Goal: Information Seeking & Learning: Learn about a topic

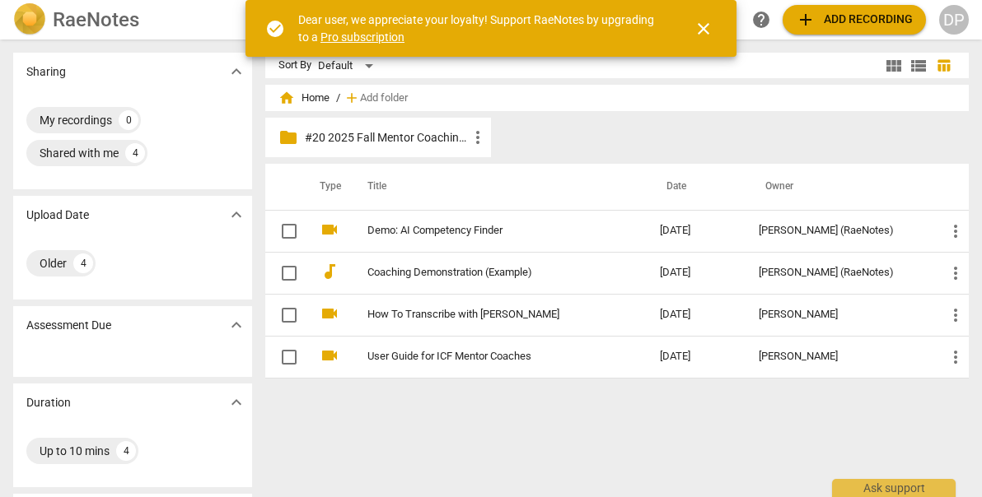
click at [590, 152] on div "folder #20 2025 Fall Mentor Coaching - [PERSON_NAME] more_vert" at bounding box center [623, 141] width 716 height 46
click at [606, 152] on div "folder #20 2025 Fall Mentor Coaching - [PERSON_NAME] more_vert" at bounding box center [623, 141] width 716 height 46
click at [435, 138] on p "#20 2025 Fall Mentor Coaching - [PERSON_NAME]" at bounding box center [386, 137] width 163 height 17
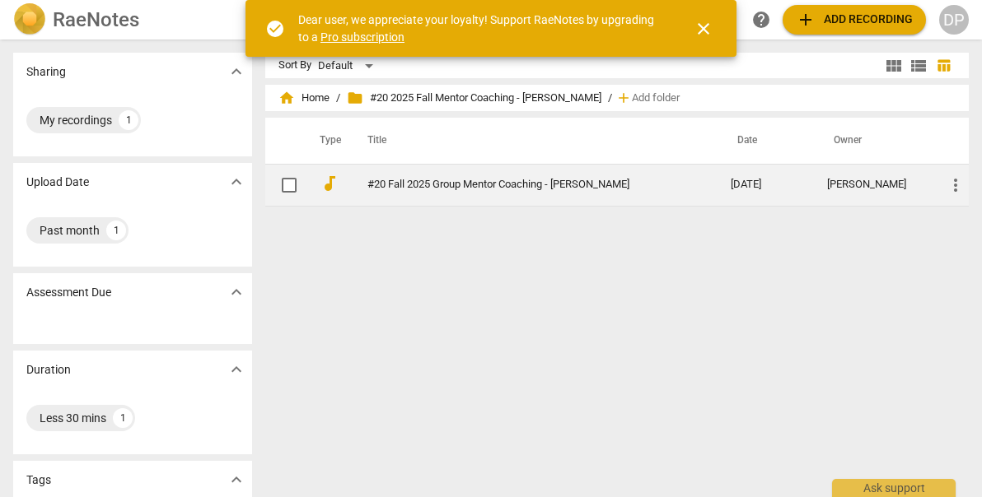
click at [465, 184] on link "#20 Fall 2025 Group Mentor Coaching - [PERSON_NAME]" at bounding box center [519, 185] width 304 height 12
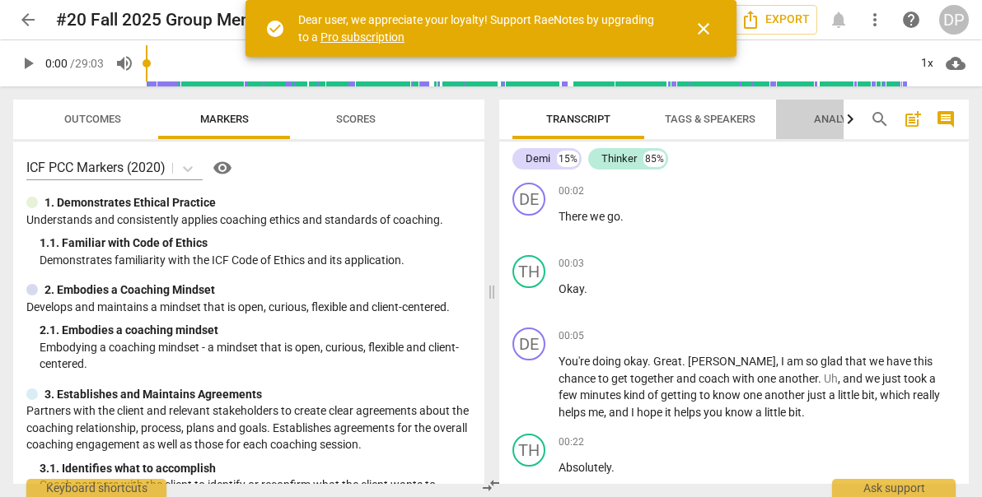
click at [839, 124] on span "Analytics" at bounding box center [842, 119] width 56 height 12
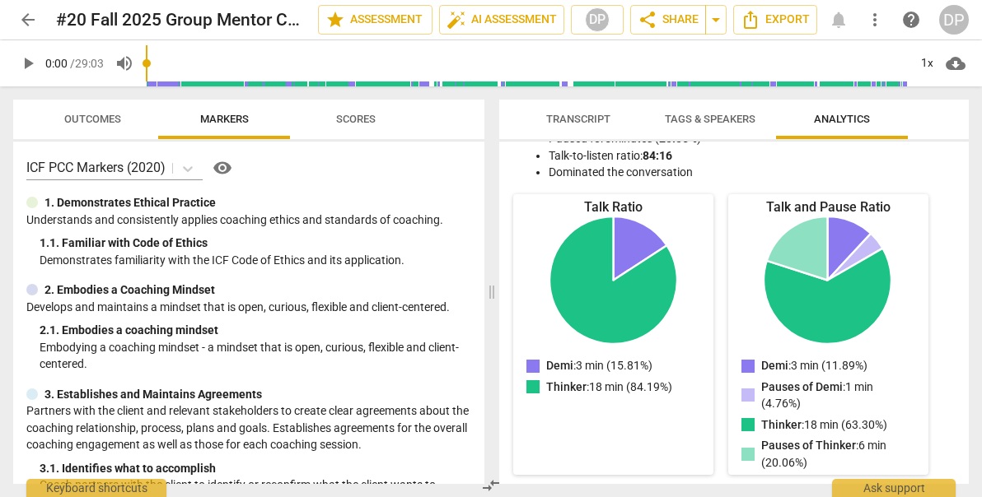
scroll to position [143, 0]
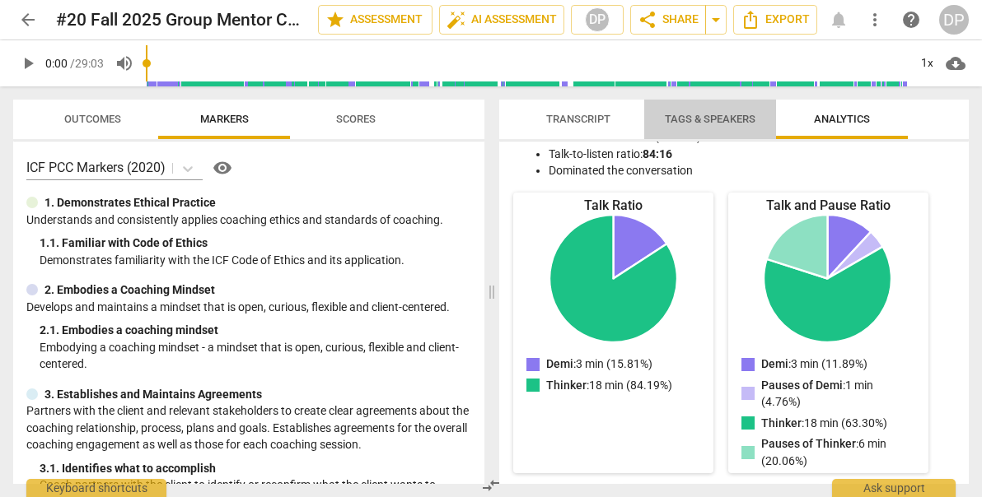
click at [711, 118] on span "Tags & Speakers" at bounding box center [710, 119] width 91 height 12
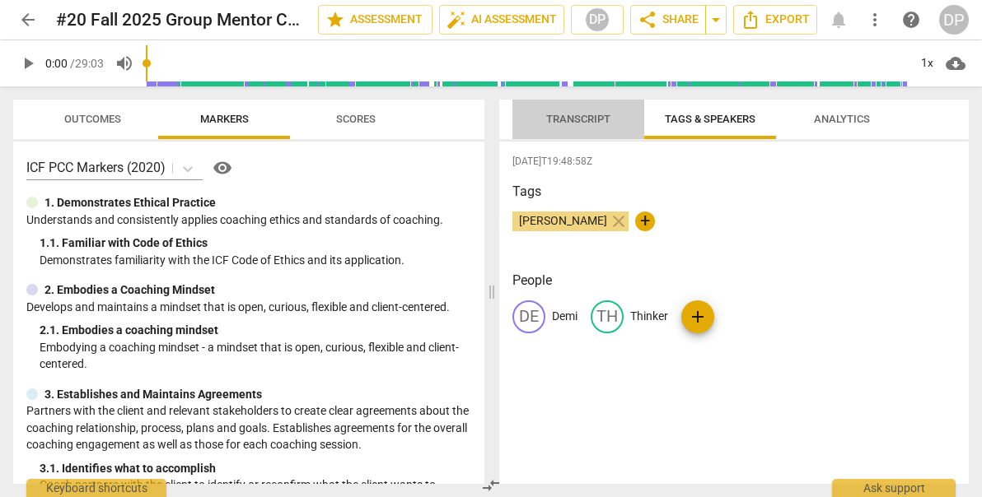
click at [574, 114] on span "Transcript" at bounding box center [578, 119] width 64 height 12
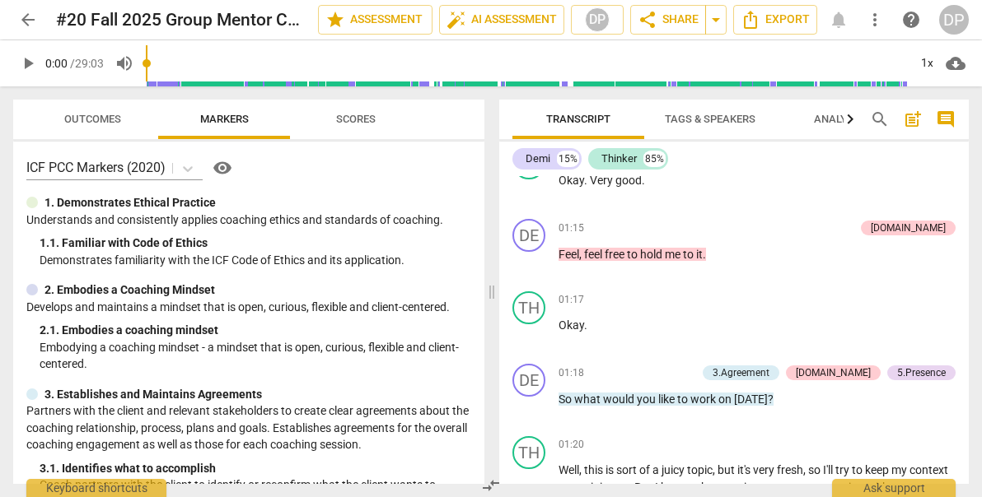
scroll to position [689, 0]
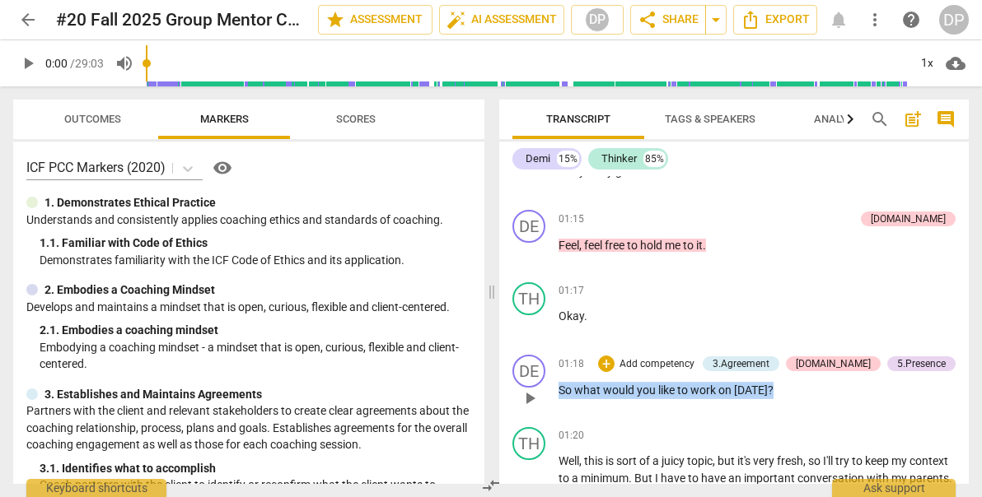
drag, startPoint x: 779, startPoint y: 390, endPoint x: 553, endPoint y: 385, distance: 226.5
click at [553, 384] on div "DE play_arrow pause 01:18 + Add competency 3.Agreement [DOMAIN_NAME] 5.Presence…" at bounding box center [733, 384] width 469 height 72
click at [805, 371] on icon "button" at bounding box center [805, 367] width 10 height 12
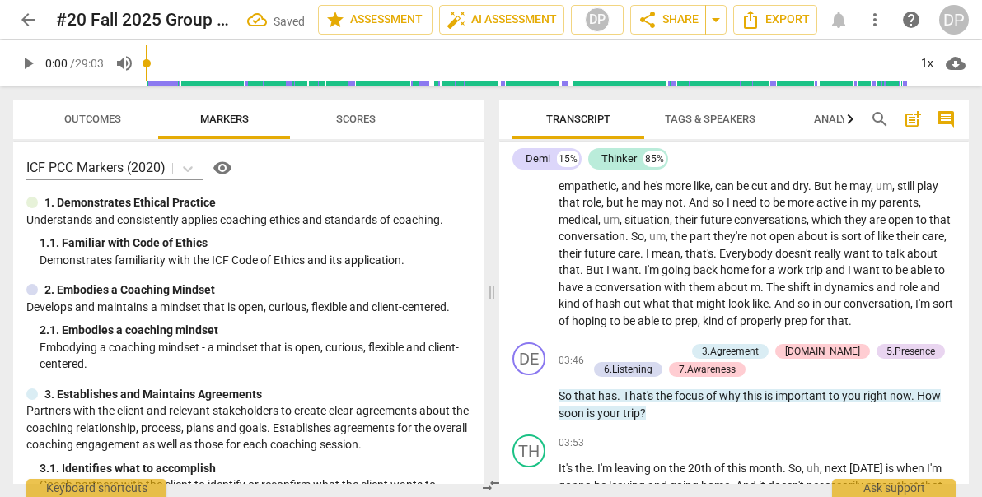
scroll to position [1187, 0]
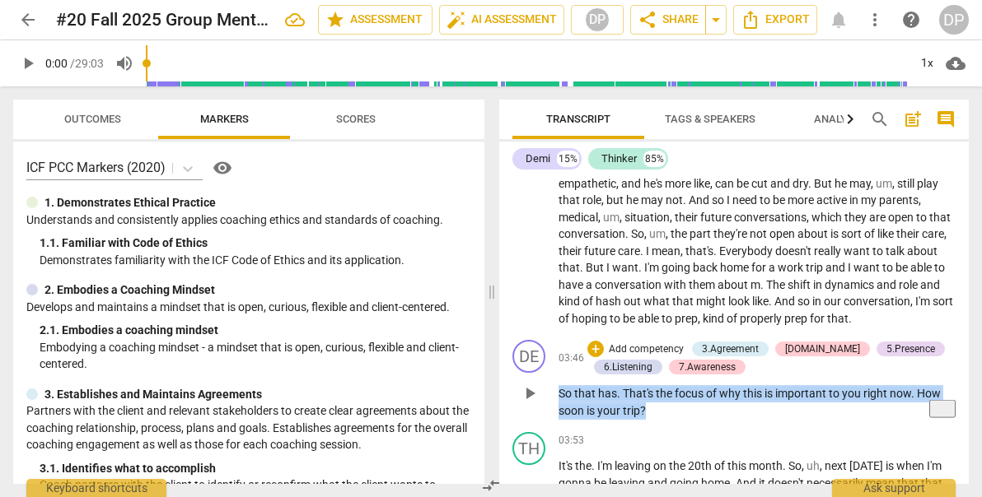
drag, startPoint x: 650, startPoint y: 411, endPoint x: 557, endPoint y: 390, distance: 94.7
click at [557, 390] on div "DE play_arrow pause 03:46 + Add competency 3.Agreement [DOMAIN_NAME] 5.Presence…" at bounding box center [733, 380] width 469 height 92
click at [679, 393] on icon "button" at bounding box center [680, 393] width 6 height 7
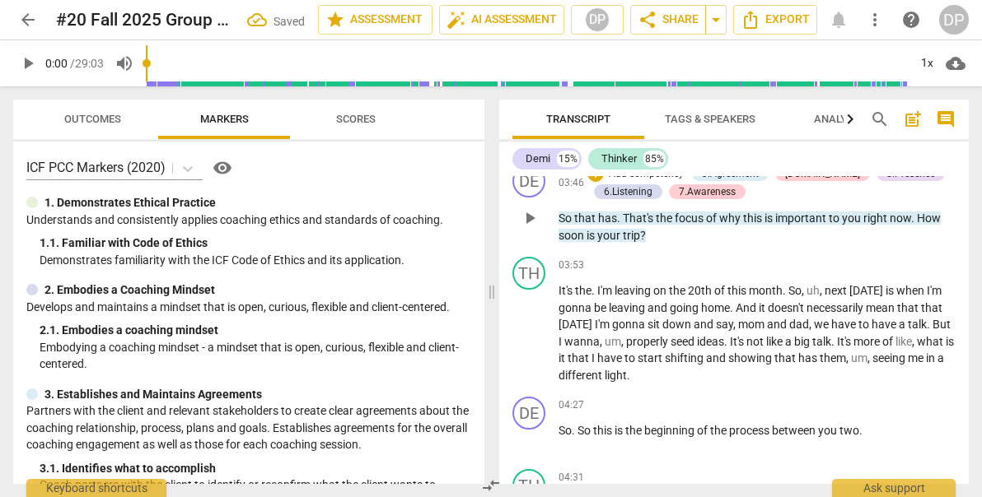
scroll to position [1443, 0]
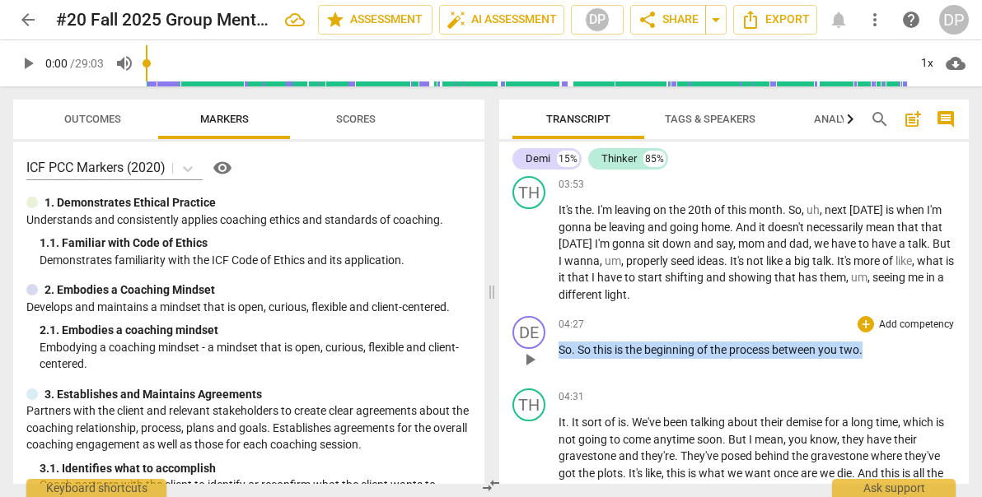
drag, startPoint x: 869, startPoint y: 352, endPoint x: 555, endPoint y: 354, distance: 313.8
click at [555, 354] on div "DE play_arrow pause 04:27 + Add competency keyboard_arrow_right So . So this is…" at bounding box center [733, 346] width 469 height 72
click at [899, 333] on icon "button" at bounding box center [900, 332] width 6 height 7
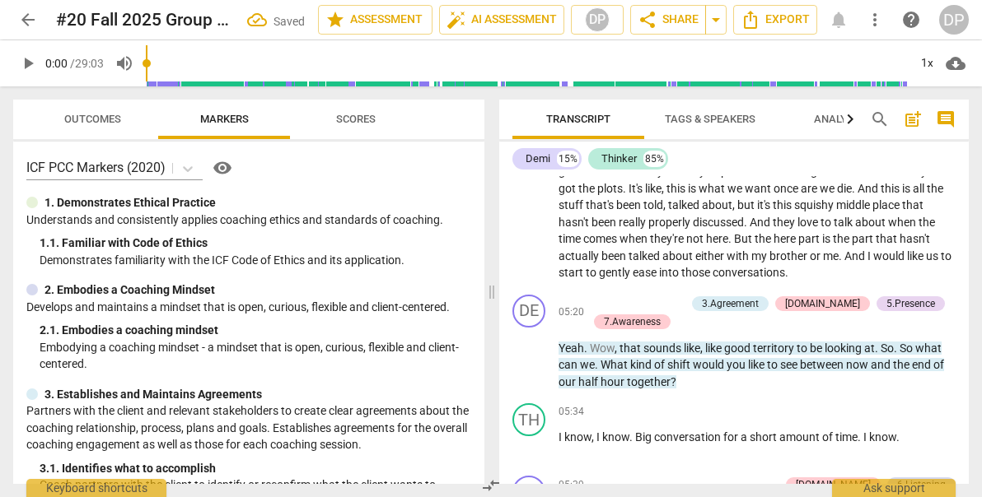
scroll to position [1736, 0]
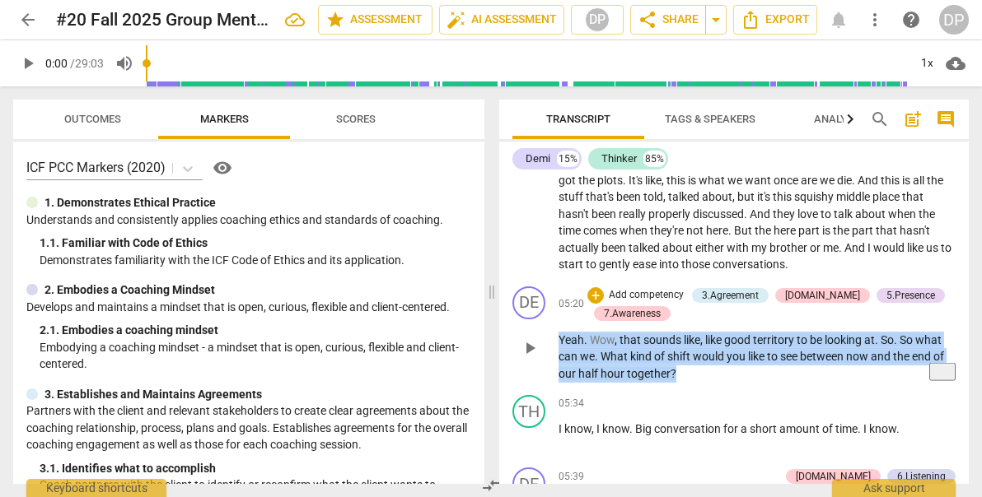
drag, startPoint x: 683, startPoint y: 371, endPoint x: 553, endPoint y: 340, distance: 133.8
click at [553, 340] on div "DE play_arrow pause 05:20 + Add competency 3.Agreement [DOMAIN_NAME] 5.Presence…" at bounding box center [733, 335] width 469 height 110
click at [712, 353] on icon "button" at bounding box center [712, 350] width 10 height 12
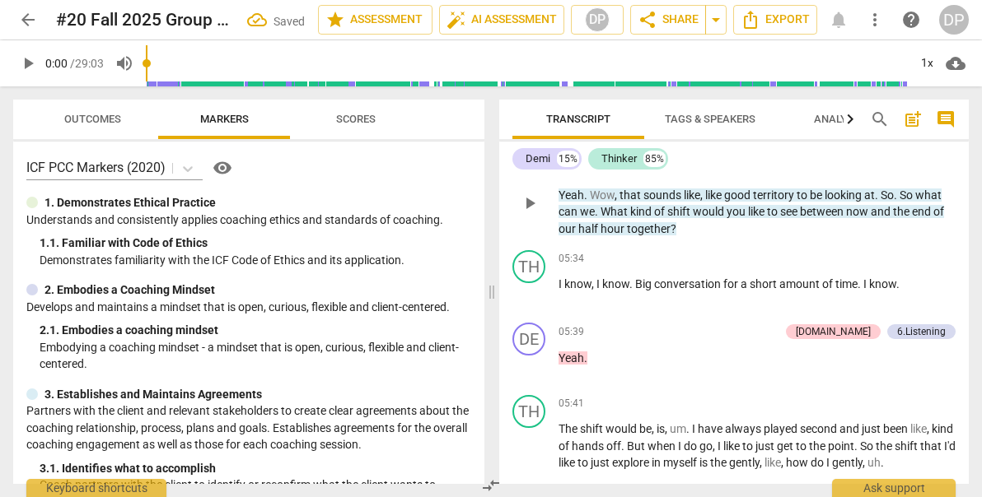
scroll to position [1909, 0]
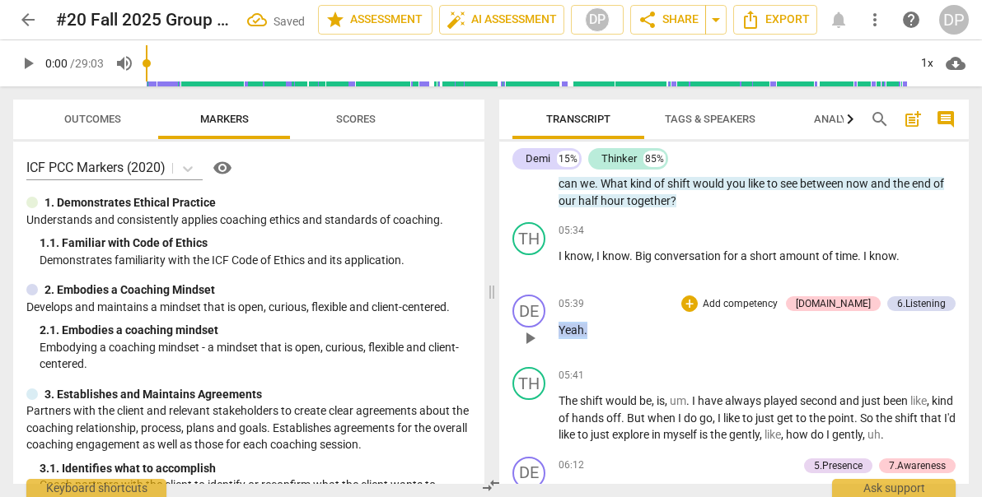
drag, startPoint x: 597, startPoint y: 330, endPoint x: 555, endPoint y: 330, distance: 42.0
click at [555, 330] on div "DE play_arrow pause 05:39 + Add competency [DOMAIN_NAME] 6.Listening keyboard_a…" at bounding box center [733, 324] width 469 height 72
click at [641, 310] on span "keyboard_arrow_down" at bounding box center [641, 310] width 20 height 20
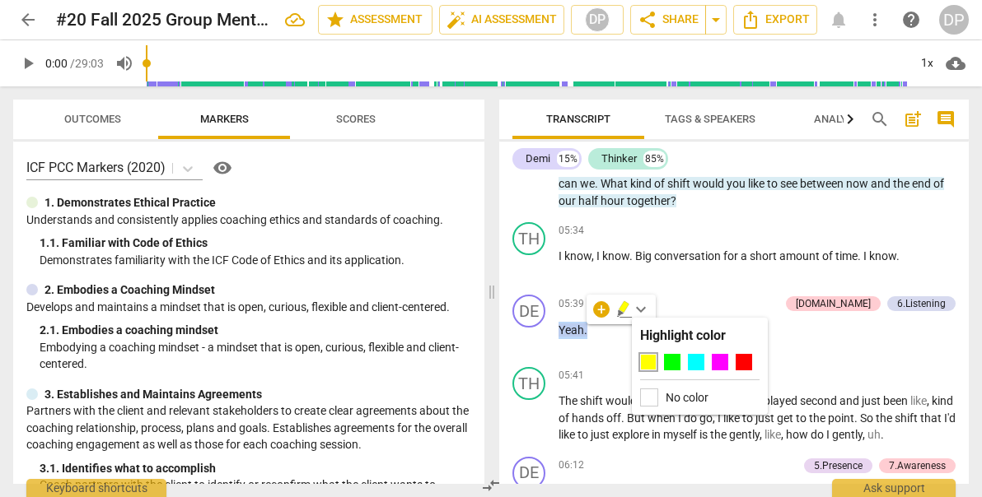
click at [622, 311] on icon "button" at bounding box center [623, 307] width 10 height 12
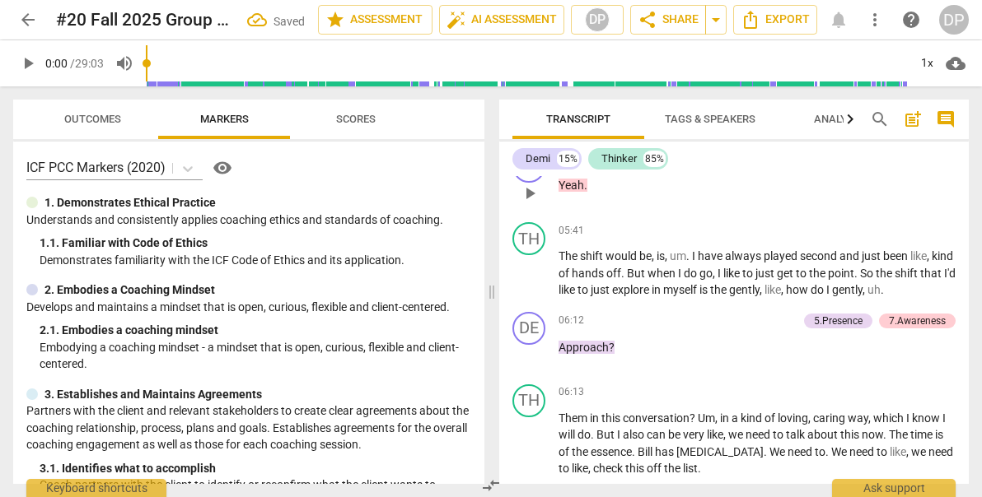
scroll to position [2064, 0]
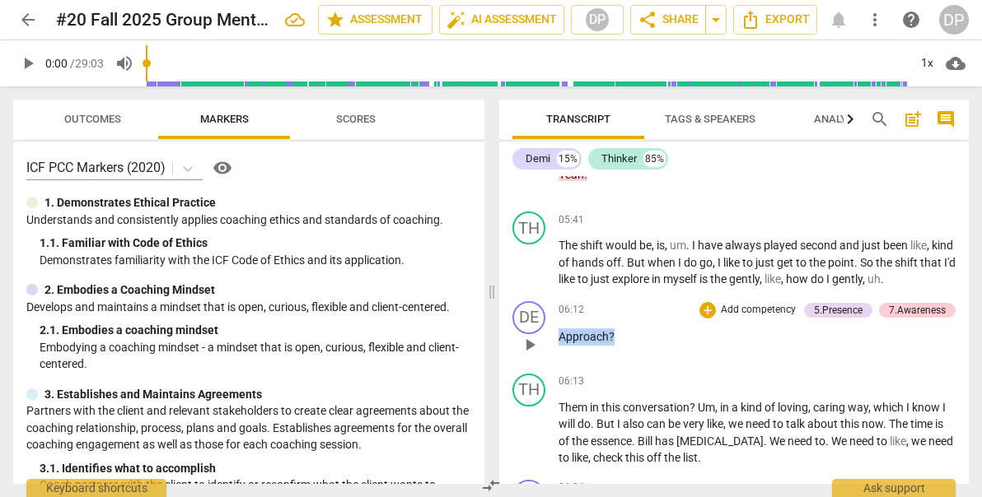
drag, startPoint x: 618, startPoint y: 335, endPoint x: 559, endPoint y: 334, distance: 59.3
click at [559, 334] on p "Approach ?" at bounding box center [756, 337] width 397 height 17
click at [647, 315] on icon "button" at bounding box center [651, 313] width 10 height 12
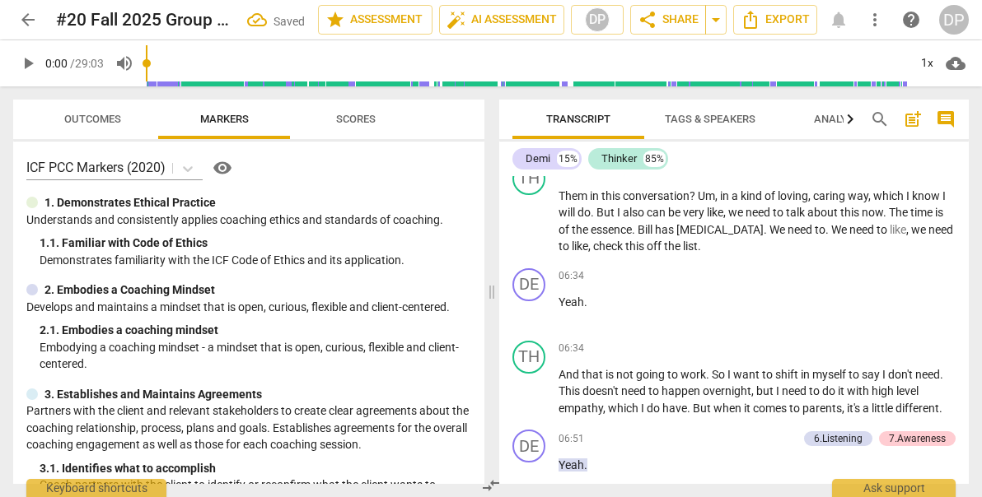
scroll to position [2287, 0]
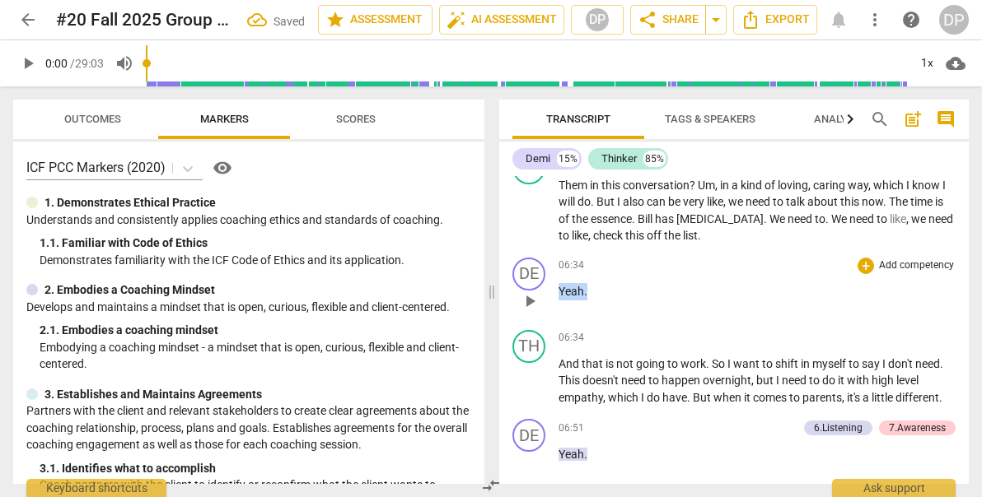
drag, startPoint x: 595, startPoint y: 288, endPoint x: 557, endPoint y: 290, distance: 38.7
click at [557, 290] on div "DE play_arrow pause 06:34 + Add competency keyboard_arrow_right Yeah ." at bounding box center [733, 287] width 469 height 72
click at [623, 269] on icon "button" at bounding box center [623, 268] width 10 height 12
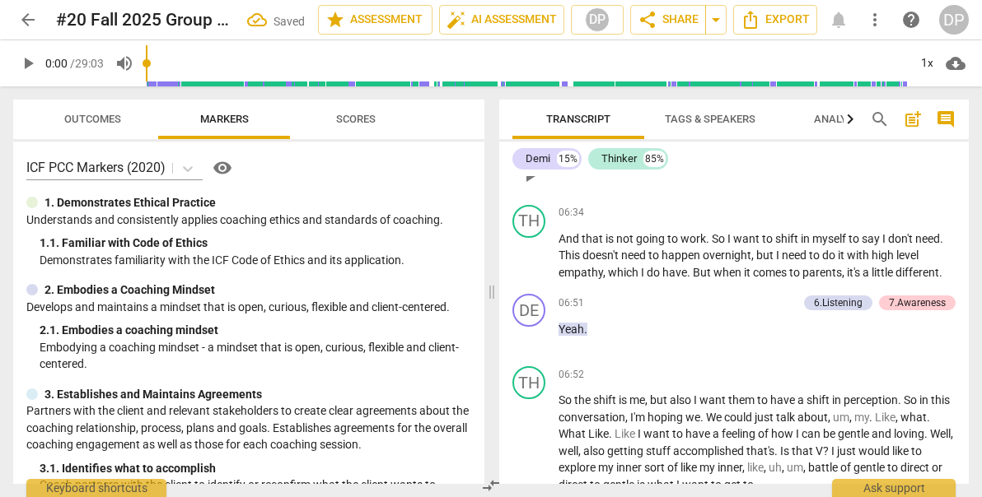
scroll to position [2418, 0]
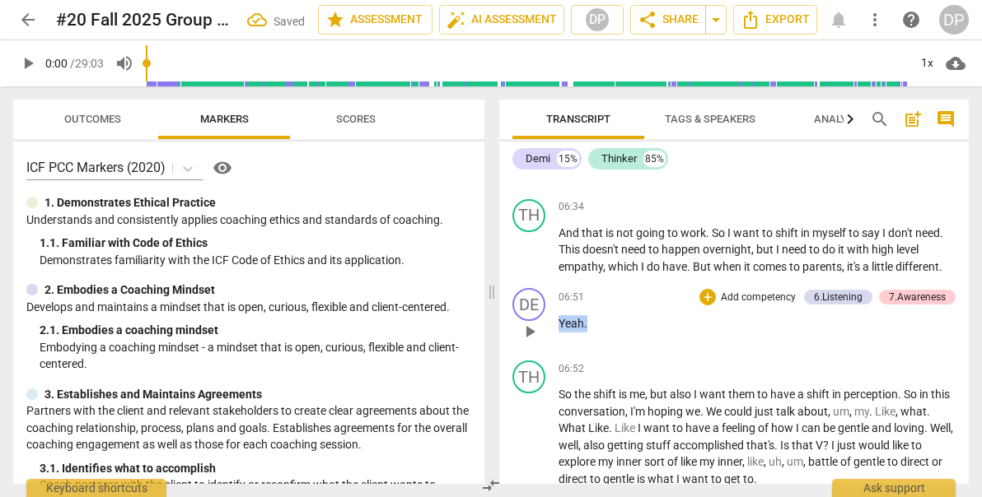
drag, startPoint x: 597, startPoint y: 321, endPoint x: 557, endPoint y: 322, distance: 39.5
click at [557, 322] on div "DE play_arrow pause 06:51 + Add competency 6.Listening 7.Awareness keyboard_arr…" at bounding box center [733, 318] width 469 height 72
click at [619, 301] on icon "button" at bounding box center [623, 300] width 10 height 12
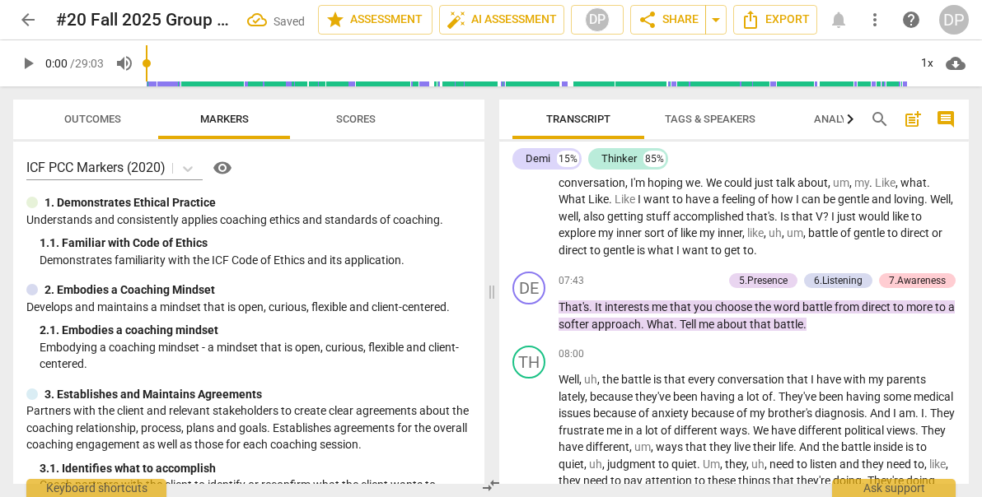
scroll to position [2648, 0]
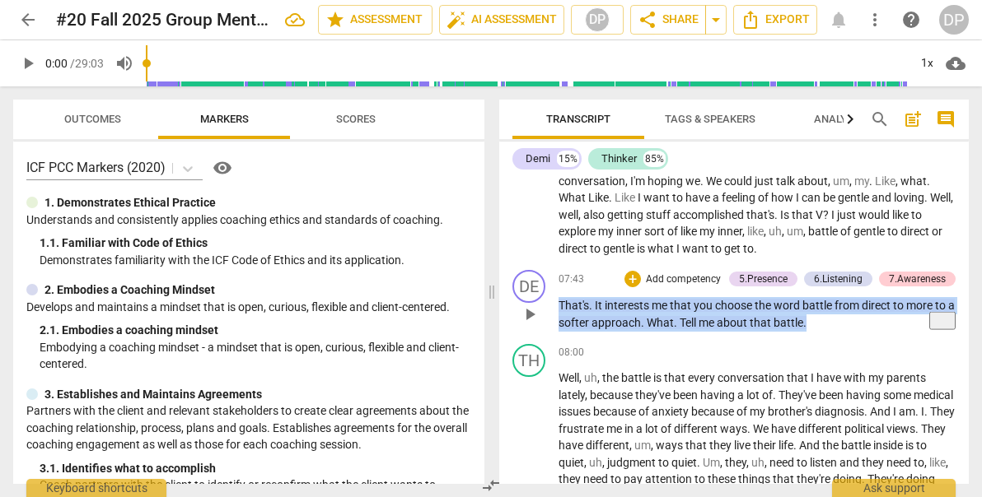
drag, startPoint x: 819, startPoint y: 322, endPoint x: 557, endPoint y: 302, distance: 261.8
click at [557, 301] on div "DE play_arrow pause 07:43 + Add competency 5.Presence 6.Listening 7.Awareness k…" at bounding box center [733, 301] width 469 height 74
click at [849, 304] on icon "button" at bounding box center [849, 305] width 6 height 7
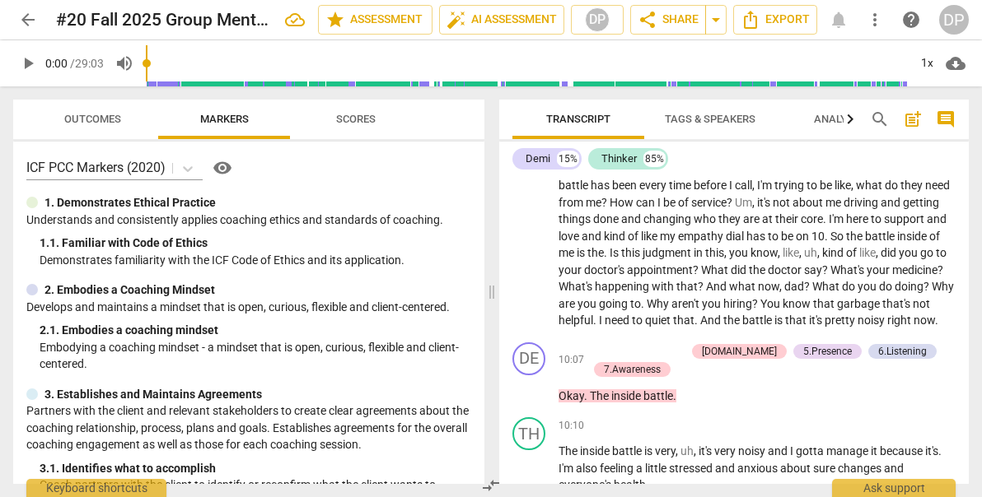
scroll to position [3063, 0]
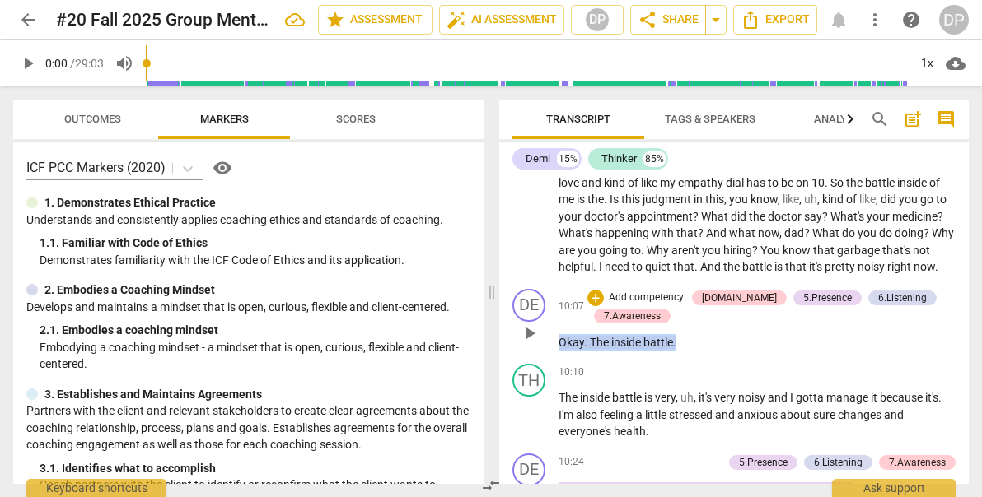
drag, startPoint x: 686, startPoint y: 362, endPoint x: 562, endPoint y: 362, distance: 123.5
click at [562, 352] on p "Okay . The inside battle ." at bounding box center [756, 342] width 397 height 17
click at [713, 338] on icon "button" at bounding box center [714, 336] width 10 height 12
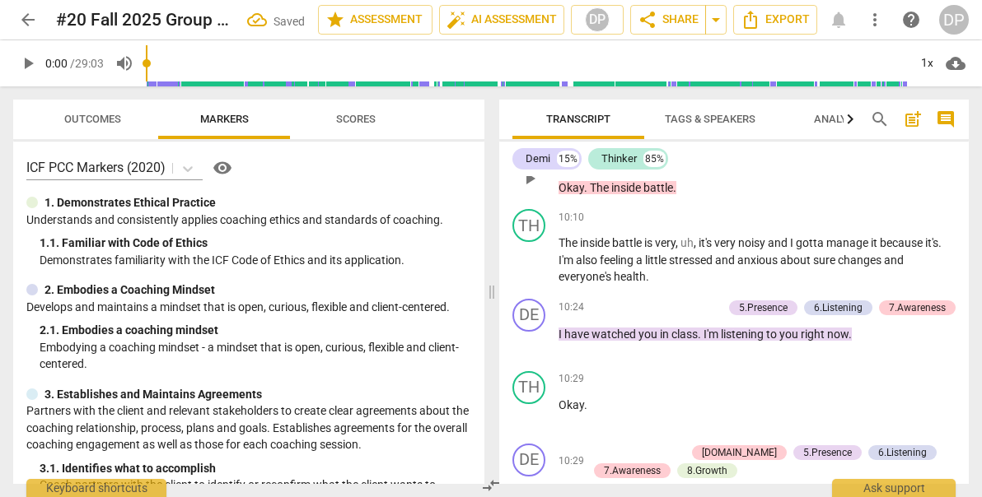
scroll to position [3218, 0]
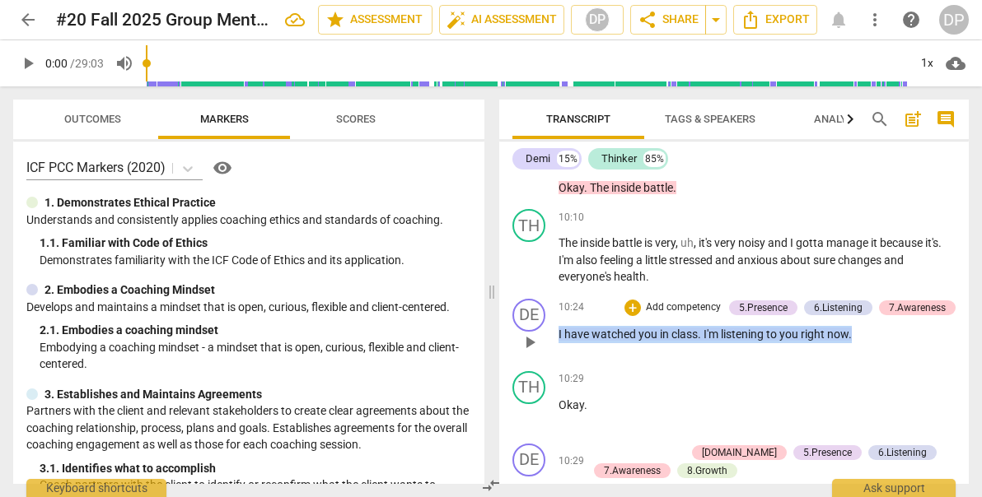
drag, startPoint x: 859, startPoint y: 357, endPoint x: 559, endPoint y: 352, distance: 299.8
click at [559, 343] on p "I have watched you in class . I'm listening to you right now ." at bounding box center [756, 334] width 397 height 17
click at [889, 329] on icon "button" at bounding box center [889, 327] width 10 height 12
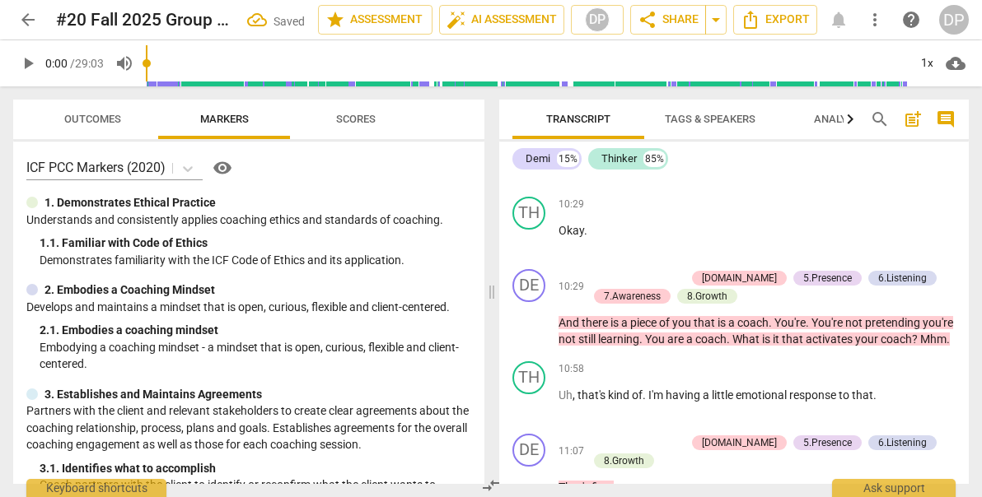
scroll to position [3394, 0]
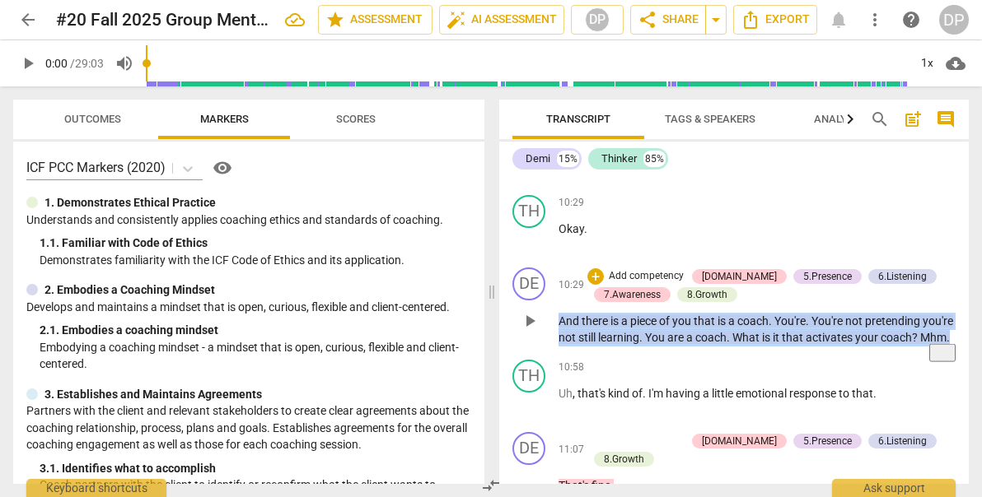
drag, startPoint x: 590, startPoint y: 374, endPoint x: 556, endPoint y: 337, distance: 50.1
click at [556, 337] on div "DE play_arrow pause 10:29 + Add competency [DOMAIN_NAME] 5.Presence 6.Listening…" at bounding box center [733, 307] width 469 height 92
click at [626, 348] on icon "button" at bounding box center [625, 349] width 10 height 12
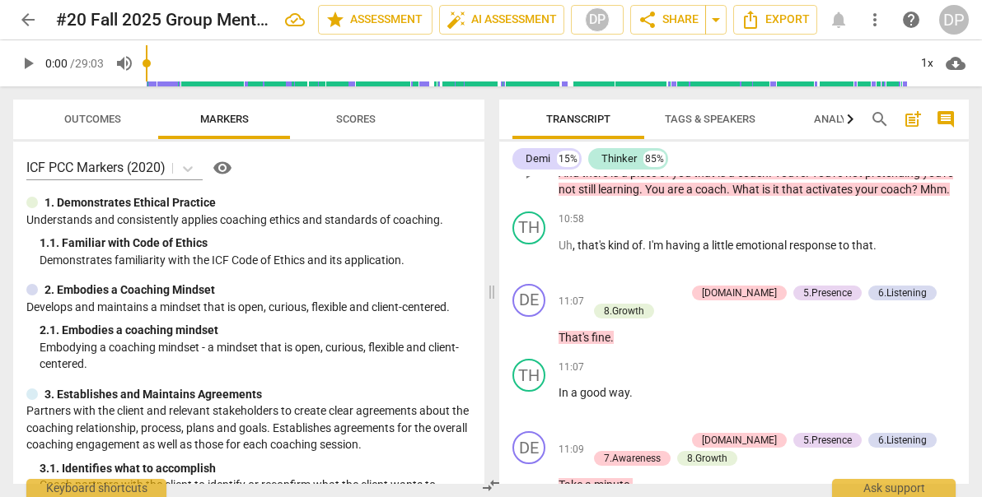
scroll to position [3549, 0]
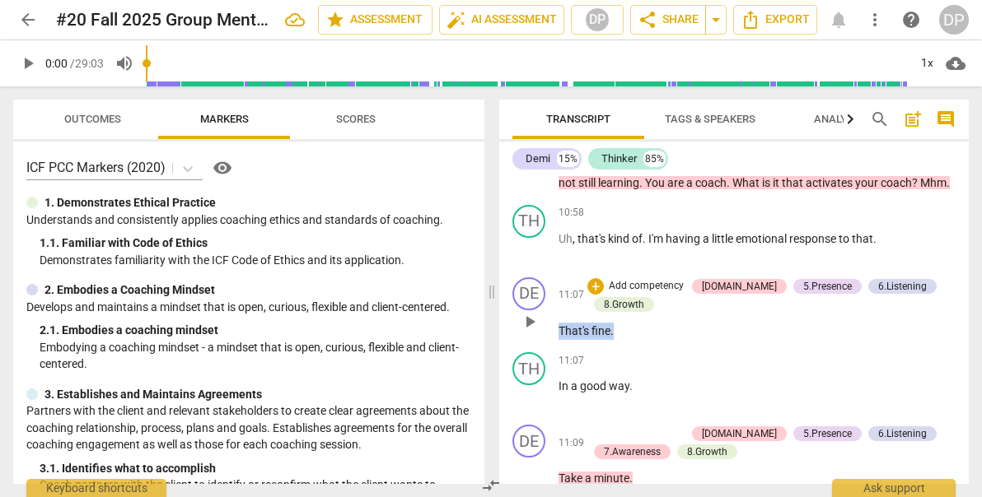
drag, startPoint x: 625, startPoint y: 369, endPoint x: 553, endPoint y: 370, distance: 72.5
click at [553, 347] on div "DE play_arrow pause 11:07 + Add competency [DOMAIN_NAME] 5.Presence 6.Listening…" at bounding box center [733, 309] width 469 height 76
click at [649, 346] on icon "button" at bounding box center [651, 344] width 16 height 20
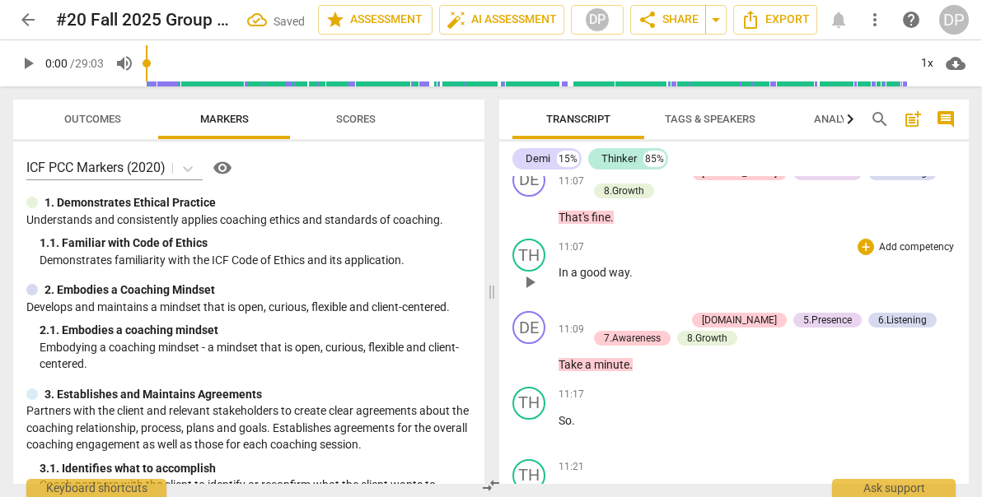
scroll to position [3686, 0]
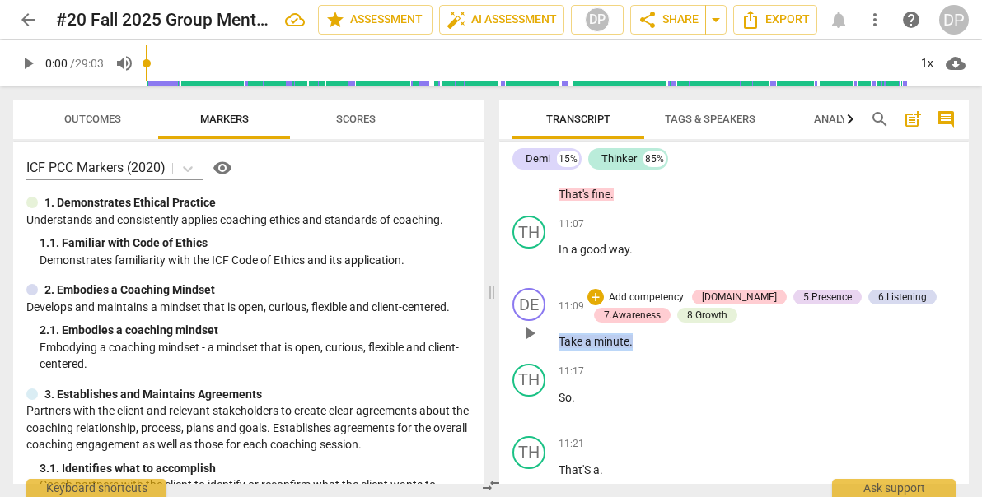
drag, startPoint x: 641, startPoint y: 376, endPoint x: 557, endPoint y: 376, distance: 84.0
click at [557, 357] on div "DE play_arrow pause 11:09 + Add competency [DOMAIN_NAME] 5.Presence 6.Listening…" at bounding box center [733, 320] width 469 height 76
click at [669, 357] on icon "button" at bounding box center [670, 353] width 10 height 12
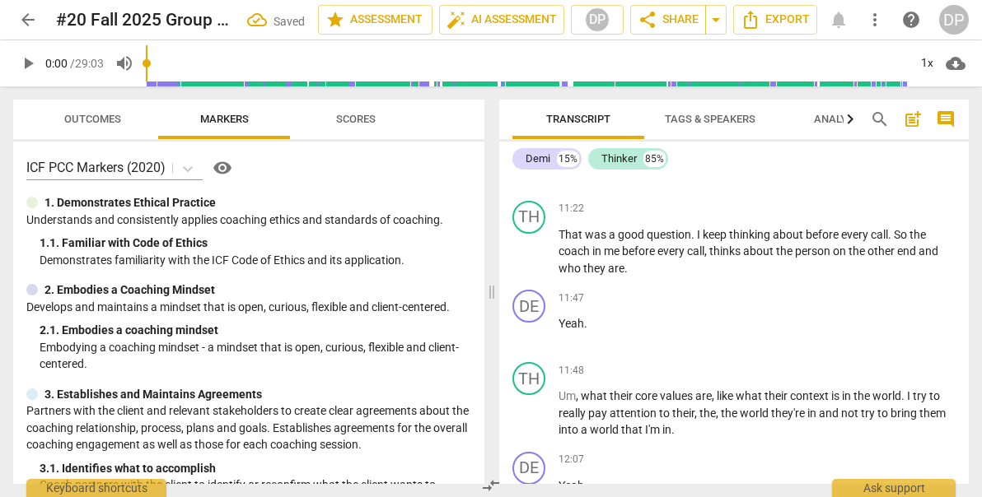
scroll to position [3994, 0]
drag, startPoint x: 591, startPoint y: 360, endPoint x: 553, endPoint y: 360, distance: 38.7
click at [553, 356] on div "DE play_arrow pause 11:47 + Add competency keyboard_arrow_right Yeah ." at bounding box center [733, 319] width 469 height 72
click at [622, 337] on icon "button" at bounding box center [623, 334] width 10 height 12
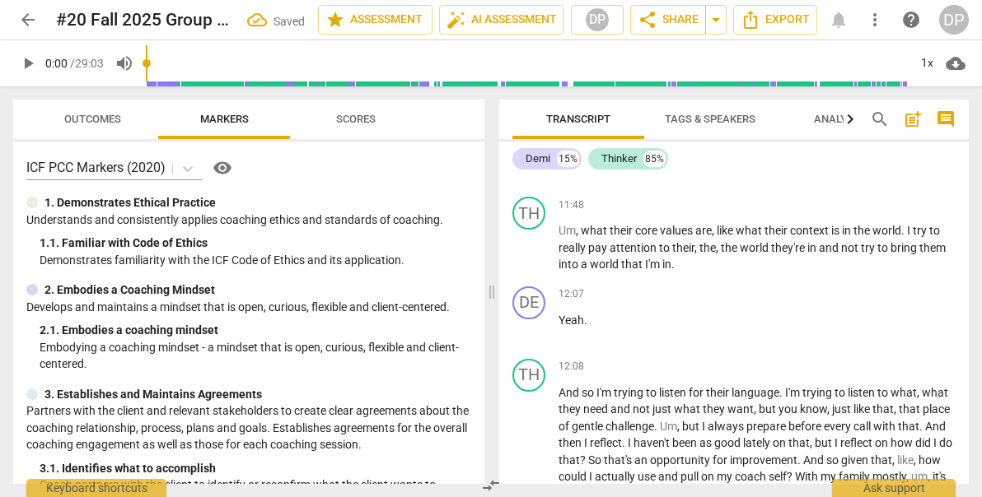
scroll to position [4160, 0]
drag, startPoint x: 590, startPoint y: 355, endPoint x: 549, endPoint y: 353, distance: 40.4
click at [549, 352] on div "DE play_arrow pause 12:07 + Add competency keyboard_arrow_right Yeah ." at bounding box center [733, 315] width 469 height 72
click at [623, 325] on icon "button" at bounding box center [623, 330] width 10 height 12
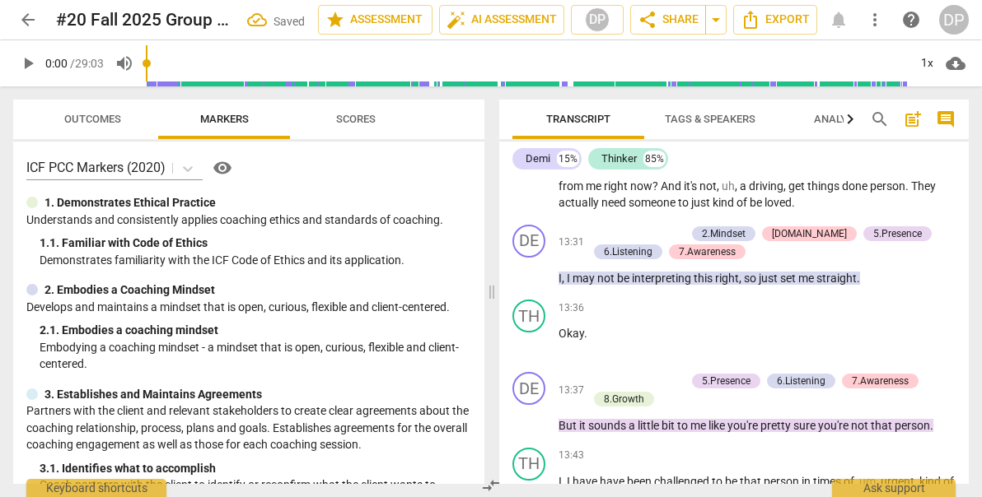
scroll to position [4505, 0]
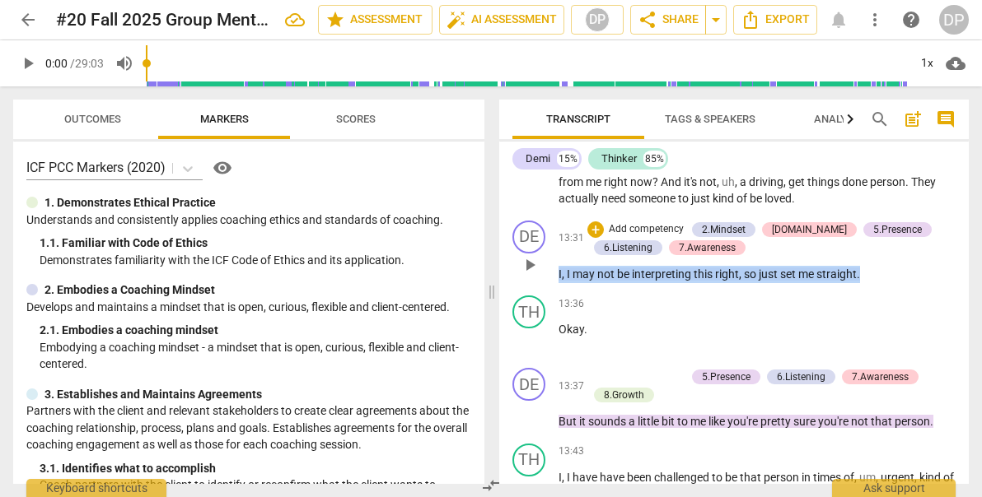
drag, startPoint x: 863, startPoint y: 301, endPoint x: 556, endPoint y: 305, distance: 307.2
click at [556, 290] on div "DE play_arrow pause 13:31 + Add competency 2.Mindset [DOMAIN_NAME] 5.Presence 6…" at bounding box center [733, 252] width 469 height 76
click at [898, 286] on icon "button" at bounding box center [898, 284] width 10 height 12
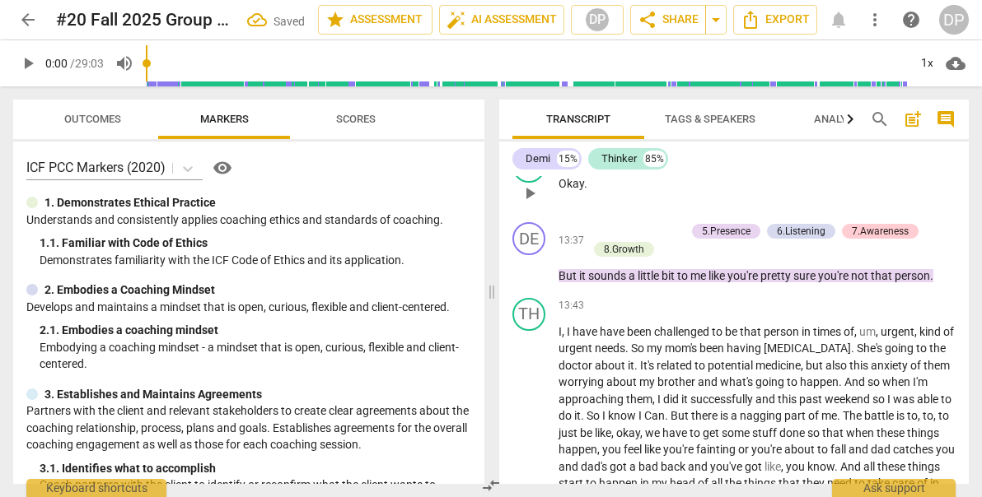
scroll to position [4653, 0]
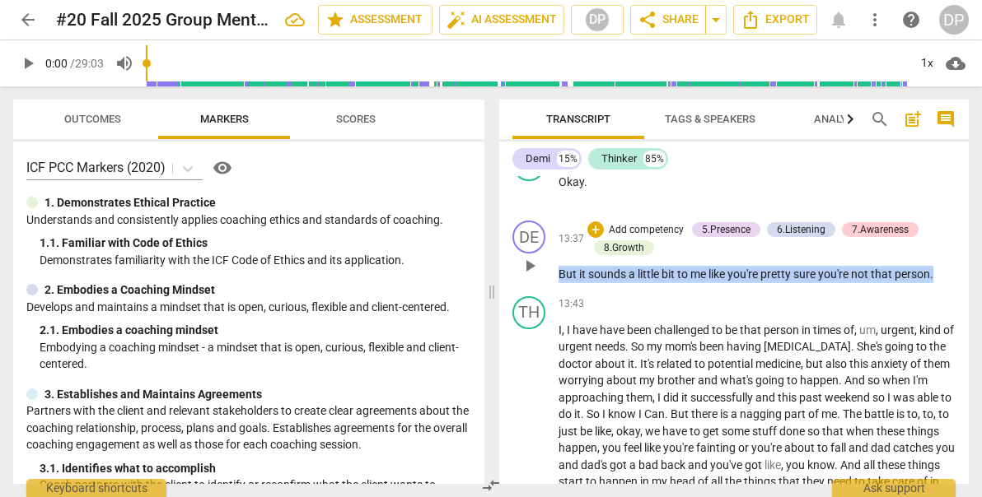
drag, startPoint x: 937, startPoint y: 311, endPoint x: 550, endPoint y: 312, distance: 387.0
click at [550, 290] on div "DE play_arrow pause 13:37 + Add competency 5.Presence 6.Listening 7.Awareness 8…" at bounding box center [733, 252] width 469 height 76
click at [899, 286] on icon "button" at bounding box center [901, 285] width 10 height 12
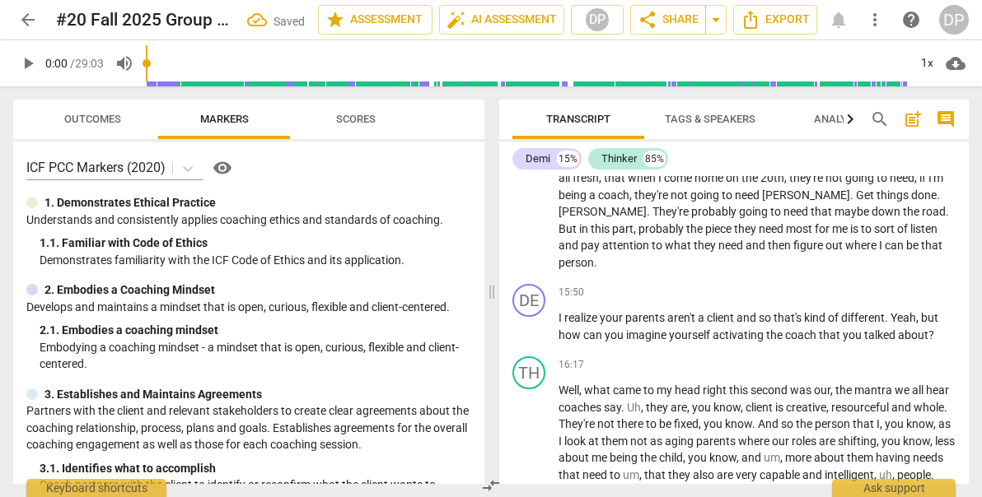
scroll to position [5073, 0]
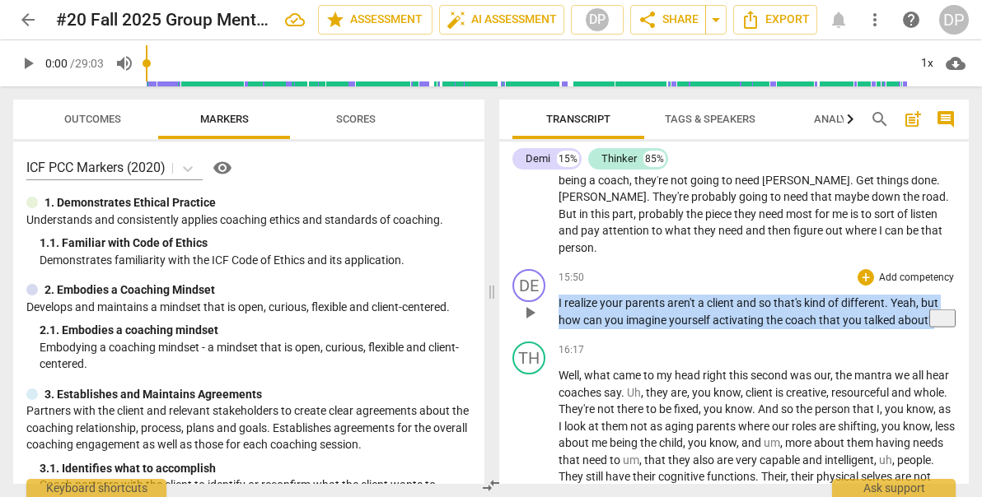
drag, startPoint x: 935, startPoint y: 338, endPoint x: 559, endPoint y: 324, distance: 376.6
click at [559, 324] on p "I realize your parents aren't a client and so that's kind of different . Yeah ,…" at bounding box center [756, 312] width 397 height 34
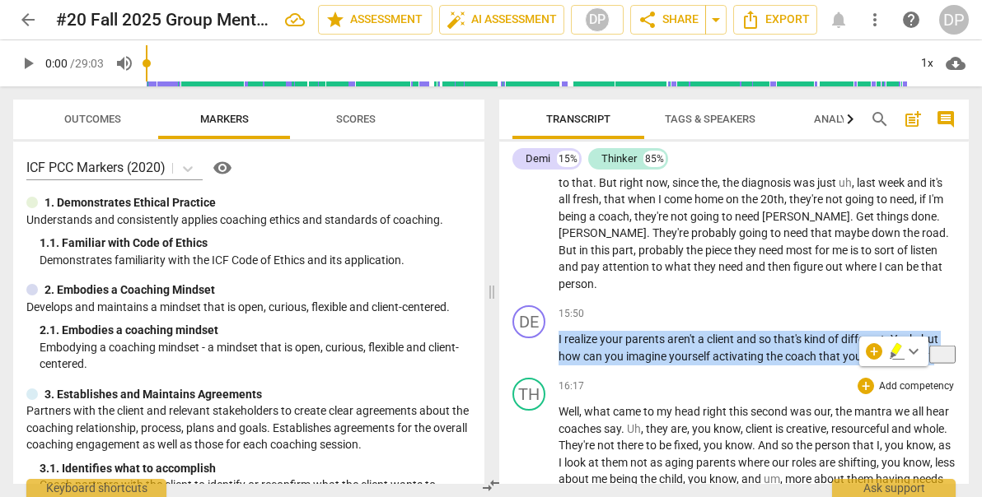
scroll to position [5036, 0]
click at [895, 352] on icon "button" at bounding box center [896, 350] width 10 height 12
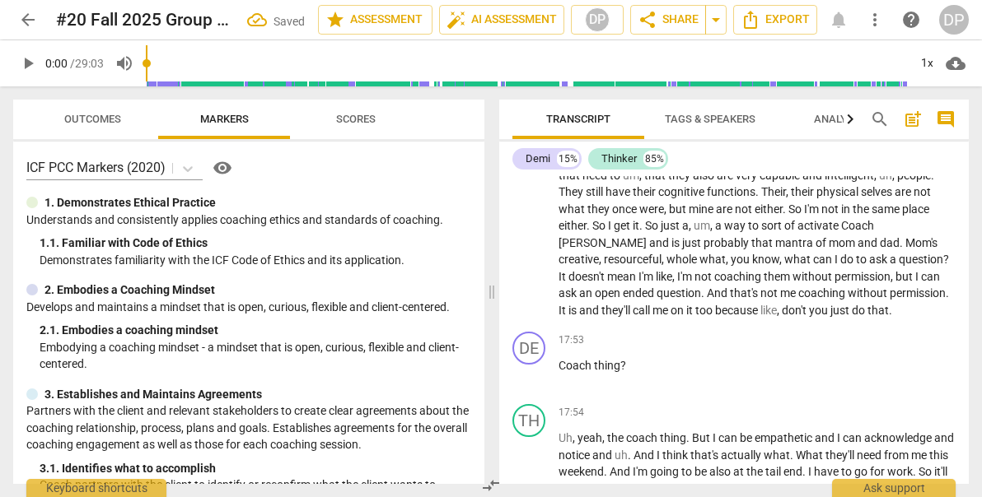
scroll to position [5410, 0]
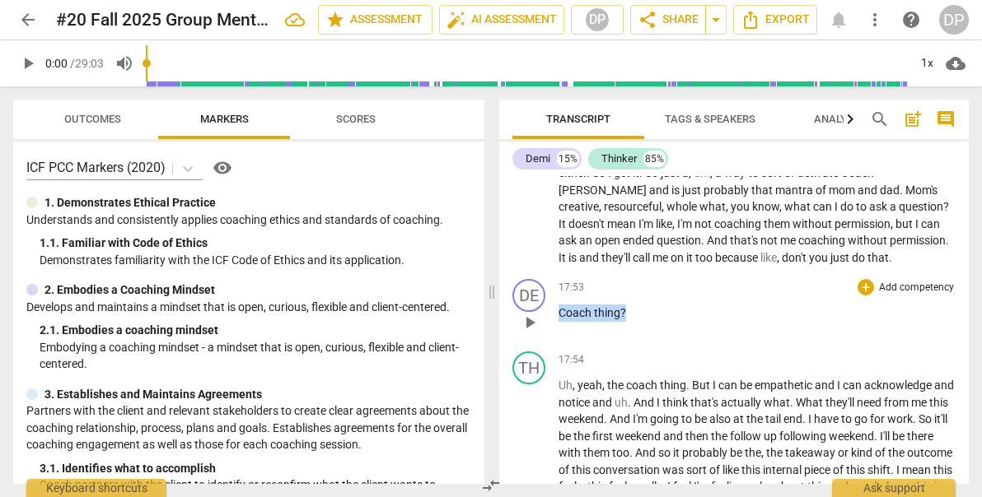
drag, startPoint x: 635, startPoint y: 327, endPoint x: 553, endPoint y: 338, distance: 83.0
click at [553, 338] on div "DE play_arrow pause 17:53 + Add competency keyboard_arrow_right Coach thing ?" at bounding box center [733, 309] width 469 height 72
click at [662, 306] on icon "button" at bounding box center [662, 306] width 10 height 12
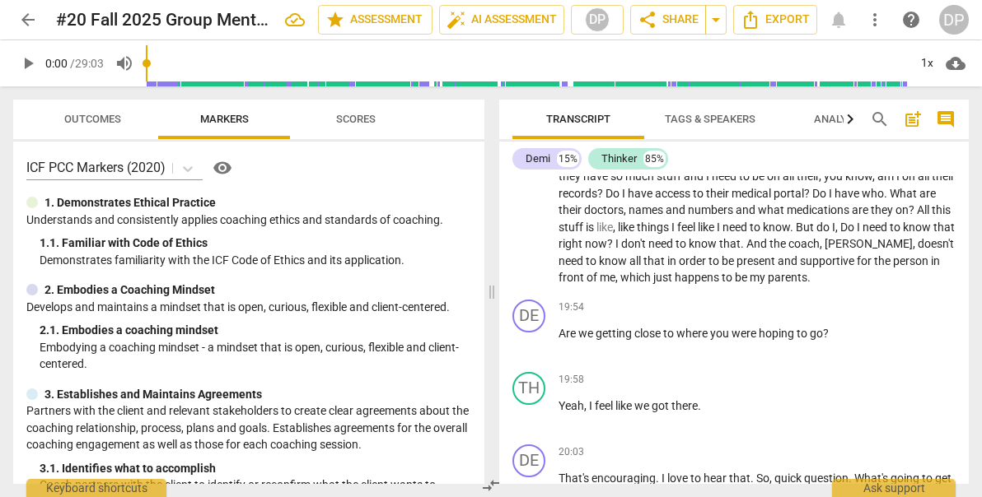
scroll to position [5826, 0]
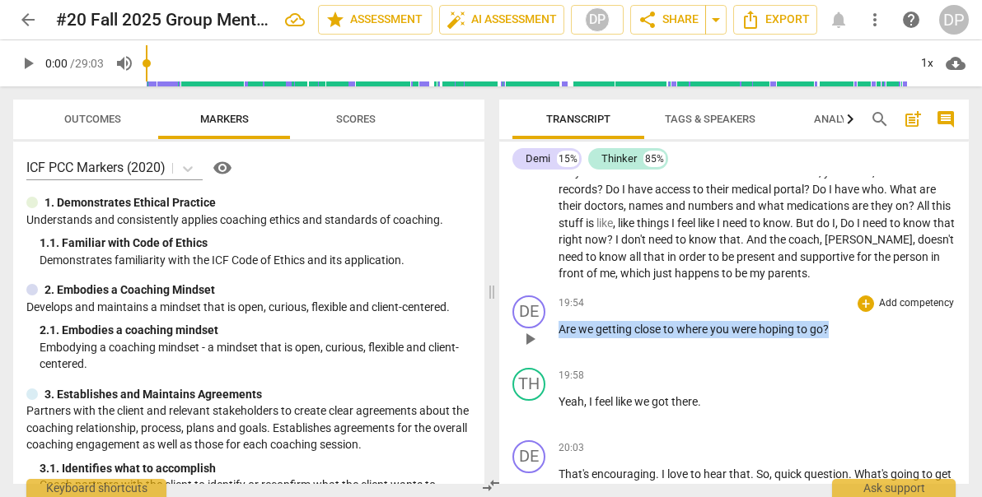
drag, startPoint x: 840, startPoint y: 343, endPoint x: 557, endPoint y: 350, distance: 283.4
click at [557, 350] on div "DE play_arrow pause 19:54 + Add competency keyboard_arrow_right Are we getting …" at bounding box center [733, 325] width 469 height 72
click at [867, 327] on icon "button" at bounding box center [867, 322] width 10 height 12
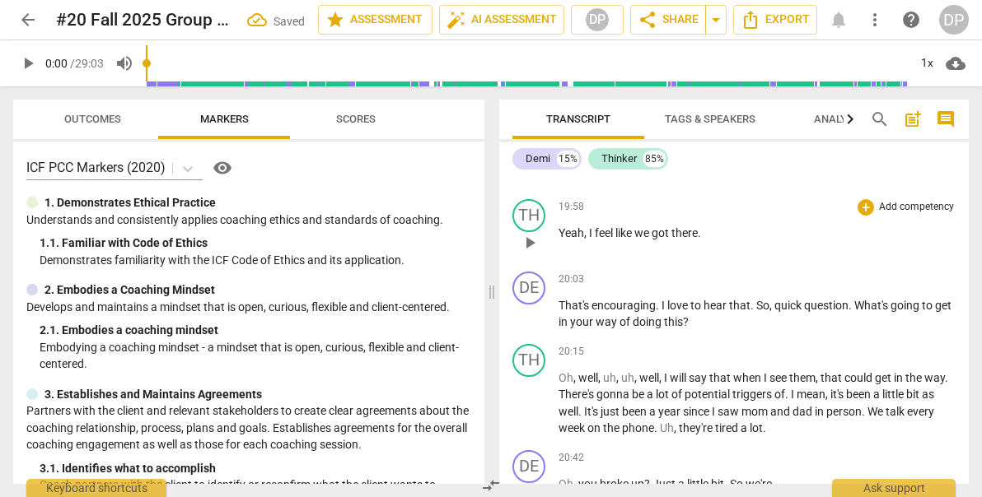
scroll to position [5997, 0]
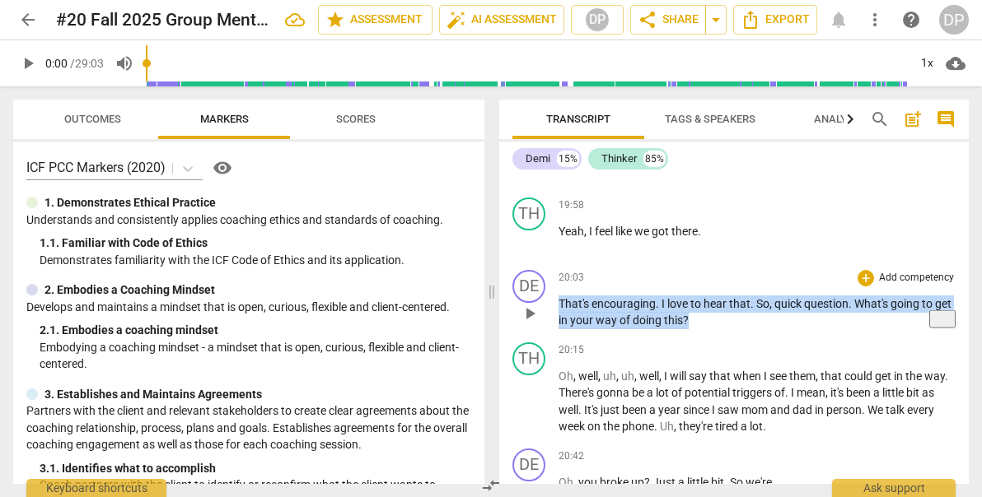
drag, startPoint x: 696, startPoint y: 345, endPoint x: 557, endPoint y: 320, distance: 141.5
click at [557, 320] on div "DE play_arrow pause 20:03 + Add competency keyboard_arrow_right That's encourag…" at bounding box center [733, 300] width 469 height 72
click at [724, 313] on icon "button" at bounding box center [725, 313] width 10 height 12
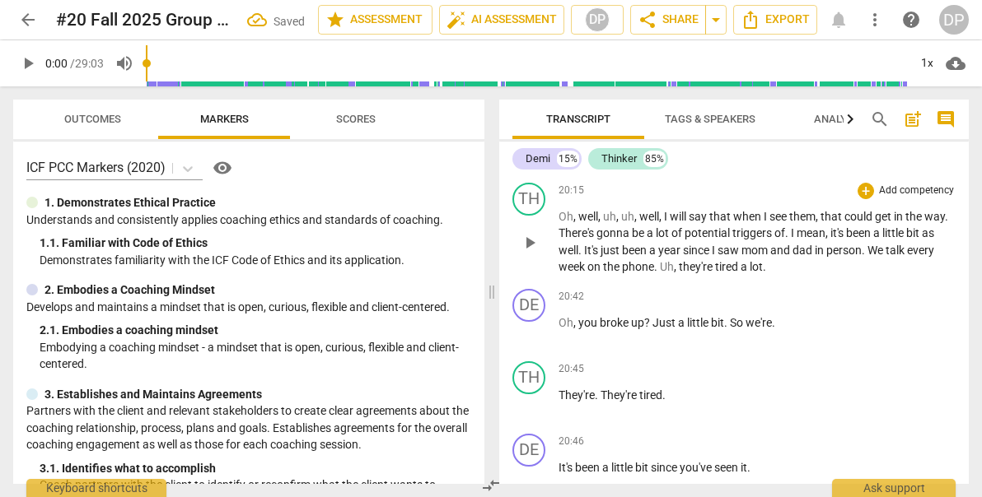
scroll to position [6158, 0]
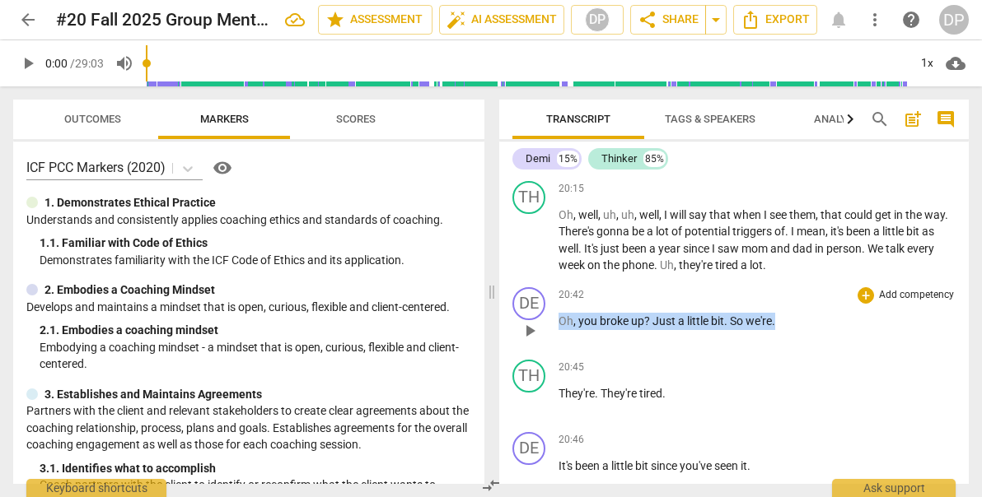
drag, startPoint x: 784, startPoint y: 335, endPoint x: 559, endPoint y: 344, distance: 225.0
click at [559, 330] on p "Oh , you broke up ? Just a little bit . So we're ." at bounding box center [756, 321] width 397 height 17
click at [805, 324] on icon "button" at bounding box center [813, 317] width 16 height 20
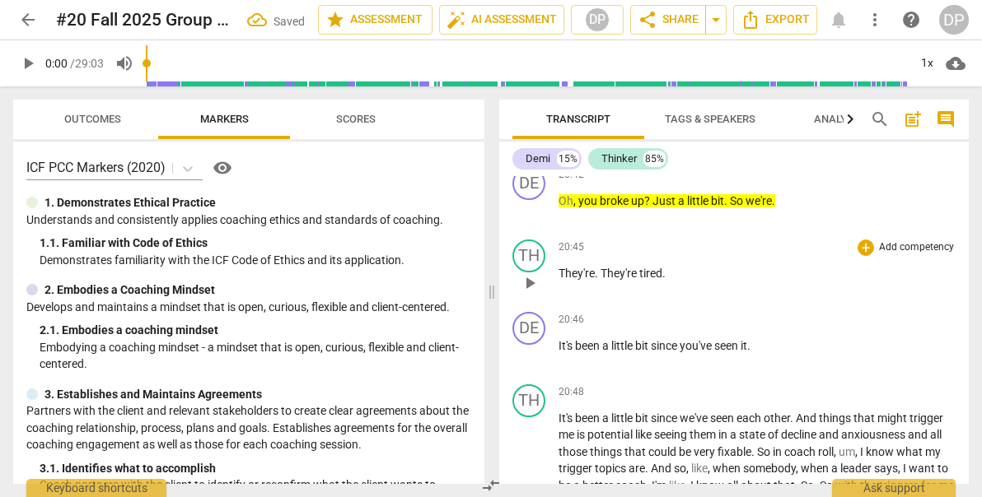
scroll to position [6278, 0]
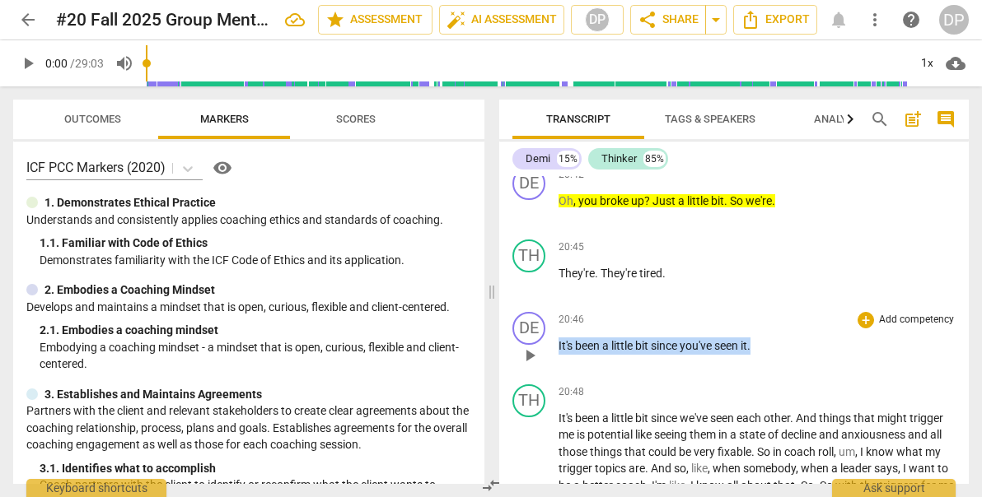
drag, startPoint x: 762, startPoint y: 358, endPoint x: 557, endPoint y: 362, distance: 205.1
click at [557, 362] on div "DE play_arrow pause 20:46 + Add competency keyboard_arrow_right It's been a lit…" at bounding box center [733, 342] width 469 height 72
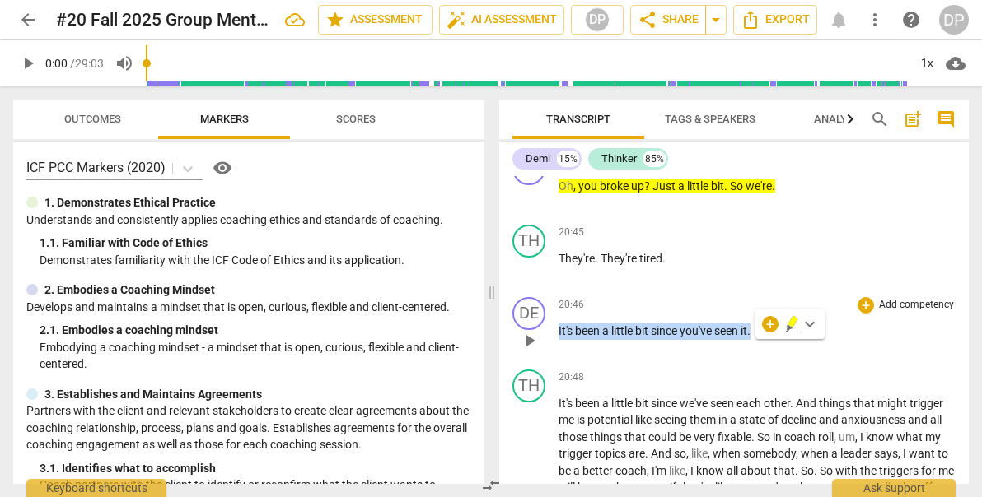
scroll to position [6295, 0]
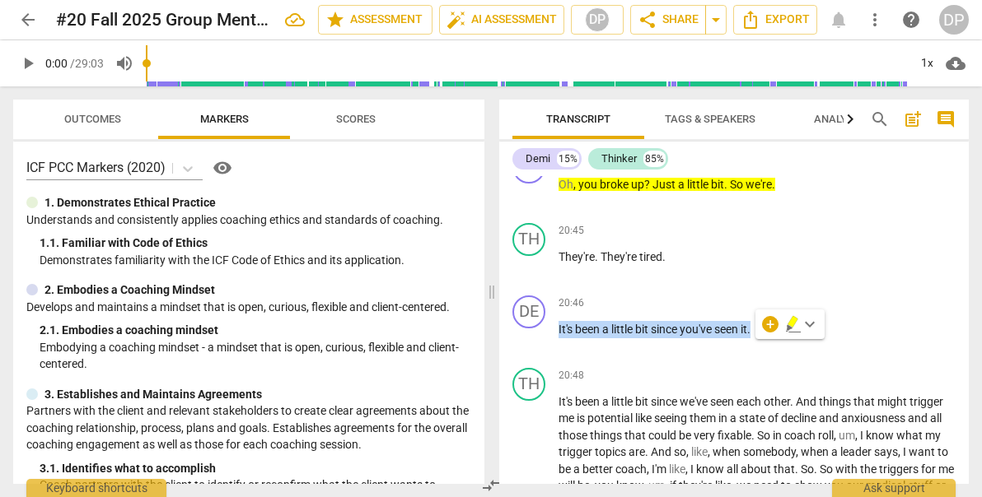
click at [786, 327] on icon "button" at bounding box center [793, 325] width 16 height 20
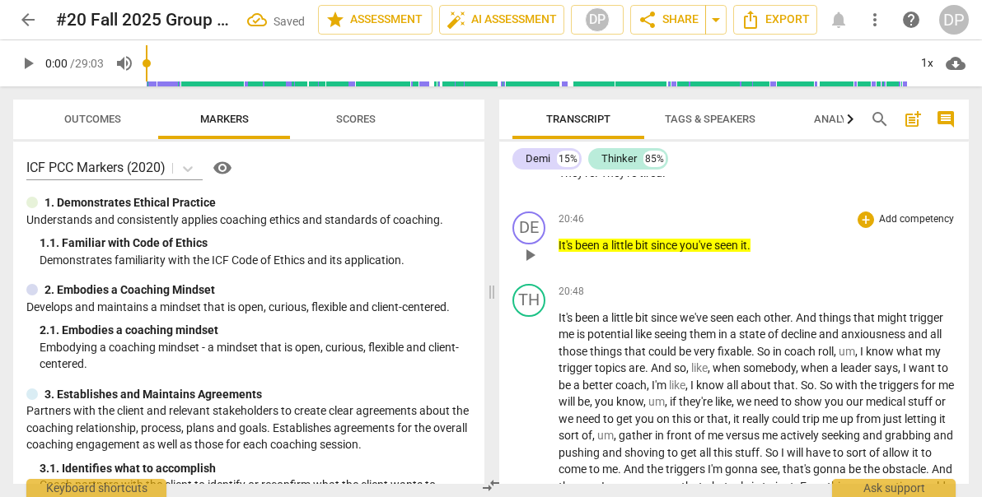
scroll to position [6382, 0]
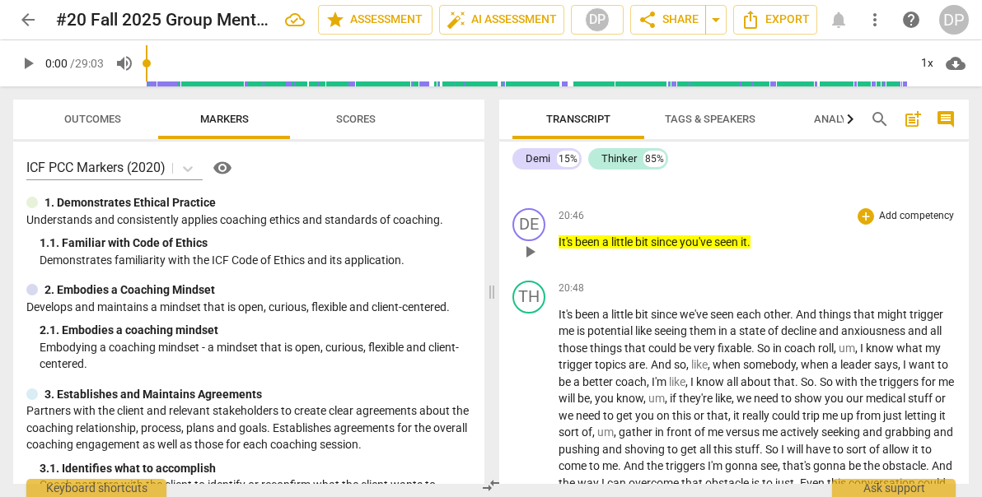
click at [747, 249] on span "it" at bounding box center [743, 242] width 7 height 13
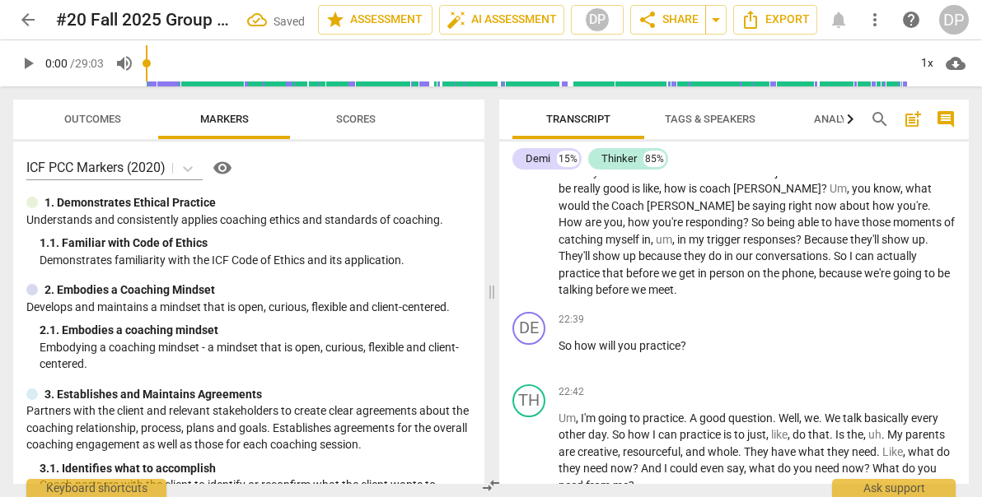
scroll to position [6693, 0]
drag, startPoint x: 697, startPoint y: 359, endPoint x: 559, endPoint y: 363, distance: 138.4
click at [559, 355] on p "So how will you practice ?" at bounding box center [756, 346] width 397 height 17
click at [721, 342] on icon "button" at bounding box center [724, 339] width 10 height 12
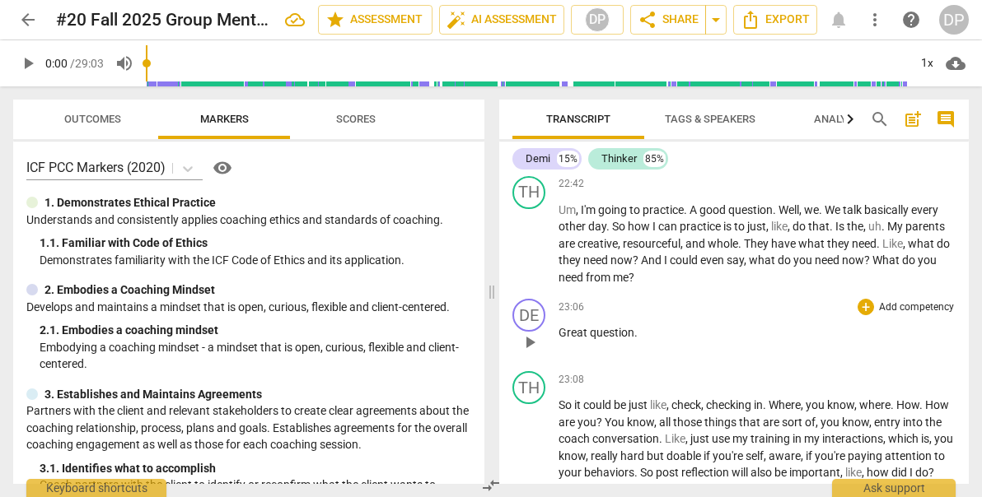
scroll to position [6903, 0]
drag, startPoint x: 642, startPoint y: 340, endPoint x: 559, endPoint y: 348, distance: 83.5
click at [559, 340] on p "Great question ." at bounding box center [756, 331] width 397 height 17
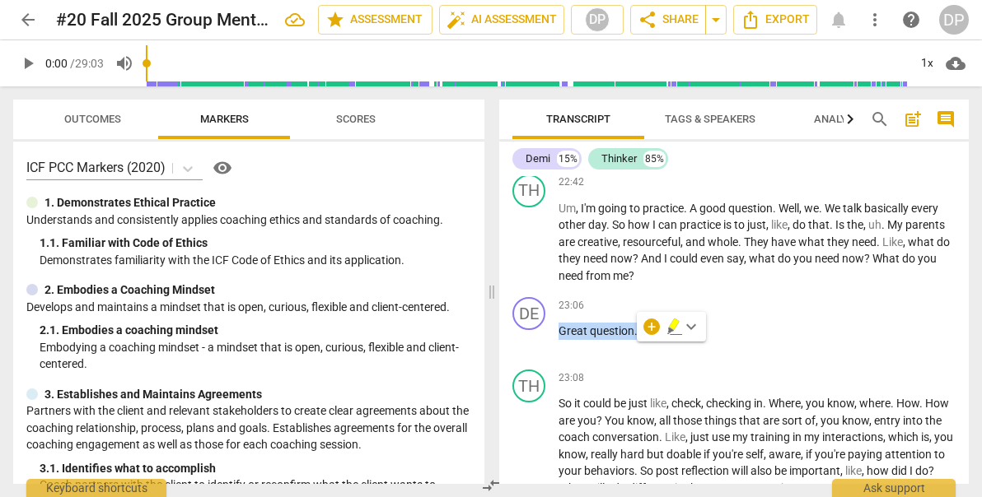
click at [673, 327] on icon "button" at bounding box center [674, 325] width 10 height 12
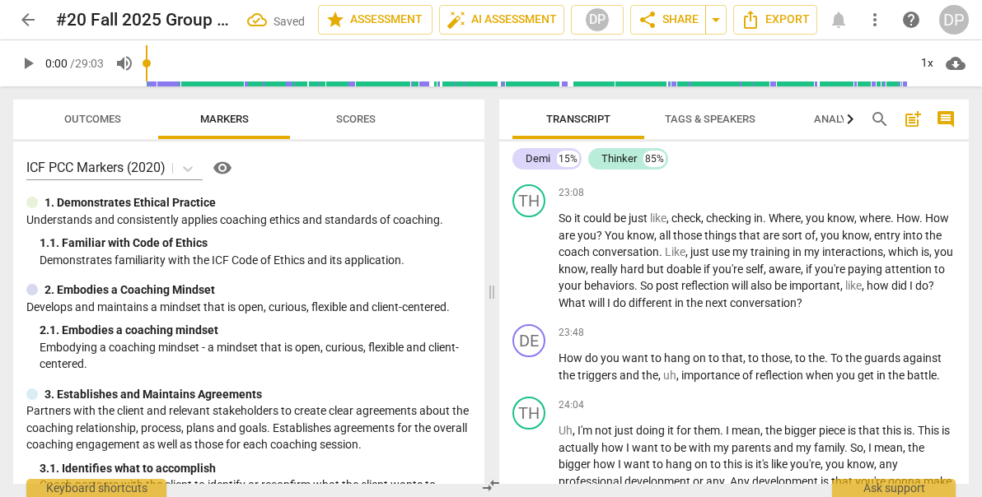
scroll to position [7128, 0]
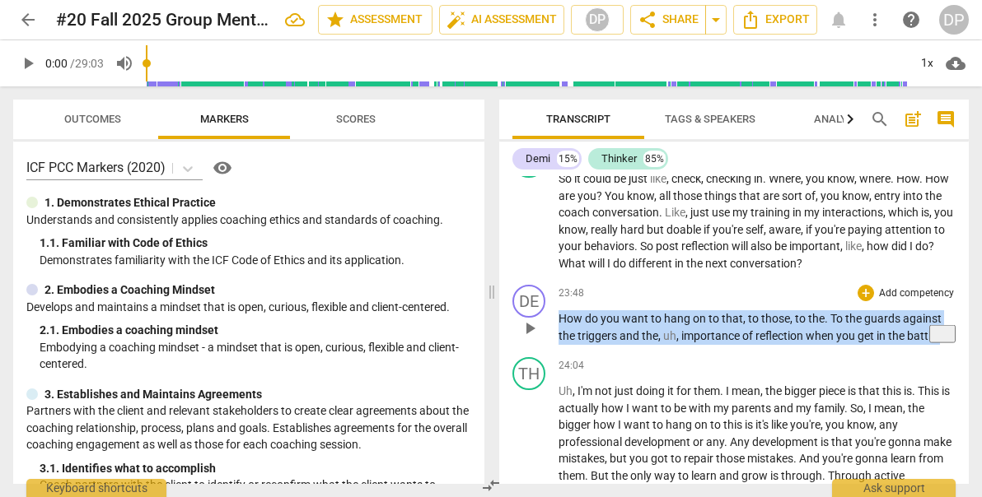
drag, startPoint x: 946, startPoint y: 354, endPoint x: 554, endPoint y: 338, distance: 392.3
click at [554, 338] on div "DE play_arrow pause 23:48 + Add competency keyboard_arrow_right How do you want…" at bounding box center [733, 314] width 469 height 72
click at [907, 332] on icon "button" at bounding box center [907, 330] width 10 height 12
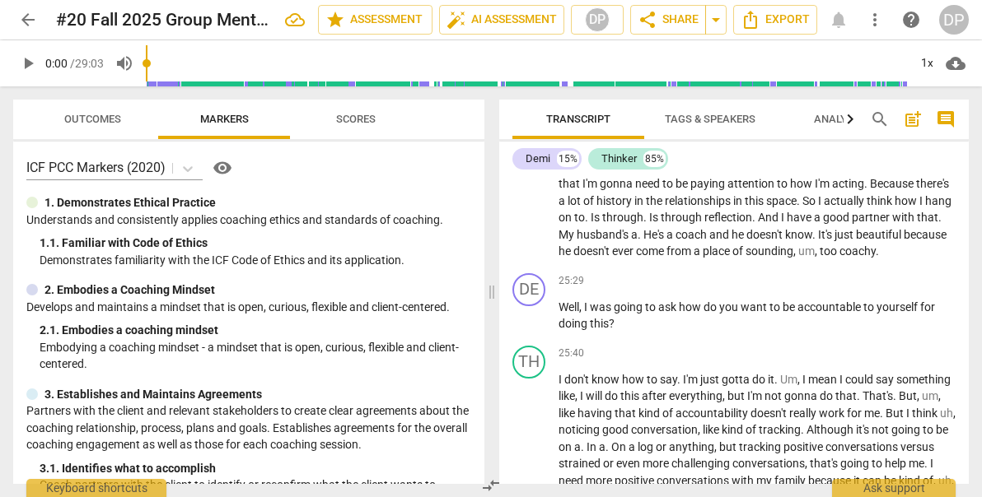
scroll to position [7507, 0]
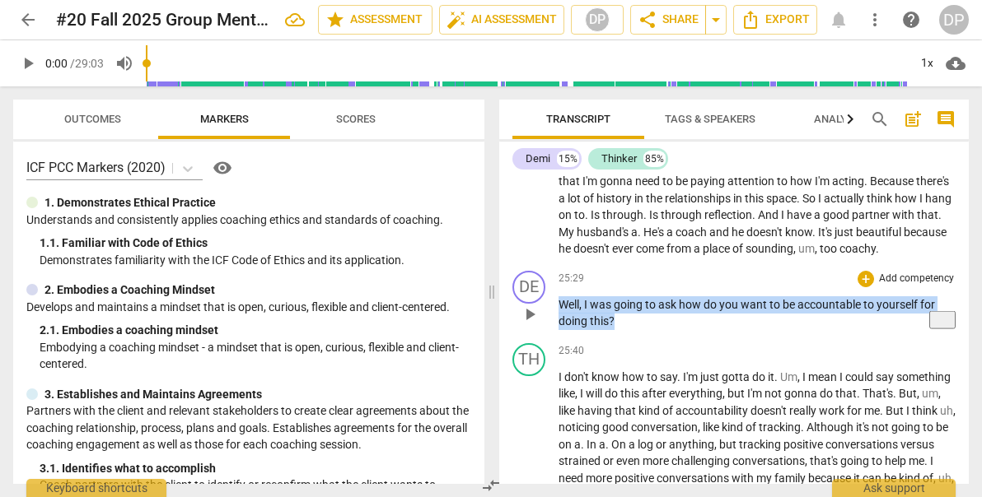
drag, startPoint x: 617, startPoint y: 338, endPoint x: 552, endPoint y: 325, distance: 66.4
click at [552, 324] on div "DE play_arrow pause 25:29 + Add competency keyboard_arrow_right Well , I was go…" at bounding box center [733, 300] width 469 height 72
click at [645, 315] on icon "button" at bounding box center [652, 316] width 16 height 20
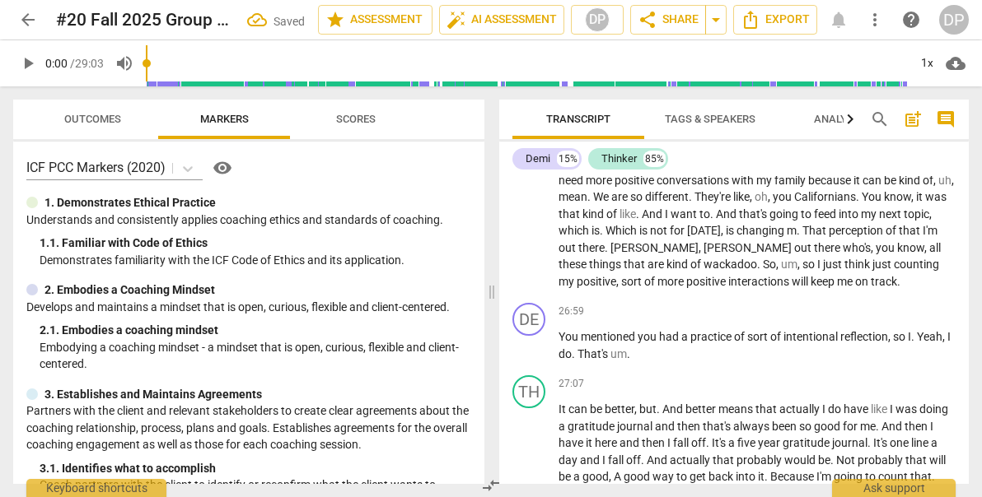
scroll to position [7815, 0]
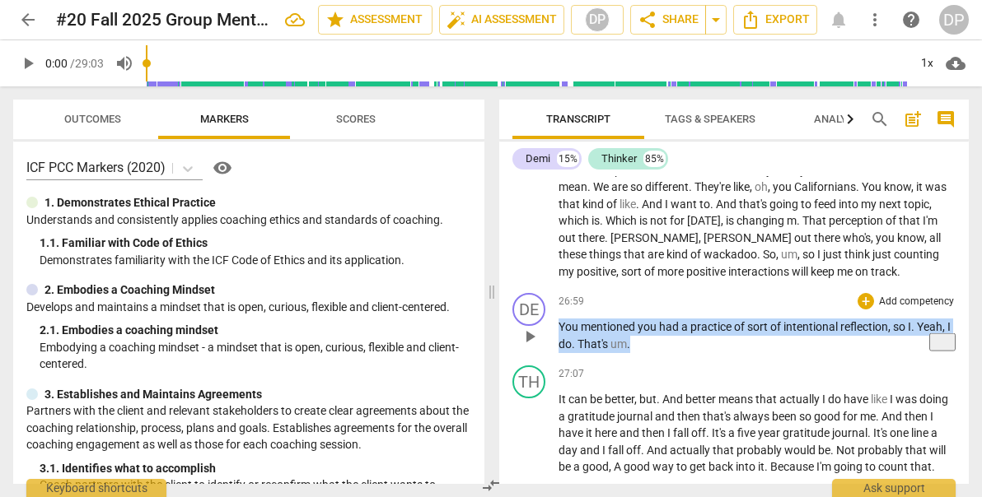
drag, startPoint x: 637, startPoint y: 362, endPoint x: 556, endPoint y: 350, distance: 82.3
click at [556, 350] on div "DE play_arrow pause 26:59 + Add competency keyboard_arrow_right You mentioned y…" at bounding box center [733, 323] width 469 height 72
click at [664, 344] on icon "button" at bounding box center [665, 344] width 6 height 7
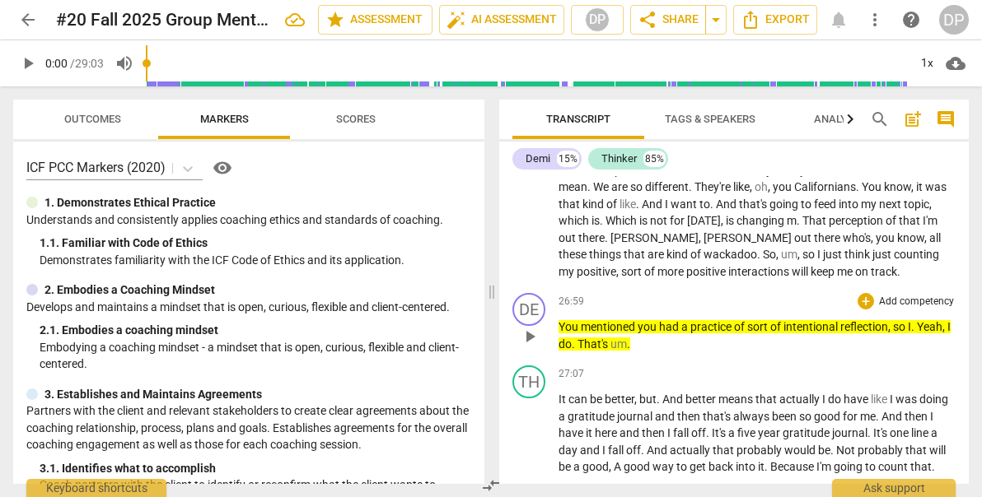
click at [917, 334] on span "." at bounding box center [914, 326] width 6 height 13
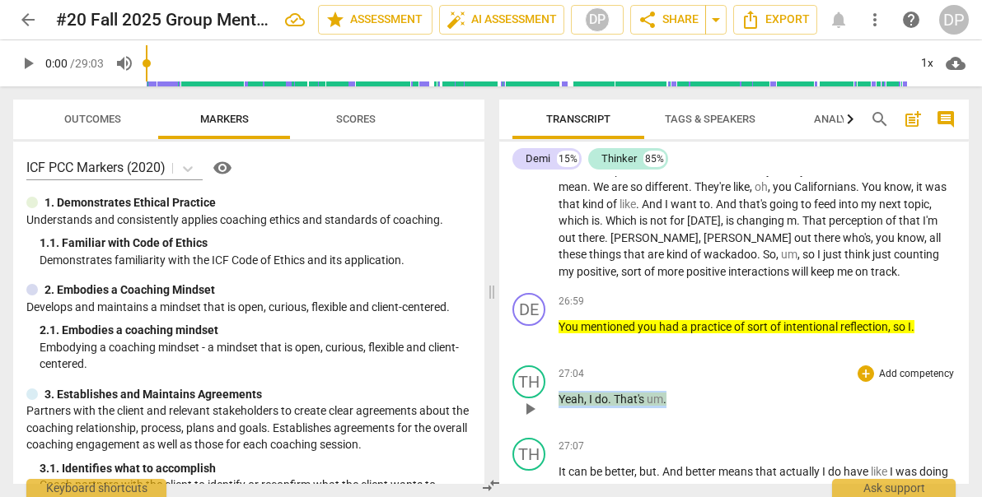
drag, startPoint x: 678, startPoint y: 416, endPoint x: 554, endPoint y: 422, distance: 123.7
click at [554, 422] on div "TH play_arrow pause 27:04 + Add competency keyboard_arrow_right Yeah , I do . T…" at bounding box center [733, 395] width 469 height 72
click at [717, 393] on span "keyboard_arrow_down" at bounding box center [721, 395] width 20 height 20
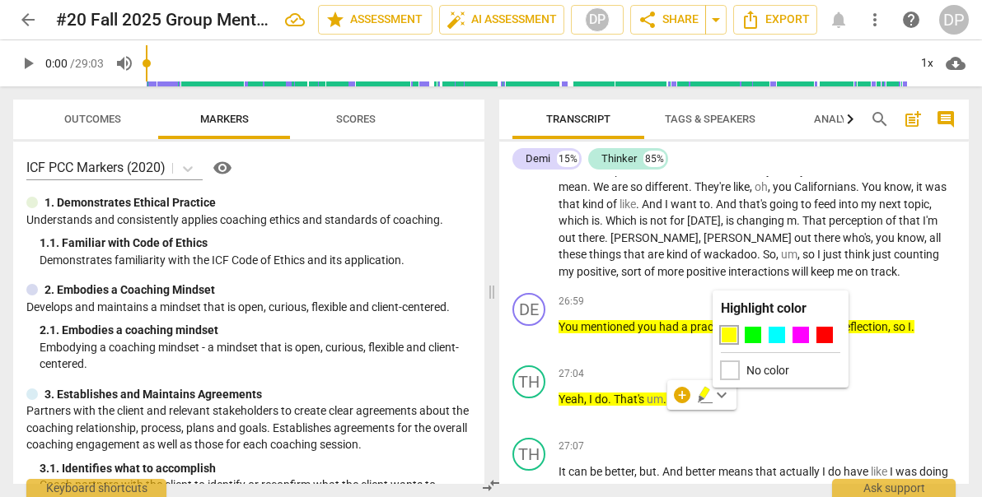
click at [725, 368] on div at bounding box center [730, 371] width 18 height 18
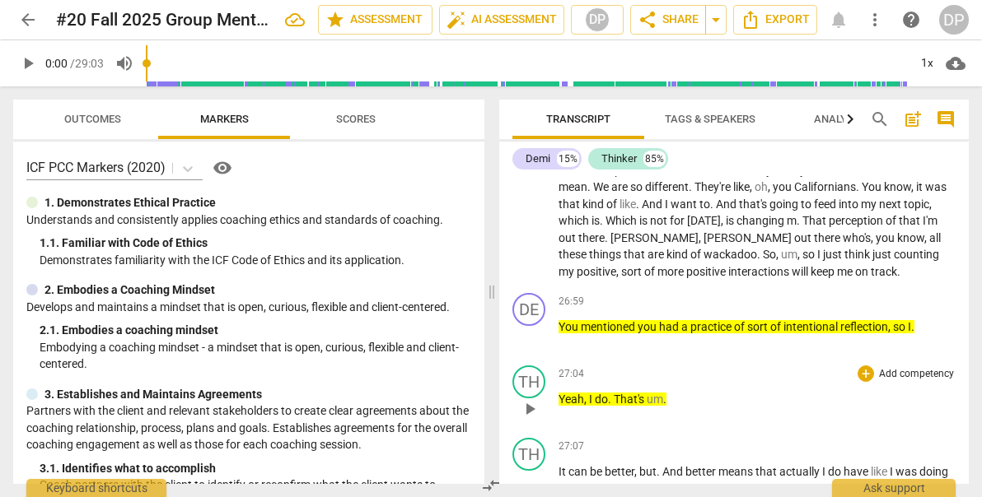
click at [673, 408] on p "Yeah , I do . That's um ." at bounding box center [756, 399] width 397 height 17
drag, startPoint x: 673, startPoint y: 413, endPoint x: 556, endPoint y: 419, distance: 117.1
click at [556, 419] on div "TH play_arrow pause 27:04 + Add competency keyboard_arrow_right Yeah , I do . T…" at bounding box center [733, 395] width 469 height 72
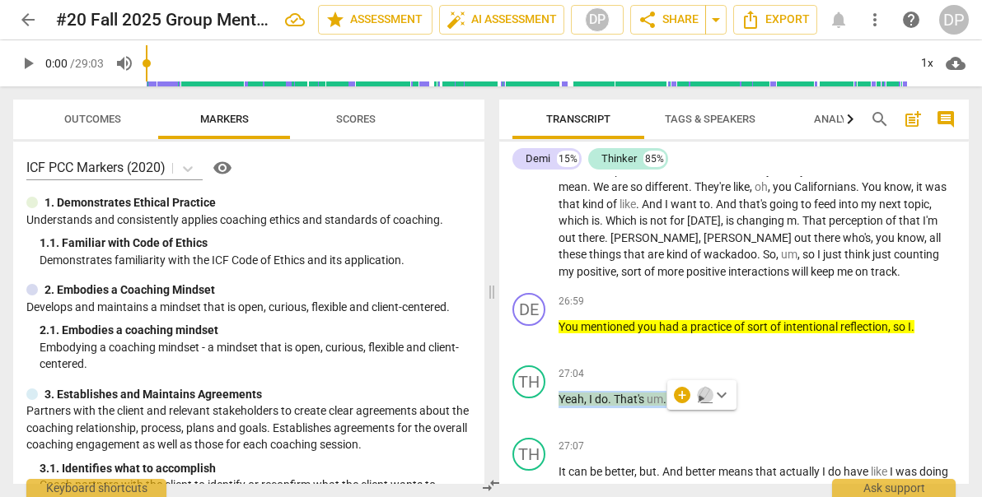
click at [703, 398] on icon "button" at bounding box center [704, 393] width 10 height 12
drag, startPoint x: 671, startPoint y: 409, endPoint x: 556, endPoint y: 417, distance: 115.5
click at [556, 417] on div "TH play_arrow pause 27:04 + Add competency keyboard_arrow_right Yeah , I do . T…" at bounding box center [733, 395] width 469 height 72
click at [717, 394] on span "keyboard_arrow_down" at bounding box center [721, 395] width 20 height 20
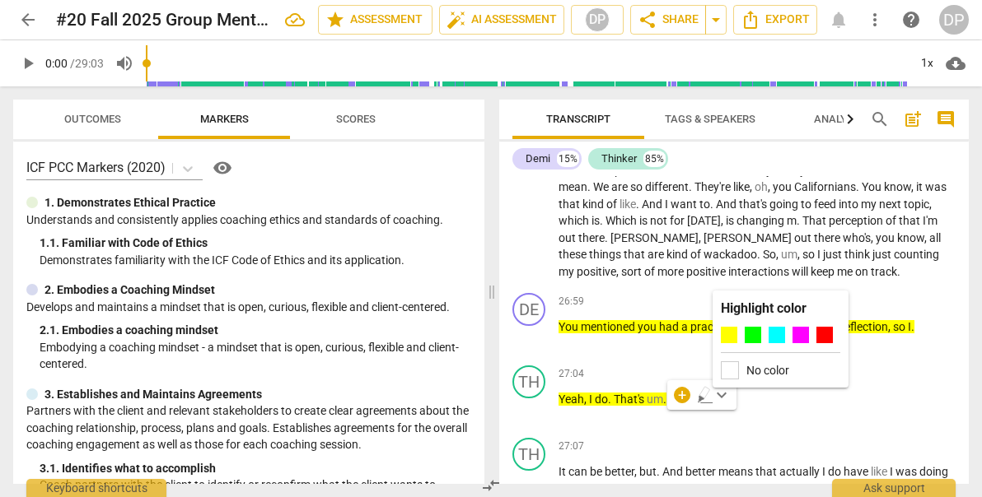
click at [751, 370] on label "No color" at bounding box center [767, 370] width 43 height 13
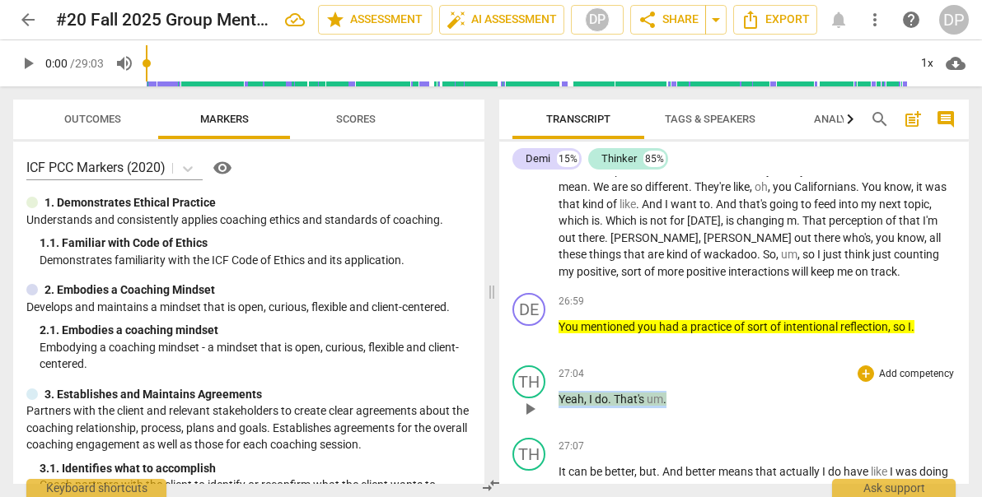
drag, startPoint x: 677, startPoint y: 412, endPoint x: 557, endPoint y: 419, distance: 120.5
click at [557, 419] on div "TH play_arrow pause 27:04 + Add competency keyboard_arrow_right Yeah , I do . T…" at bounding box center [733, 395] width 469 height 72
click at [702, 395] on icon "button" at bounding box center [704, 393] width 10 height 12
drag, startPoint x: 674, startPoint y: 416, endPoint x: 554, endPoint y: 417, distance: 120.2
click at [554, 417] on div "TH play_arrow pause 27:04 + Add competency keyboard_arrow_right Yeah , I do . T…" at bounding box center [733, 395] width 469 height 72
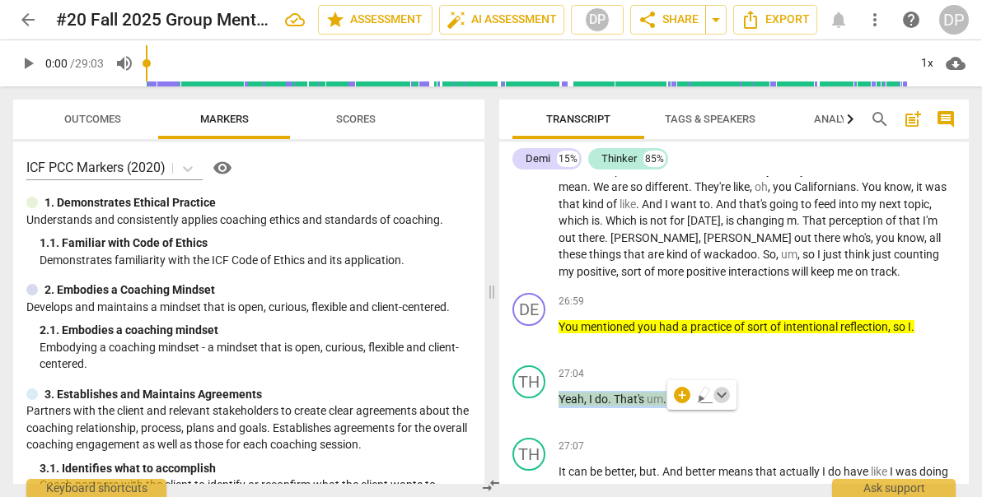
click at [717, 395] on span "keyboard_arrow_down" at bounding box center [721, 395] width 20 height 20
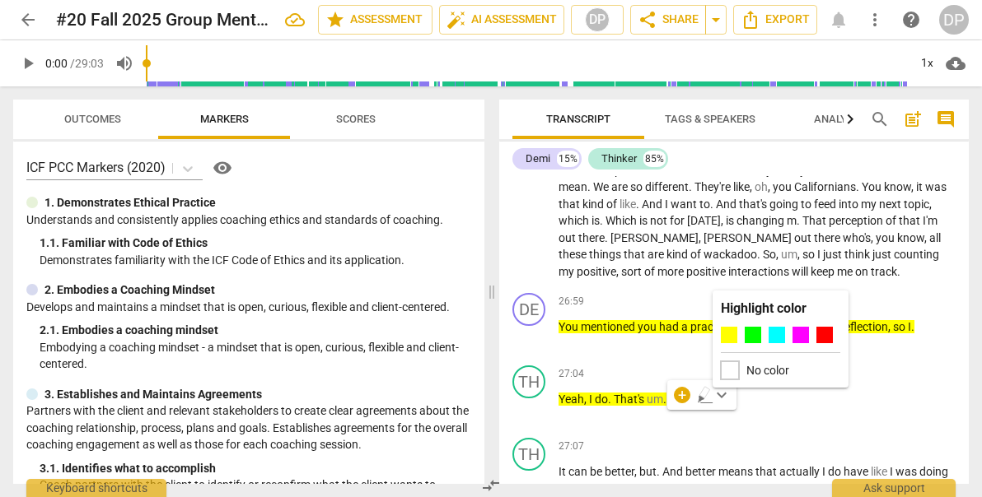
click at [731, 368] on div at bounding box center [730, 371] width 18 height 18
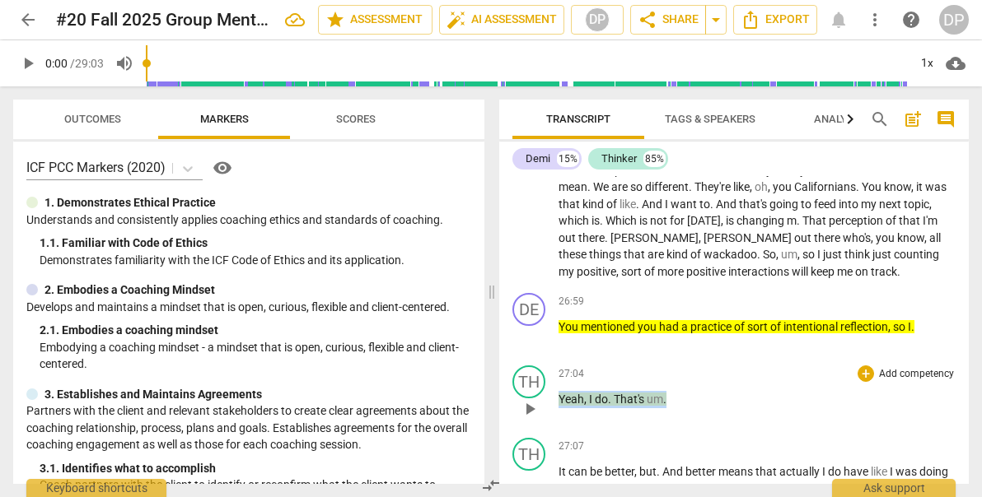
drag, startPoint x: 670, startPoint y: 414, endPoint x: 557, endPoint y: 419, distance: 112.9
click at [557, 419] on div "TH play_arrow pause 27:04 + Add competency keyboard_arrow_right Yeah , I do . T…" at bounding box center [733, 395] width 469 height 72
click at [702, 396] on icon "button" at bounding box center [704, 393] width 10 height 12
drag, startPoint x: 669, startPoint y: 414, endPoint x: 552, endPoint y: 417, distance: 117.8
click at [552, 417] on div "TH play_arrow pause 27:04 + Add competency keyboard_arrow_right Yeah , I do . T…" at bounding box center [733, 395] width 469 height 72
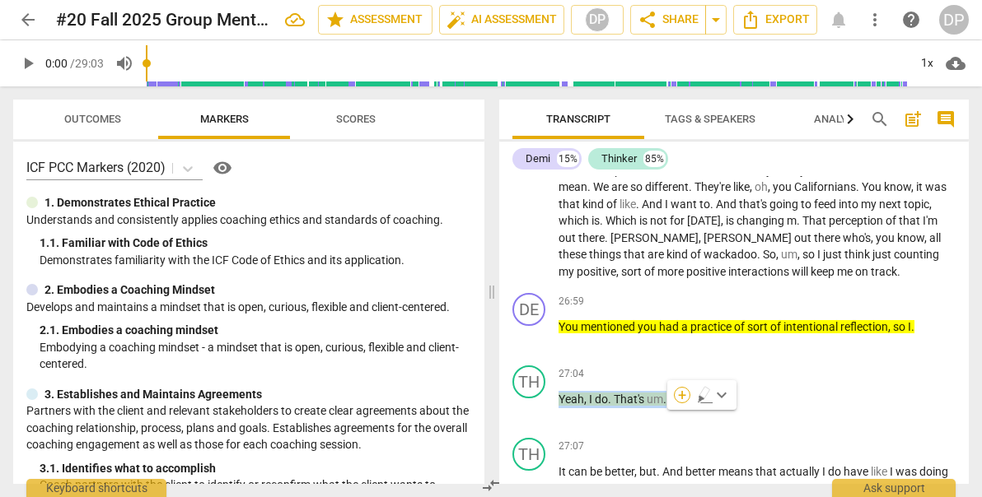
click at [684, 393] on div "+" at bounding box center [682, 395] width 16 height 16
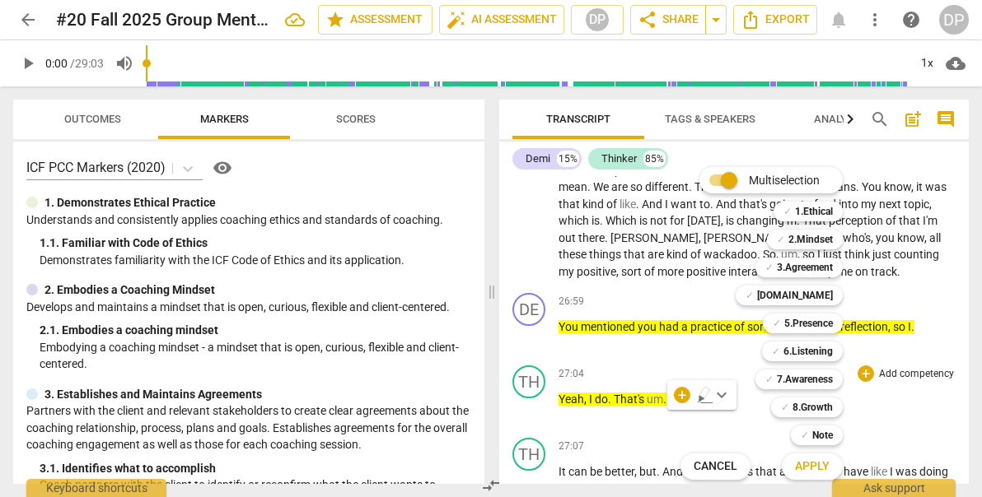
click at [700, 394] on div "Multiselection m ✓ 1.Ethical 1 ✓ 2.Mindset 2 ✓ 3.Agreement 3 ✓ [DOMAIN_NAME] 4 …" at bounding box center [774, 323] width 200 height 321
click at [721, 395] on div "Multiselection m ✓ 1.Ethical 1 ✓ 2.Mindset 2 ✓ 3.Agreement 3 ✓ [DOMAIN_NAME] 4 …" at bounding box center [774, 323] width 200 height 321
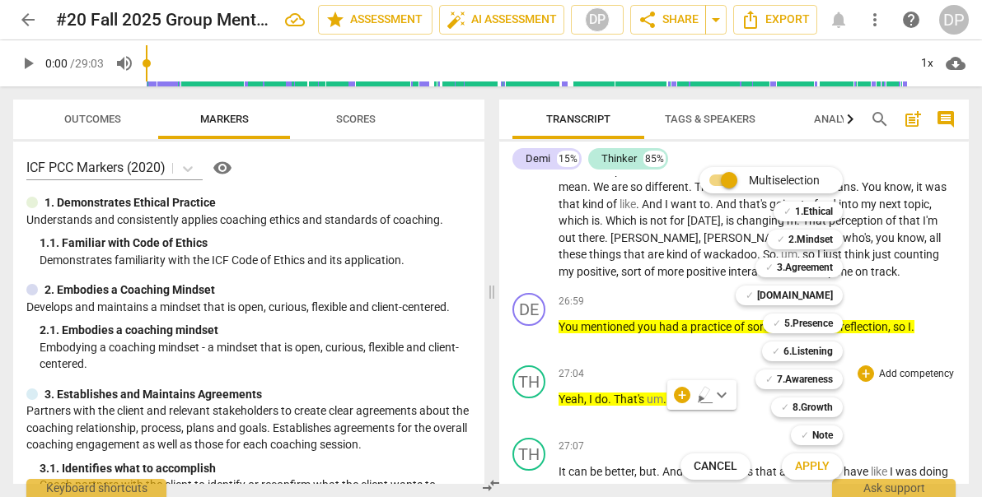
click at [719, 390] on div "Multiselection m ✓ 1.Ethical 1 ✓ 2.Mindset 2 ✓ 3.Agreement 3 ✓ [DOMAIN_NAME] 4 …" at bounding box center [774, 323] width 200 height 321
click at [702, 467] on span "Cancel" at bounding box center [715, 467] width 44 height 16
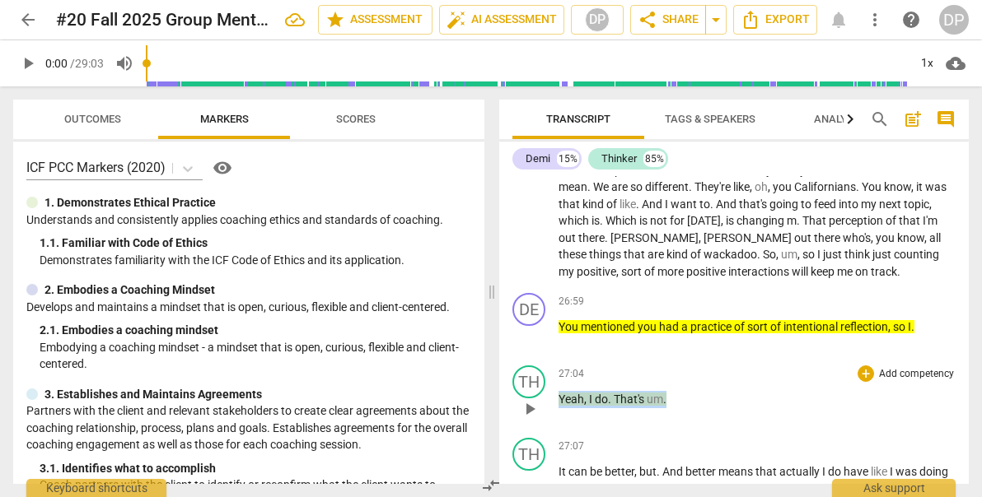
drag, startPoint x: 682, startPoint y: 418, endPoint x: 556, endPoint y: 425, distance: 126.2
click at [556, 425] on div "TH play_arrow pause 27:04 + Add competency keyboard_arrow_right Yeah , I do . T…" at bounding box center [733, 395] width 469 height 72
click at [702, 394] on icon "button" at bounding box center [704, 393] width 10 height 12
drag, startPoint x: 678, startPoint y: 416, endPoint x: 559, endPoint y: 419, distance: 118.6
click at [559, 408] on p "Yeah , I do . That's um ." at bounding box center [756, 399] width 397 height 17
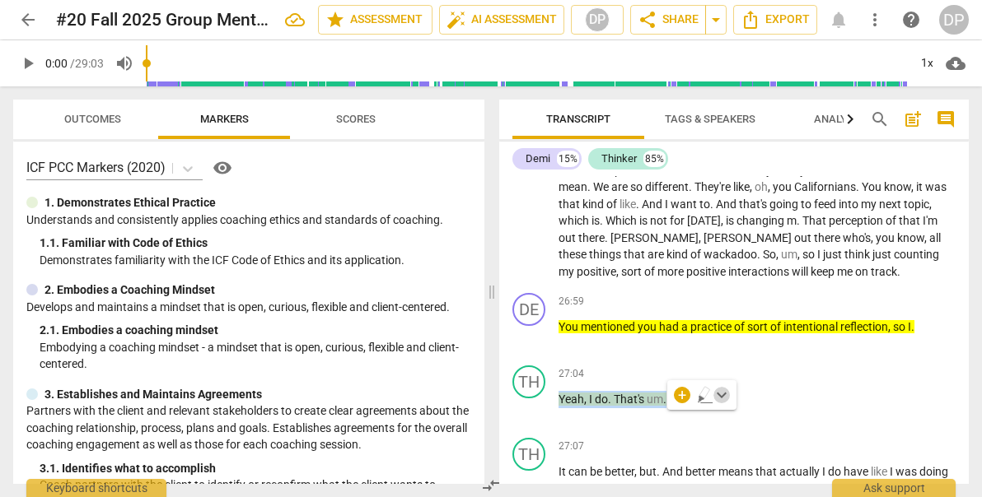
click at [717, 390] on span "keyboard_arrow_down" at bounding box center [721, 395] width 20 height 20
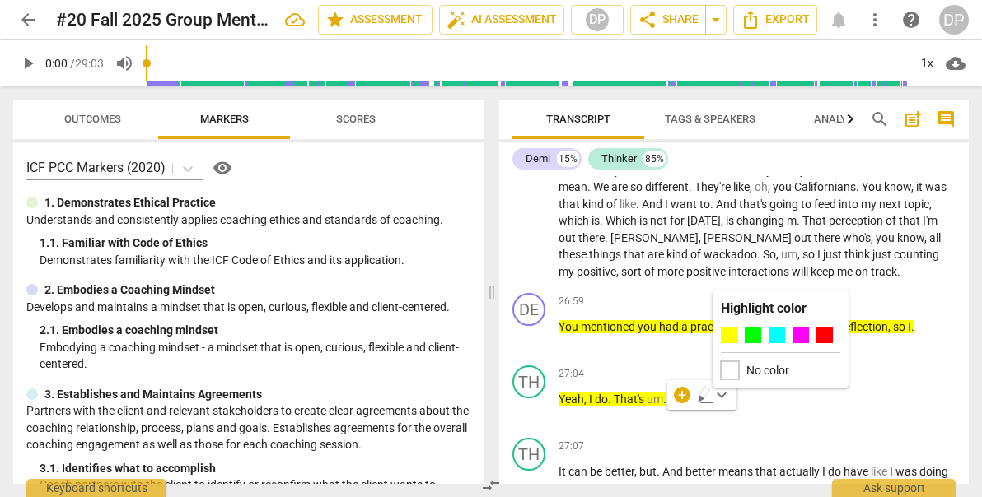
click at [733, 372] on div at bounding box center [730, 371] width 18 height 18
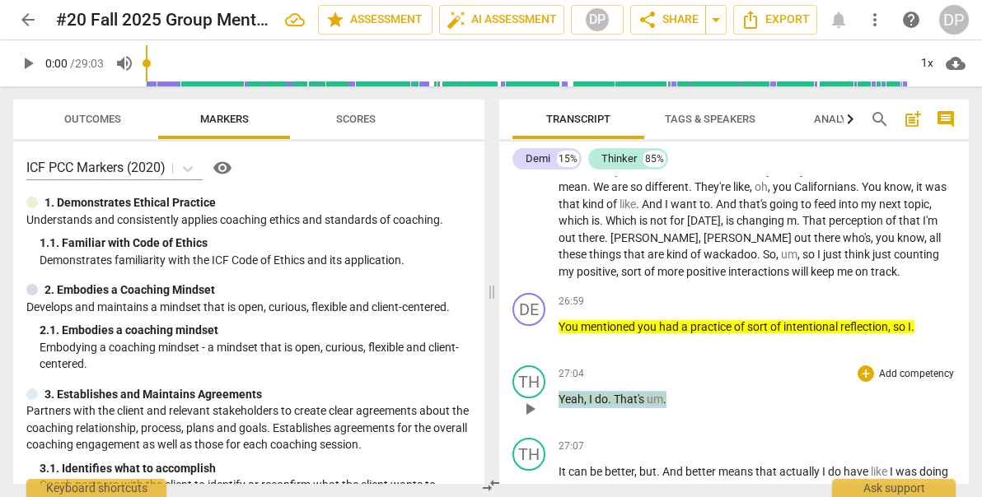
drag, startPoint x: 682, startPoint y: 413, endPoint x: 553, endPoint y: 422, distance: 129.6
click at [553, 422] on div "TH play_arrow pause 27:04 + Add competency keyboard_arrow_right Yeah , I do . T…" at bounding box center [733, 395] width 469 height 72
click at [717, 396] on span "keyboard_arrow_down" at bounding box center [721, 395] width 20 height 20
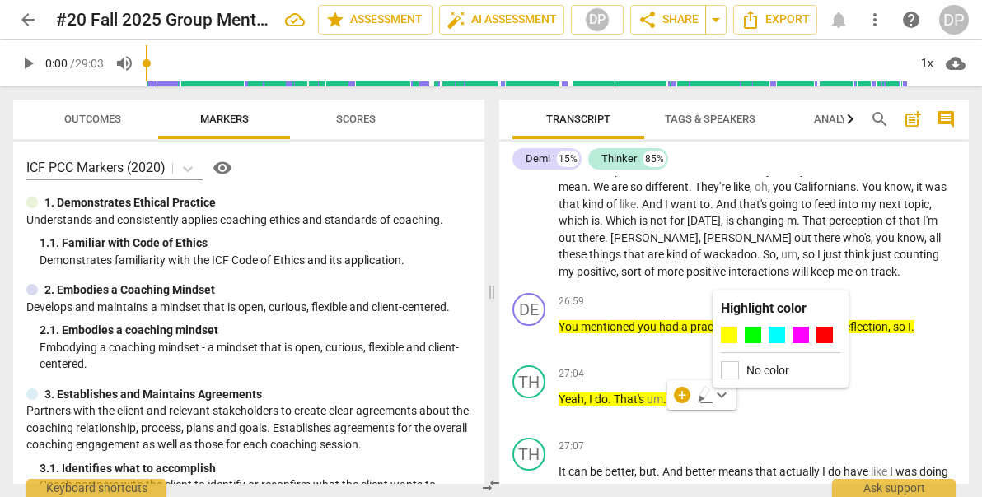
click at [748, 373] on label "No color" at bounding box center [767, 370] width 43 height 13
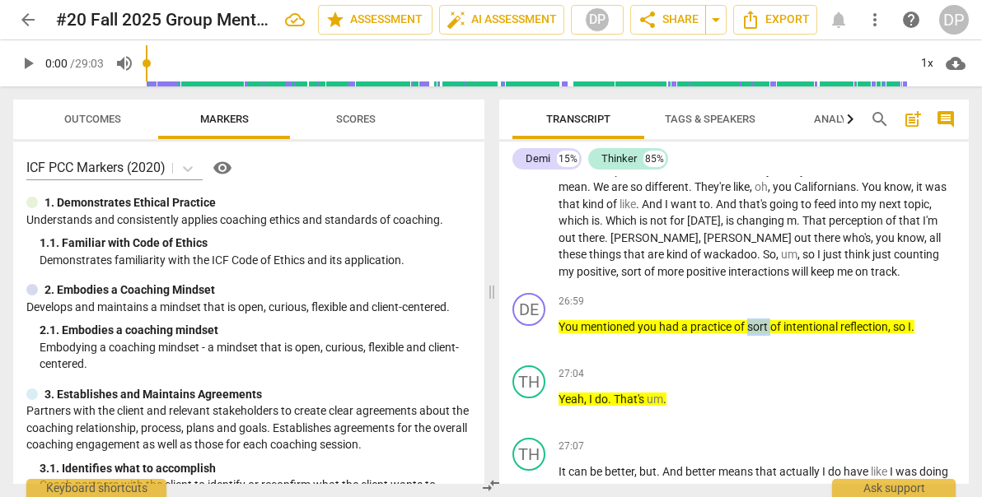
click at [748, 359] on div "DE play_arrow pause 26:59 + Add competency keyboard_arrow_right You mentioned y…" at bounding box center [733, 323] width 469 height 72
click at [674, 407] on div "27:04 + Add competency keyboard_arrow_right Yeah , I do . That's um ." at bounding box center [756, 395] width 397 height 59
click at [668, 408] on p "Yeah , I do . That's um ." at bounding box center [756, 399] width 397 height 17
drag, startPoint x: 671, startPoint y: 408, endPoint x: 559, endPoint y: 409, distance: 112.0
click at [559, 408] on p "Yeah , I do . That's um ." at bounding box center [756, 399] width 397 height 17
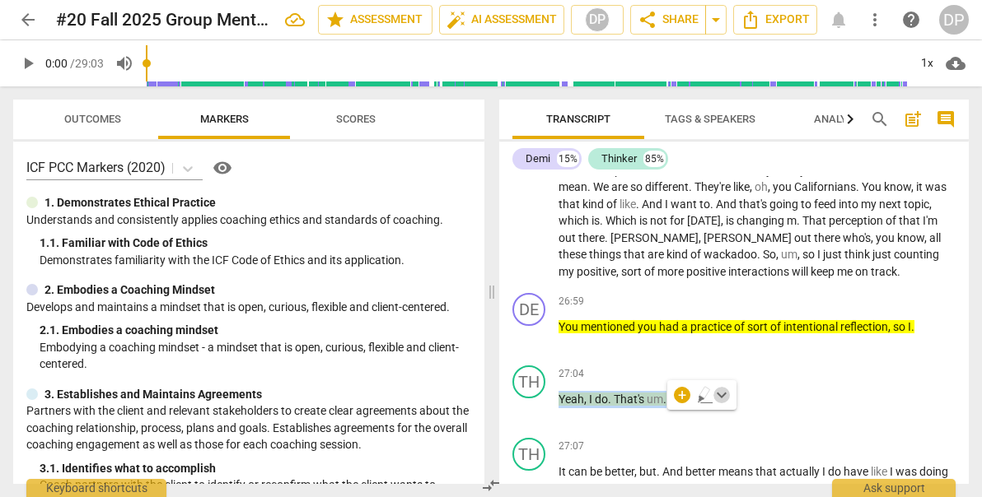
click at [721, 394] on span "keyboard_arrow_down" at bounding box center [721, 395] width 20 height 20
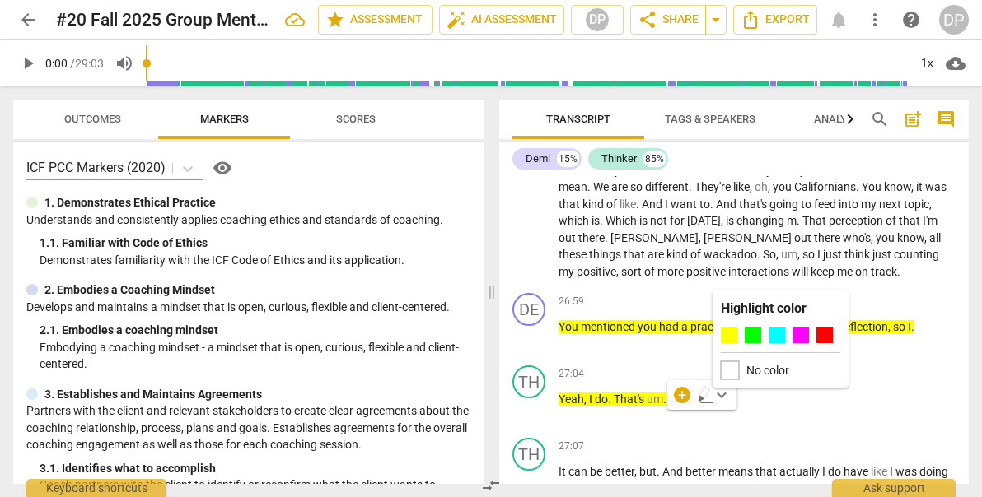
click at [729, 378] on div at bounding box center [730, 371] width 18 height 18
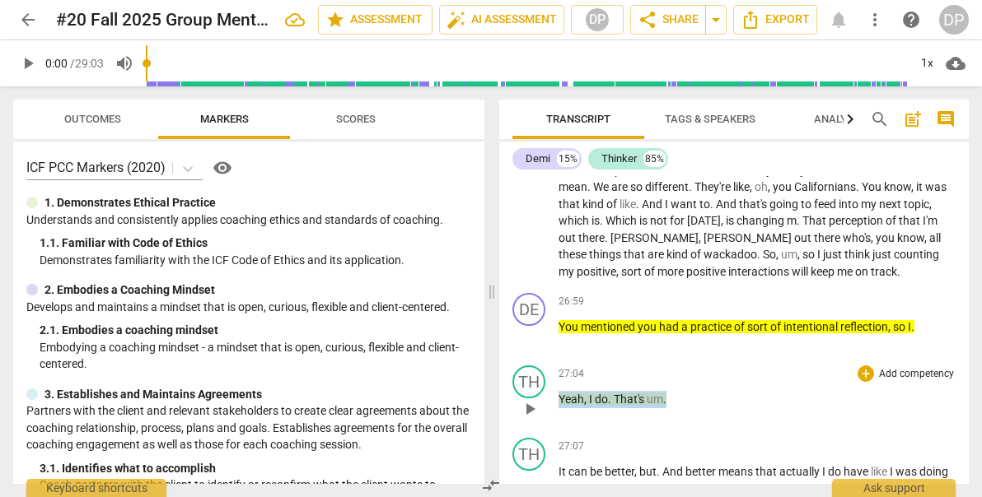
drag, startPoint x: 678, startPoint y: 413, endPoint x: 553, endPoint y: 413, distance: 125.2
click at [553, 413] on div "TH play_arrow pause 27:04 + Add competency keyboard_arrow_right Yeah , I do . T…" at bounding box center [733, 395] width 469 height 72
click at [720, 394] on span "keyboard_arrow_down" at bounding box center [721, 395] width 20 height 20
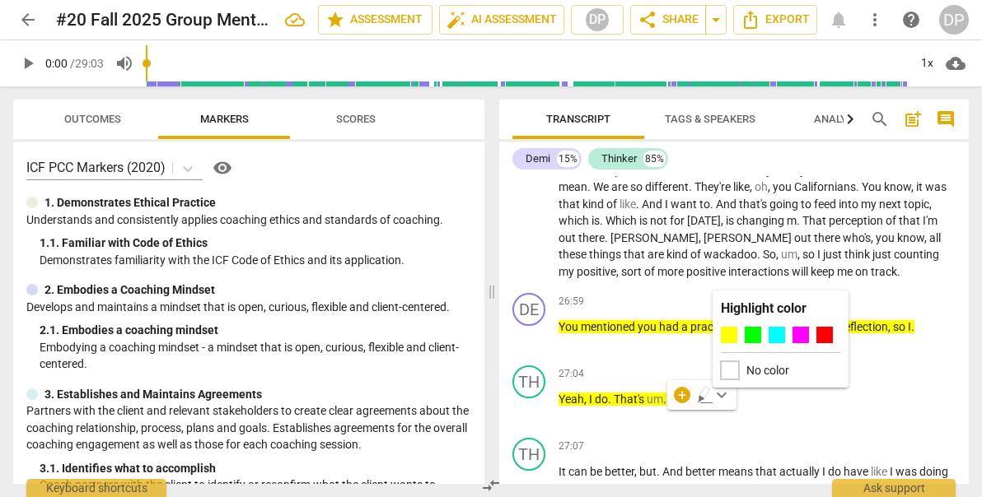
click at [734, 368] on div at bounding box center [730, 371] width 18 height 18
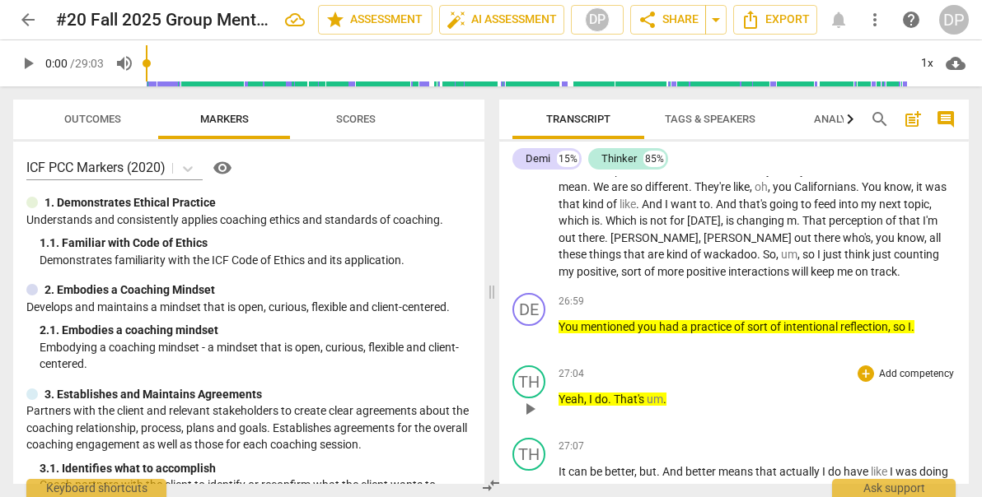
click at [609, 380] on div "TH play_arrow pause 27:04 + Add competency keyboard_arrow_right Yeah , I do . T…" at bounding box center [733, 395] width 469 height 72
click at [531, 419] on span "play_arrow" at bounding box center [530, 409] width 20 height 20
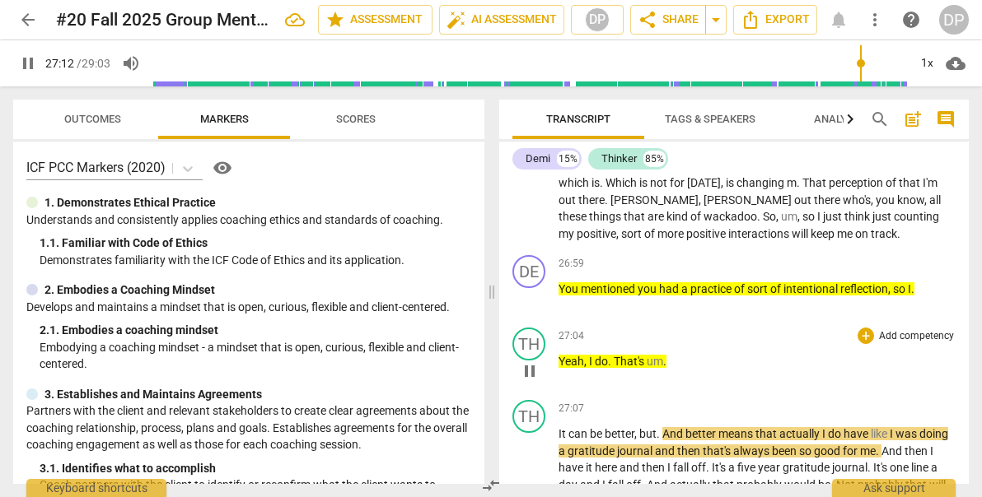
scroll to position [7853, 0]
click at [681, 371] on p "Yeah , I do . That's um ." at bounding box center [756, 361] width 397 height 17
click at [735, 344] on div "27:04 + Add competency keyboard_arrow_right" at bounding box center [756, 336] width 397 height 16
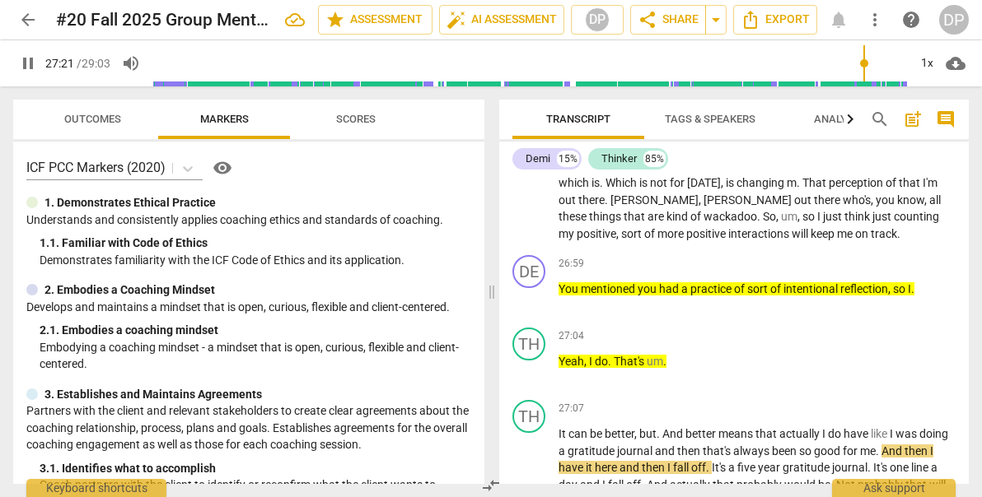
click at [27, 67] on span "pause" at bounding box center [28, 64] width 20 height 20
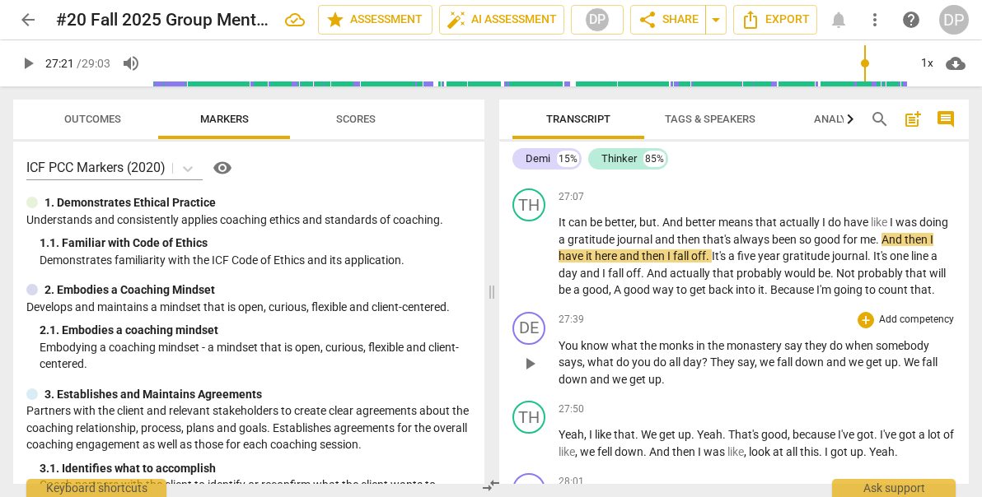
scroll to position [8067, 0]
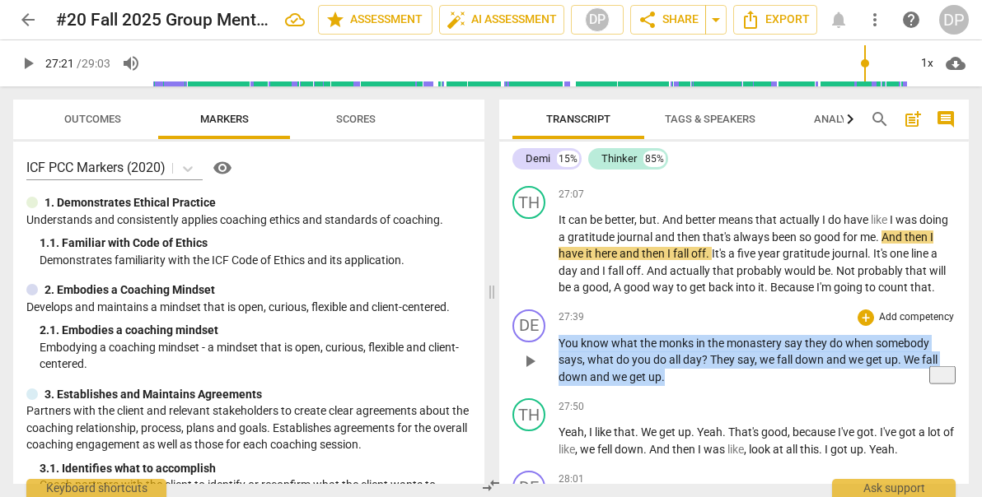
drag, startPoint x: 674, startPoint y: 394, endPoint x: 557, endPoint y: 364, distance: 121.6
click at [557, 364] on div "DE play_arrow pause 27:39 + Add competency keyboard_arrow_right You know what t…" at bounding box center [733, 348] width 469 height 90
click at [697, 376] on icon "button" at bounding box center [698, 377] width 6 height 7
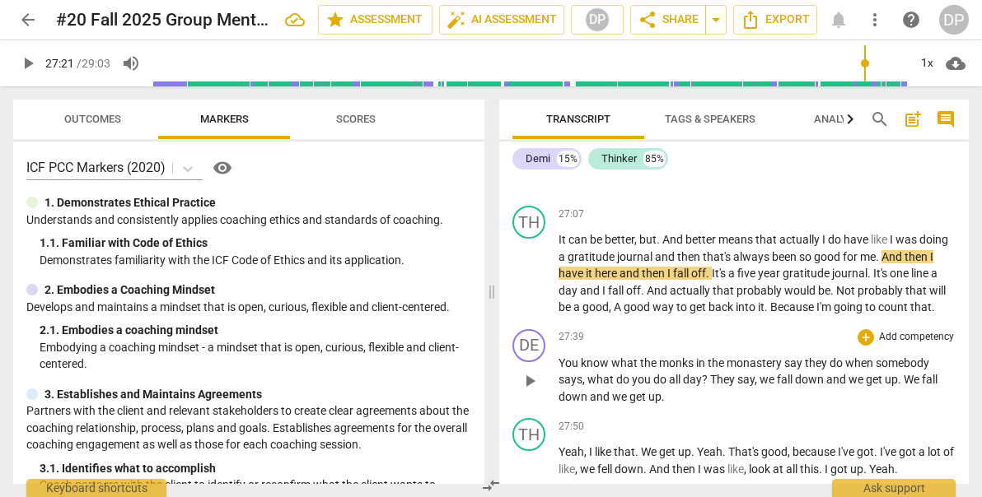
scroll to position [8039, 0]
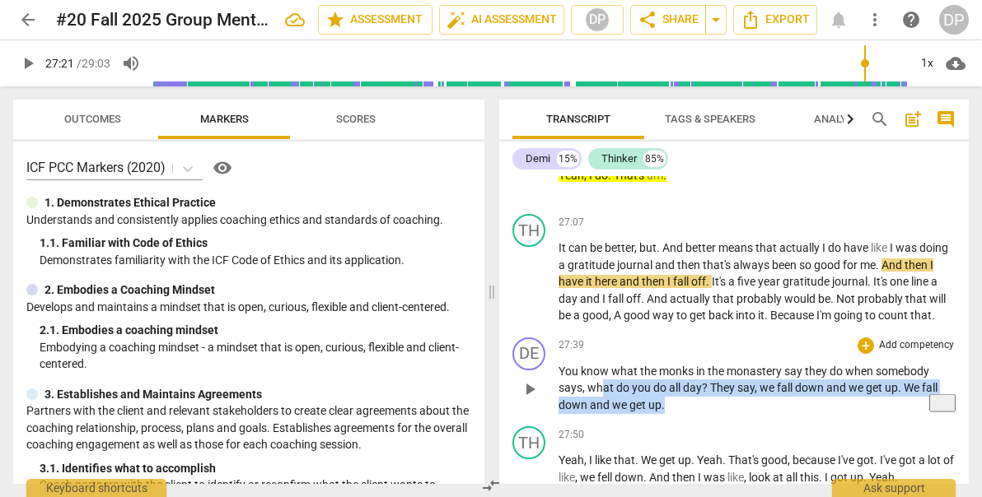
drag, startPoint x: 668, startPoint y: 422, endPoint x: 602, endPoint y: 410, distance: 67.0
click at [602, 410] on p "You know what the [DEMOGRAPHIC_DATA] in the monastery say they do when somebody…" at bounding box center [756, 388] width 397 height 51
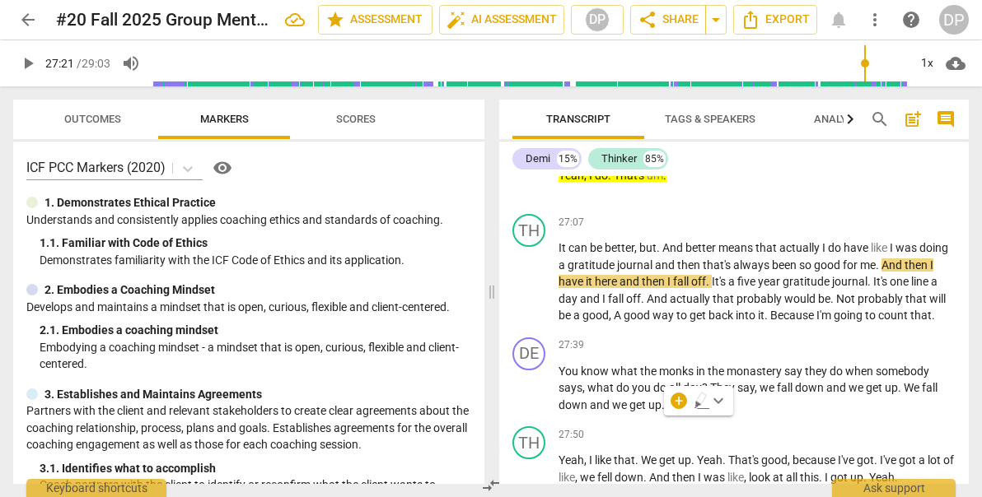
click at [672, 184] on p "Yeah , I do . That's um ." at bounding box center [756, 175] width 397 height 17
drag, startPoint x: 672, startPoint y: 190, endPoint x: 557, endPoint y: 195, distance: 115.4
click at [557, 196] on div "TH play_arrow pause 27:04 + Add competency keyboard_arrow_right Yeah , I do . T…" at bounding box center [733, 171] width 469 height 72
click at [722, 168] on span "keyboard_arrow_down" at bounding box center [721, 171] width 20 height 20
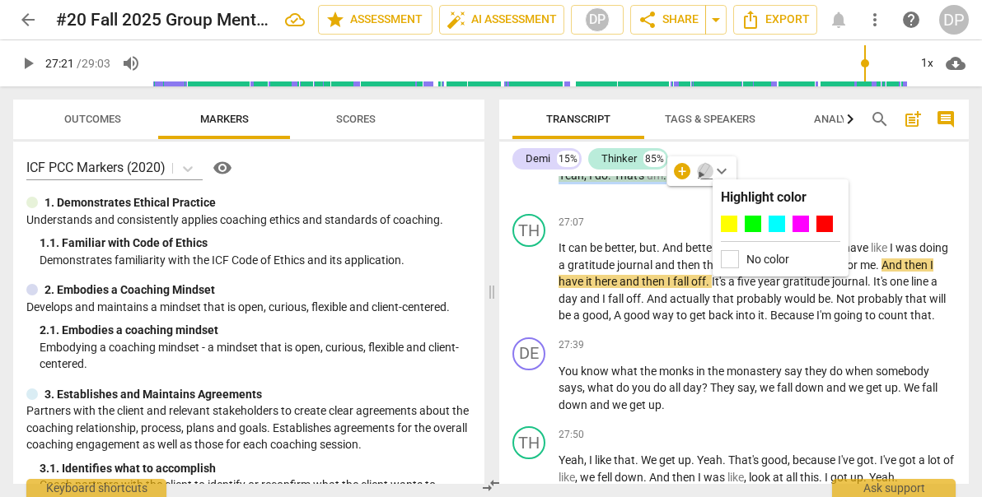
click at [704, 170] on icon "button" at bounding box center [704, 169] width 10 height 12
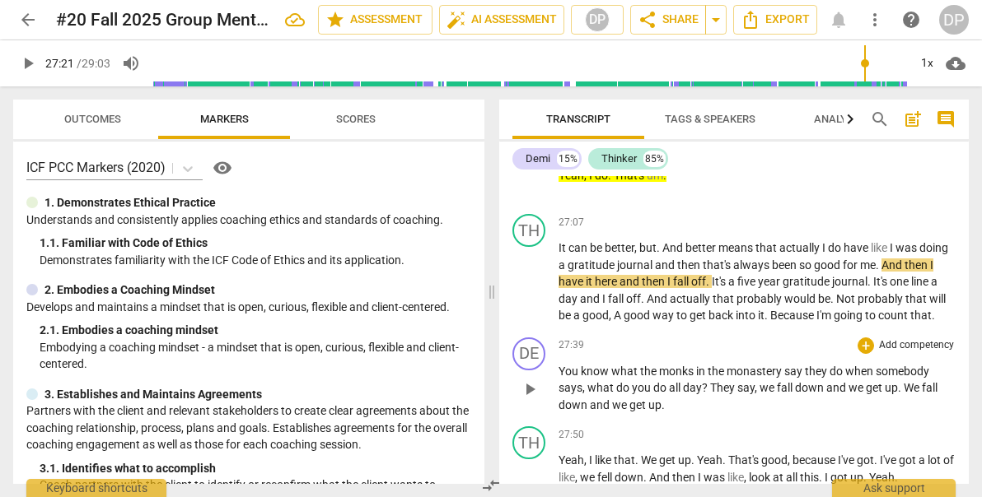
click at [675, 394] on span "all" at bounding box center [676, 387] width 14 height 13
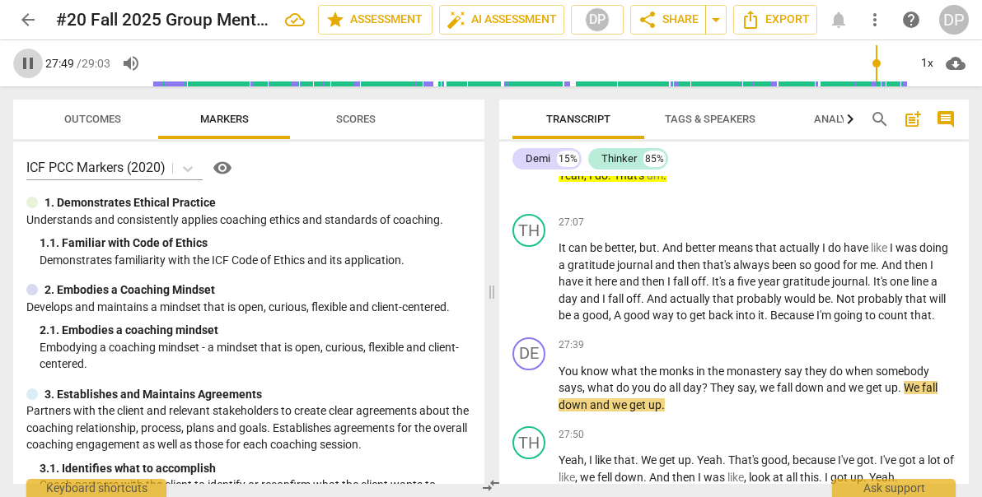
click at [29, 62] on span "pause" at bounding box center [28, 64] width 20 height 20
type input "1669"
click at [665, 414] on p "You know what the [DEMOGRAPHIC_DATA] in the monastery say they do when somebody…" at bounding box center [756, 388] width 397 height 51
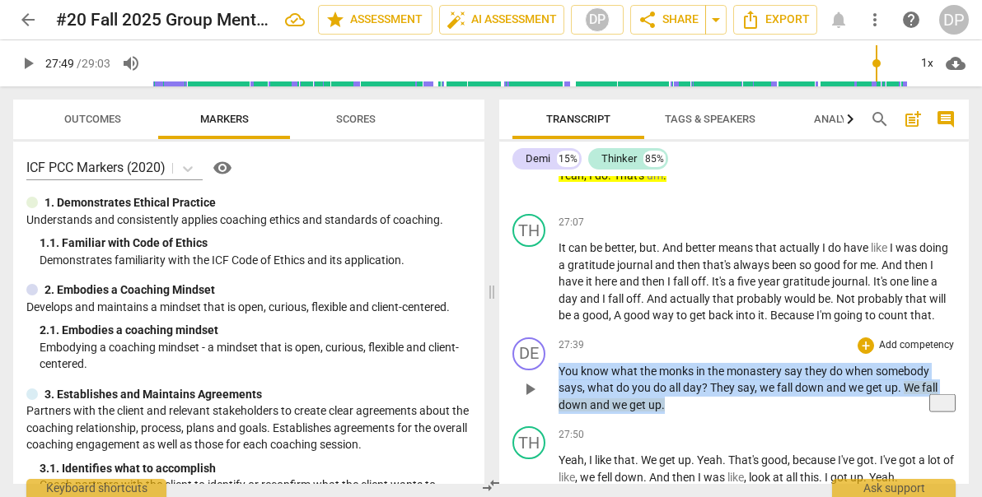
drag, startPoint x: 665, startPoint y: 426, endPoint x: 559, endPoint y: 388, distance: 112.8
click at [559, 389] on p "You know what the [DEMOGRAPHIC_DATA] in the monastery say they do when somebody…" at bounding box center [756, 388] width 397 height 51
click at [714, 401] on span "keyboard_arrow_down" at bounding box center [718, 401] width 20 height 20
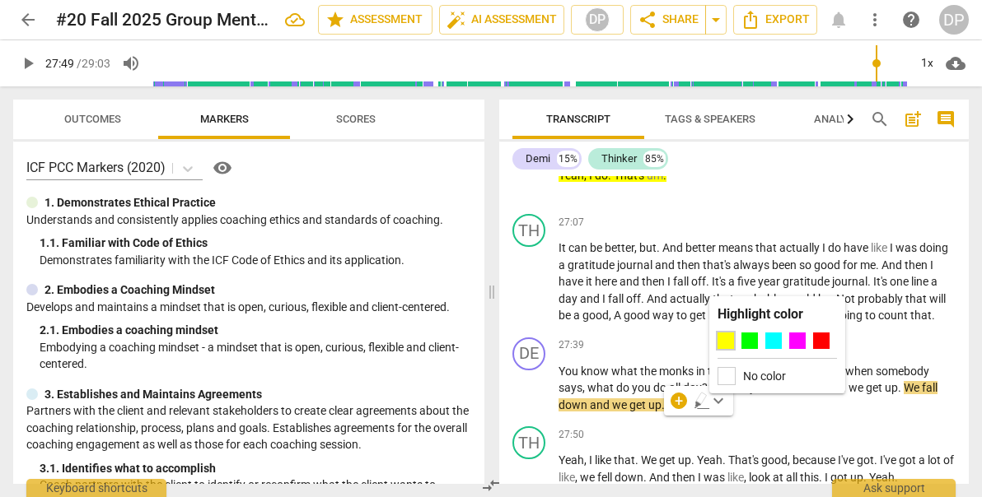
click at [723, 339] on div at bounding box center [725, 341] width 16 height 16
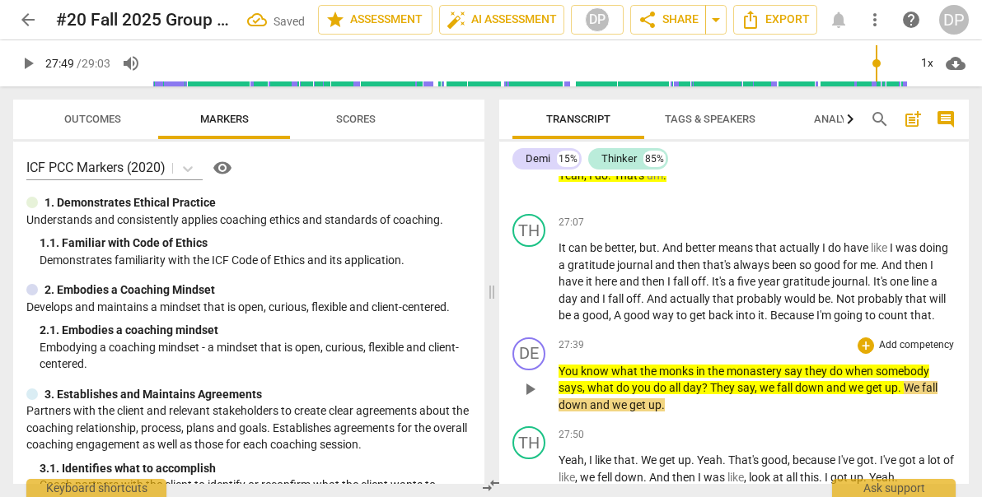
click at [683, 414] on p "You know what the [DEMOGRAPHIC_DATA] in the monastery say they do when somebody…" at bounding box center [756, 388] width 397 height 51
click at [707, 349] on div "DE play_arrow pause 27:39 + Add competency keyboard_arrow_right You know what t…" at bounding box center [733, 376] width 469 height 90
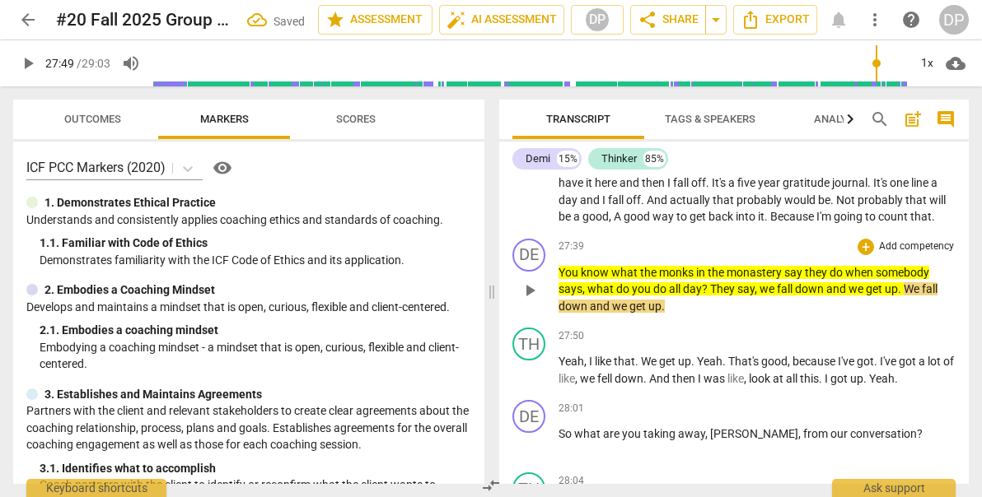
scroll to position [8141, 0]
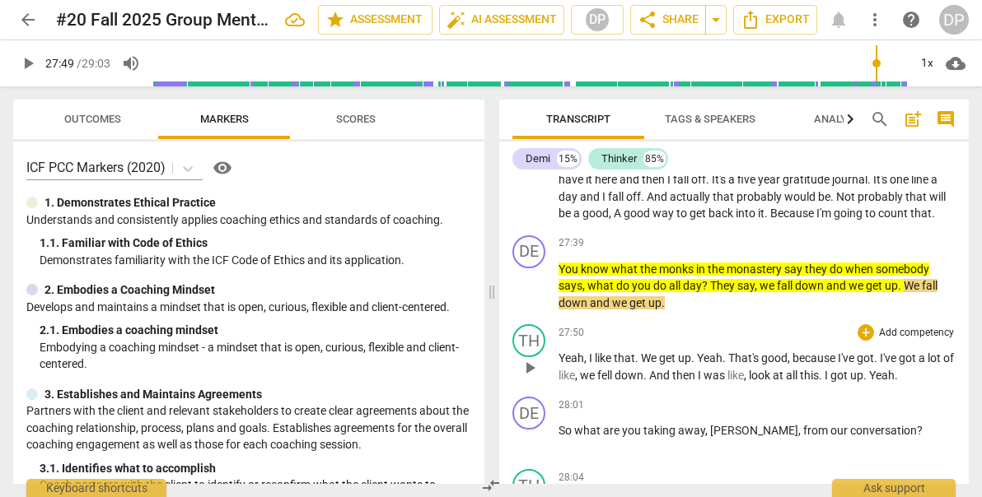
click at [697, 340] on div "TH play_arrow pause 27:50 + Add competency keyboard_arrow_right Yeah , I like t…" at bounding box center [733, 354] width 469 height 72
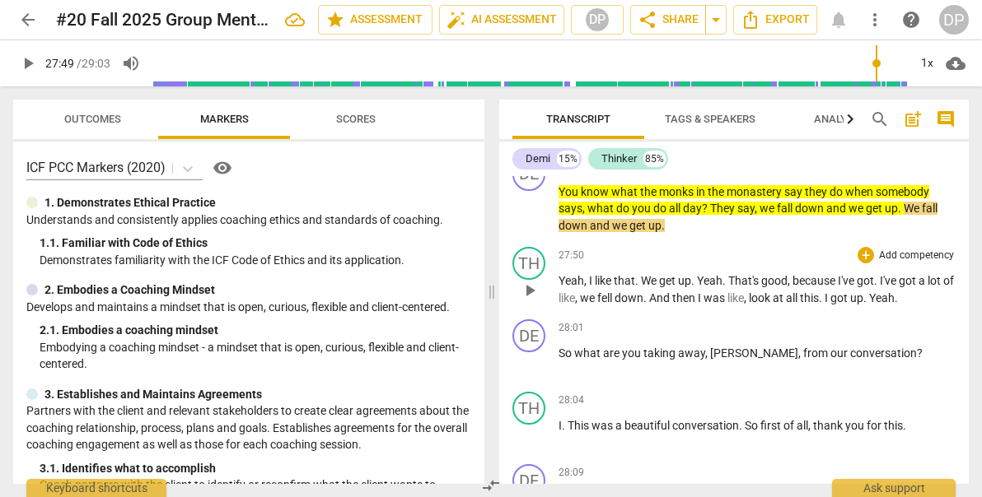
scroll to position [8225, 0]
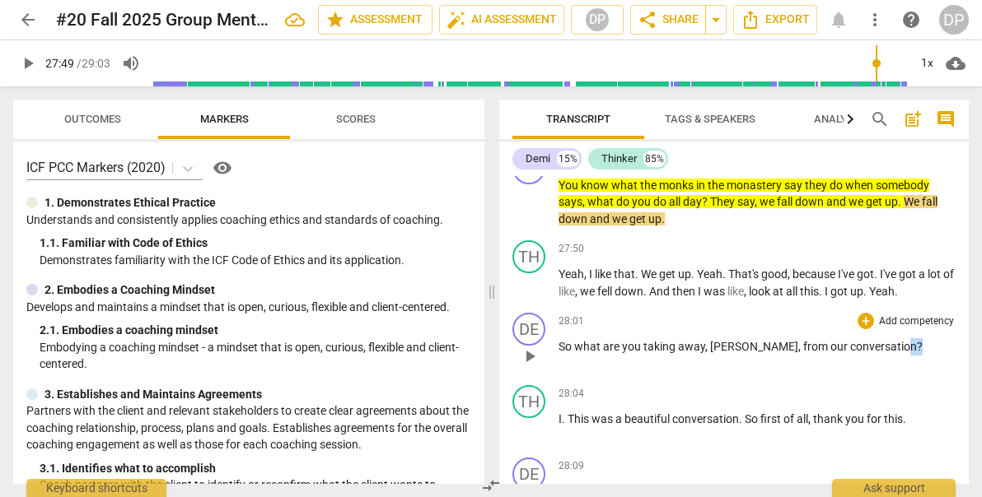
drag, startPoint x: 861, startPoint y: 362, endPoint x: 843, endPoint y: 368, distance: 18.2
click at [843, 356] on p "So what are you taking away , [PERSON_NAME] , from our conversation ?" at bounding box center [756, 346] width 397 height 17
drag, startPoint x: 843, startPoint y: 368, endPoint x: 733, endPoint y: 362, distance: 110.5
click at [733, 356] on p "So what are you taking away , [PERSON_NAME] , from our conversation ?" at bounding box center [756, 346] width 397 height 17
click at [798, 353] on span "," at bounding box center [800, 346] width 5 height 13
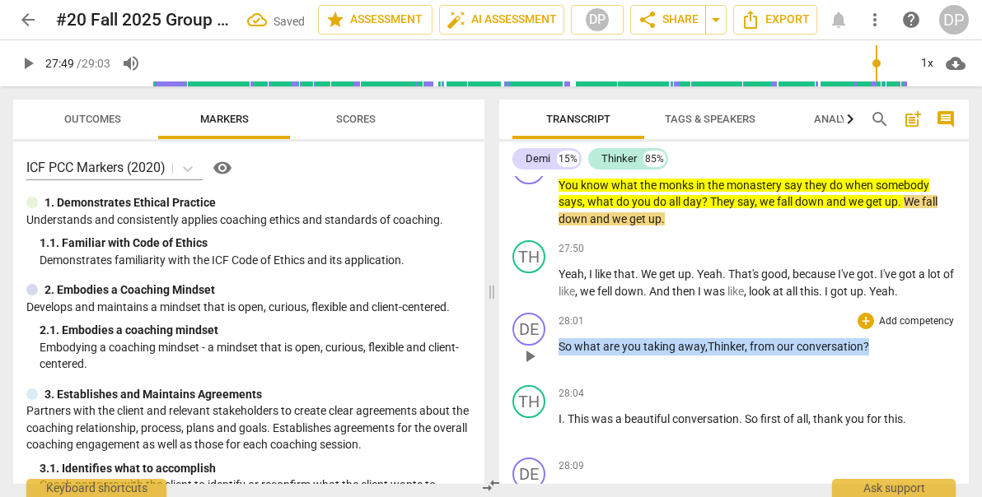
drag, startPoint x: 874, startPoint y: 361, endPoint x: 554, endPoint y: 368, distance: 319.6
click at [554, 368] on div "DE play_arrow pause 28:01 + Add competency keyboard_arrow_right So what are you…" at bounding box center [733, 342] width 469 height 72
click at [906, 342] on icon "button" at bounding box center [907, 340] width 10 height 12
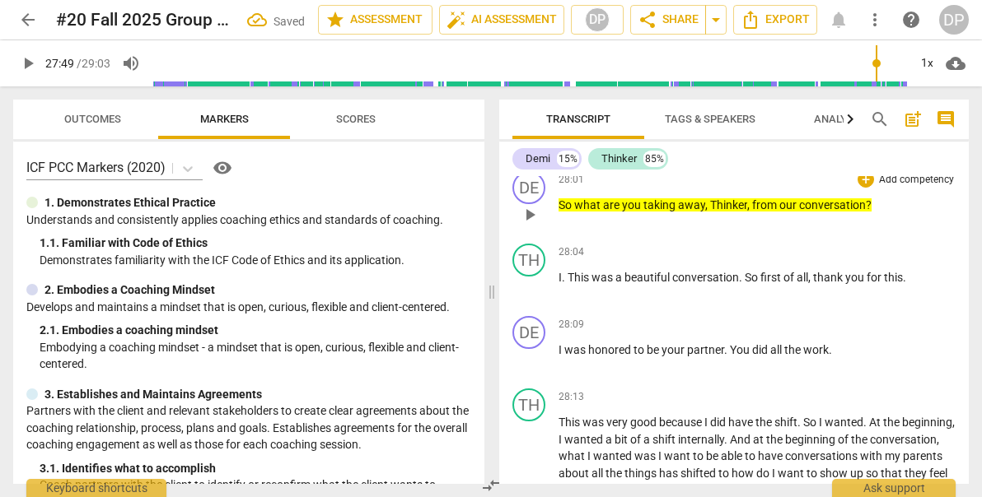
scroll to position [8368, 0]
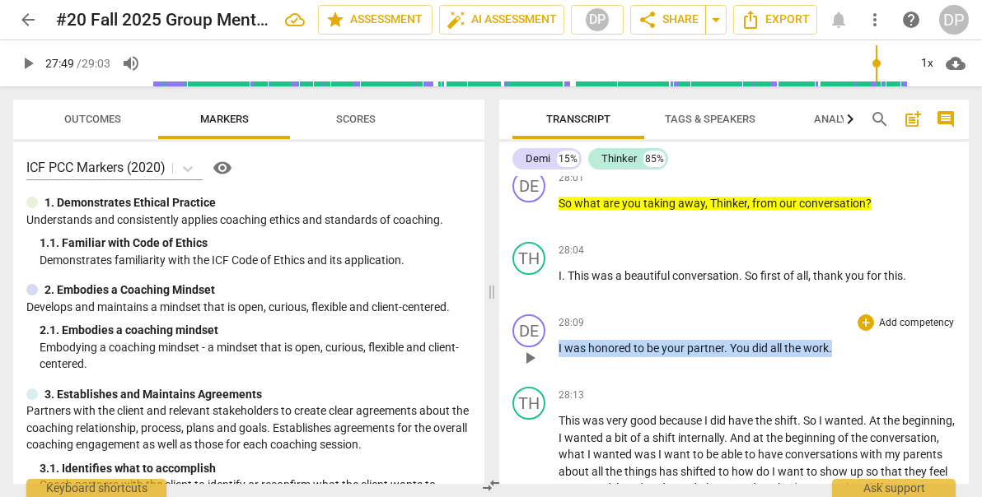
drag, startPoint x: 833, startPoint y: 366, endPoint x: 550, endPoint y: 373, distance: 283.4
click at [550, 373] on div "DE play_arrow pause 28:09 + Add competency keyboard_arrow_right I was honored t…" at bounding box center [733, 344] width 469 height 72
click at [866, 344] on icon "button" at bounding box center [869, 342] width 10 height 12
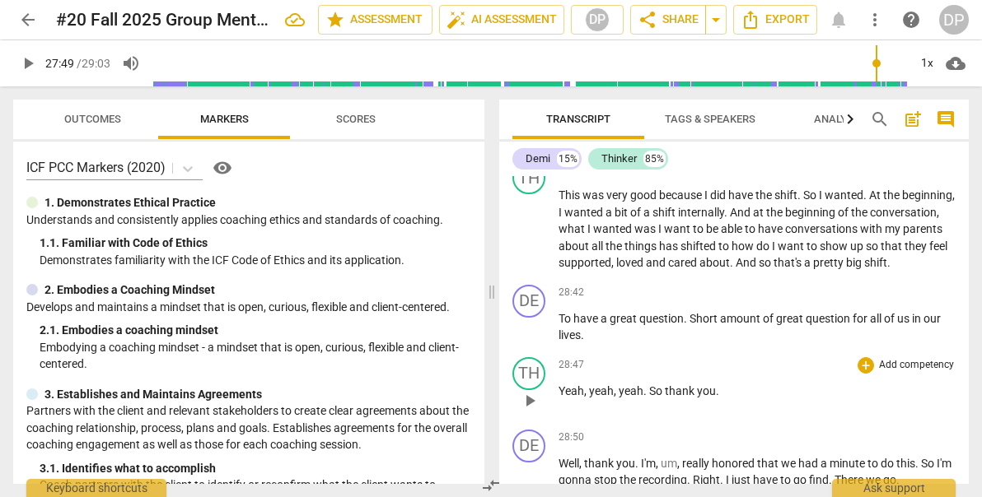
scroll to position [8594, 0]
click at [623, 325] on span "great" at bounding box center [624, 318] width 30 height 13
click at [887, 269] on span "." at bounding box center [888, 262] width 3 height 13
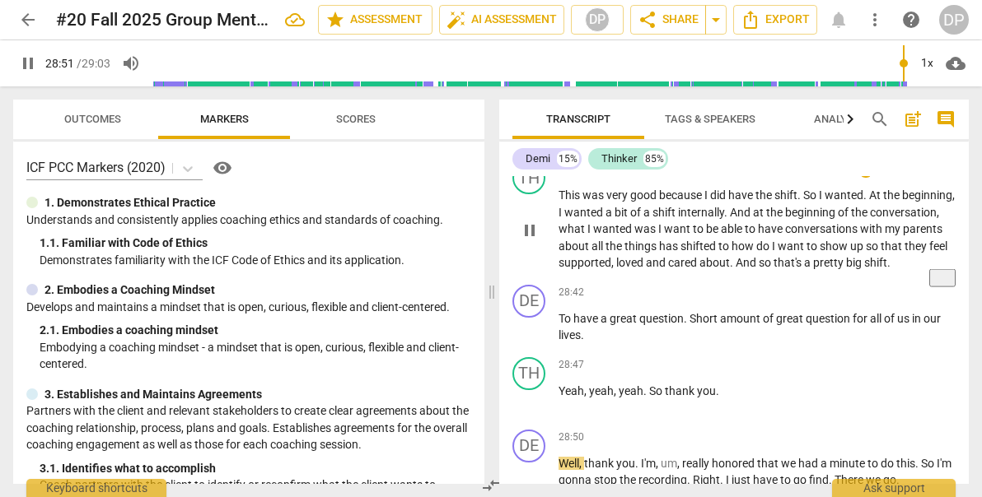
scroll to position [8699, 0]
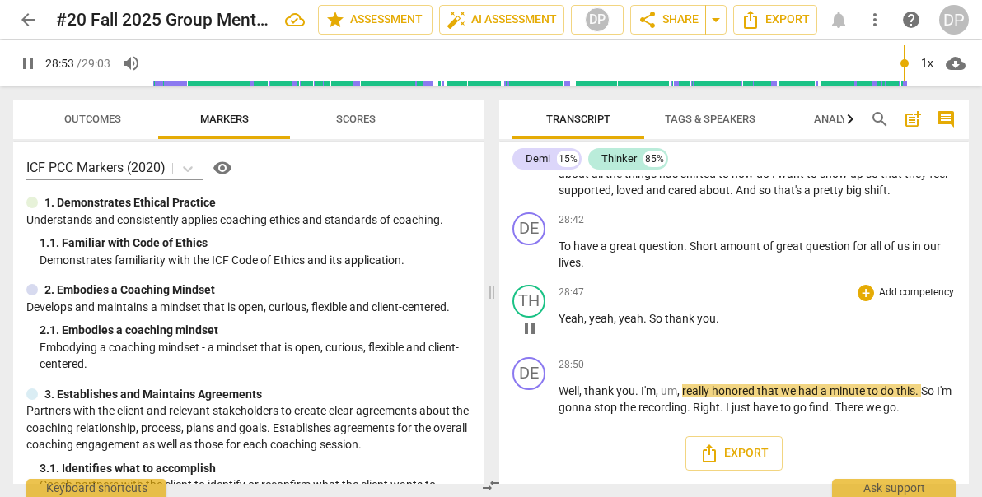
click at [623, 340] on div "28:47 + Add competency keyboard_arrow_right Yeah , yeah , yeah . So thank you ." at bounding box center [756, 314] width 397 height 59
click at [529, 329] on span "pause" at bounding box center [530, 329] width 20 height 20
type input "1735"
click at [781, 248] on span "great" at bounding box center [791, 246] width 30 height 13
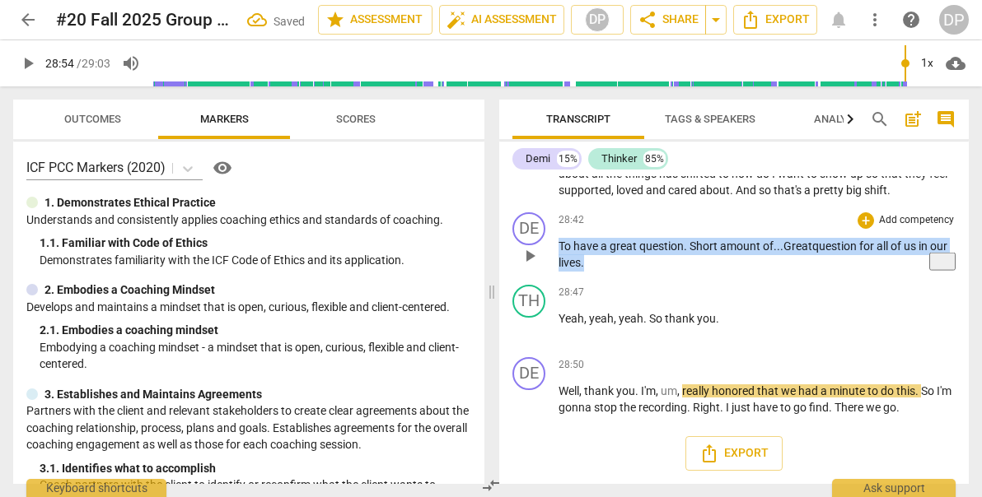
drag, startPoint x: 586, startPoint y: 263, endPoint x: 558, endPoint y: 248, distance: 31.7
click at [558, 248] on p "To have a great question . Short amount of ... Great question for all of us in …" at bounding box center [756, 255] width 397 height 34
click at [619, 243] on icon "button" at bounding box center [622, 241] width 10 height 12
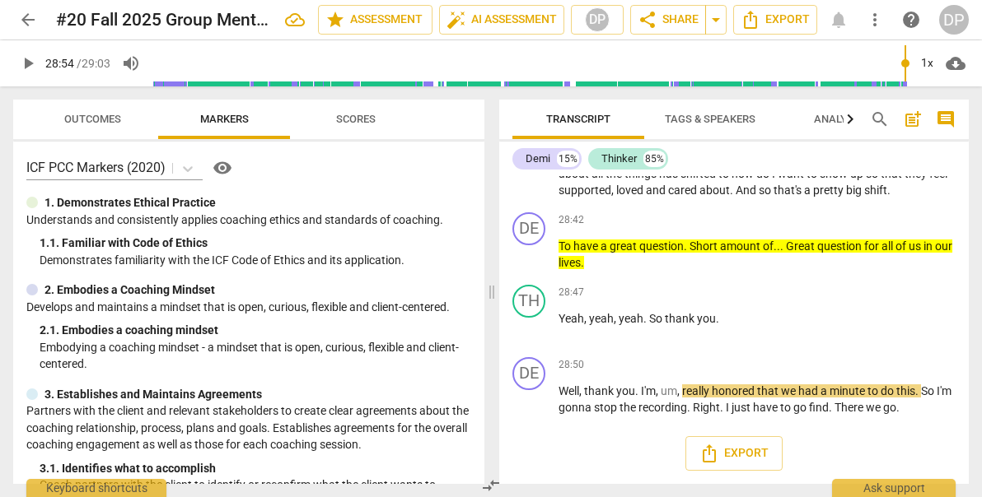
click at [590, 442] on div "Export" at bounding box center [733, 453] width 469 height 61
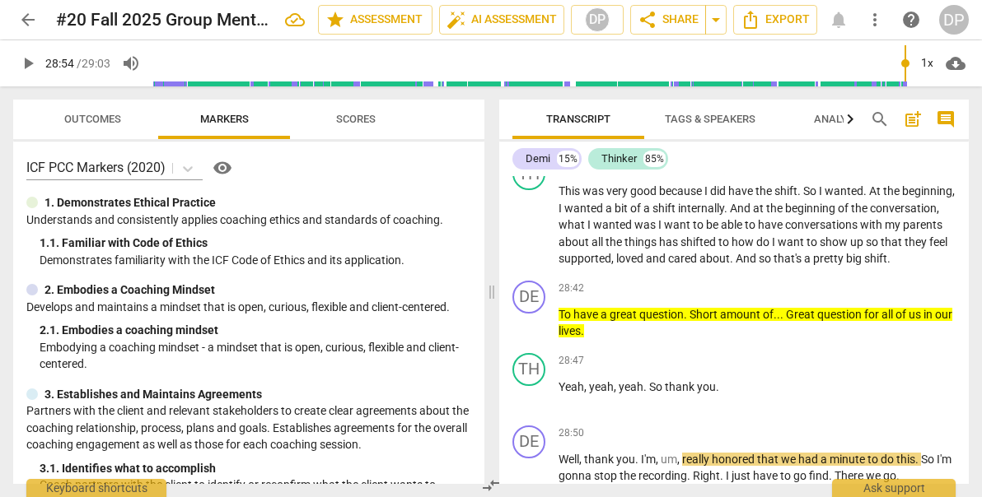
scroll to position [8597, 0]
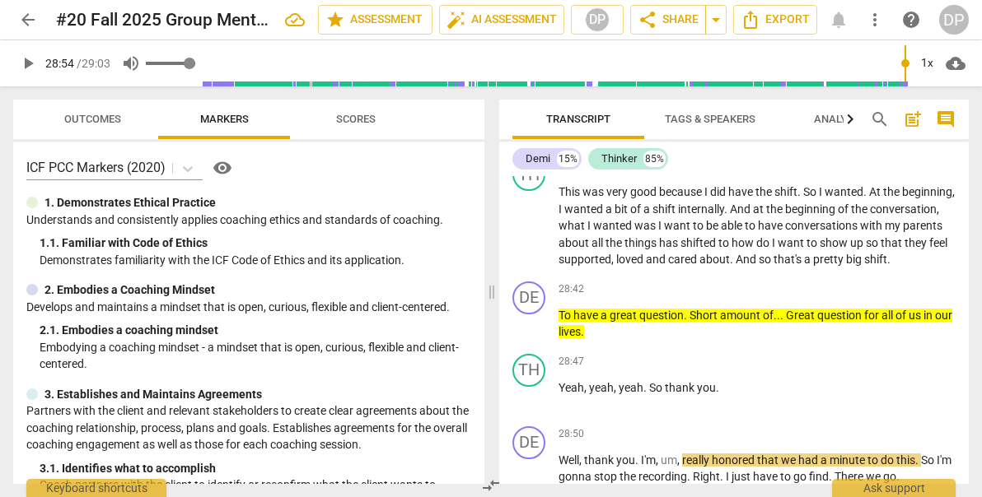
click at [175, 66] on div "volume_up" at bounding box center [155, 64] width 79 height 30
type input "0.38"
type input "1735"
type input "0.38"
click at [169, 63] on input "range" at bounding box center [170, 63] width 49 height 3
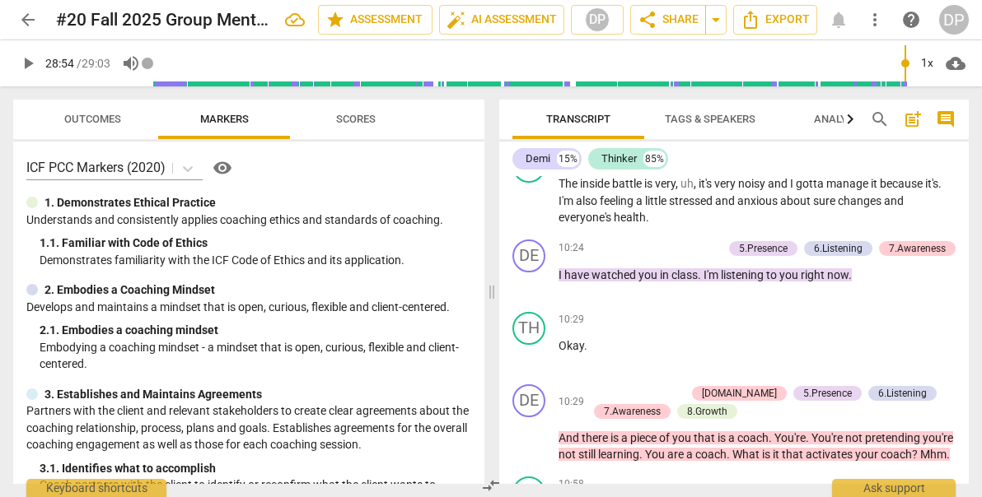
scroll to position [3272, 0]
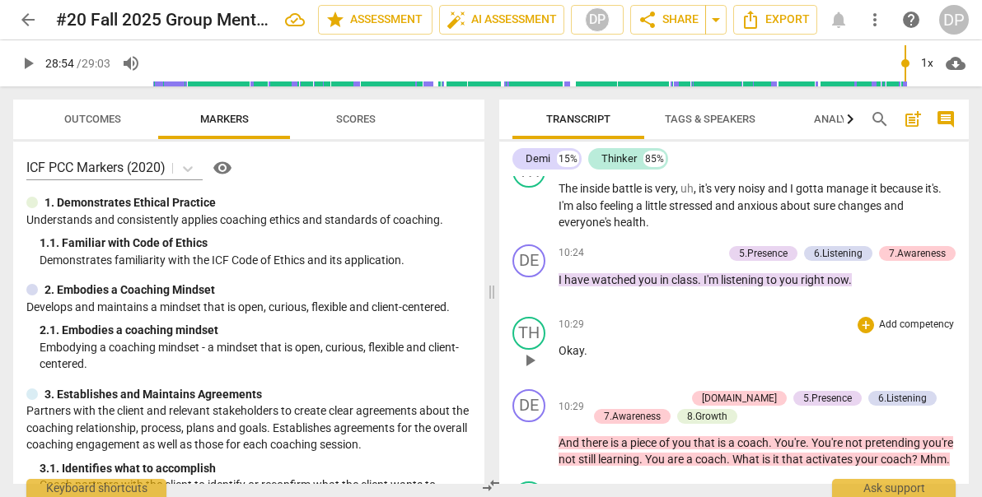
click at [734, 360] on p "Okay ." at bounding box center [756, 351] width 397 height 17
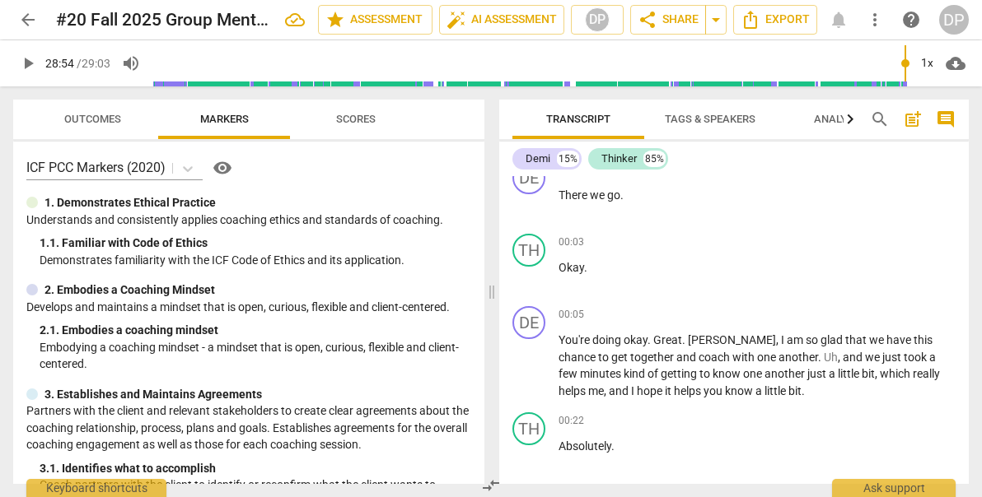
scroll to position [0, 0]
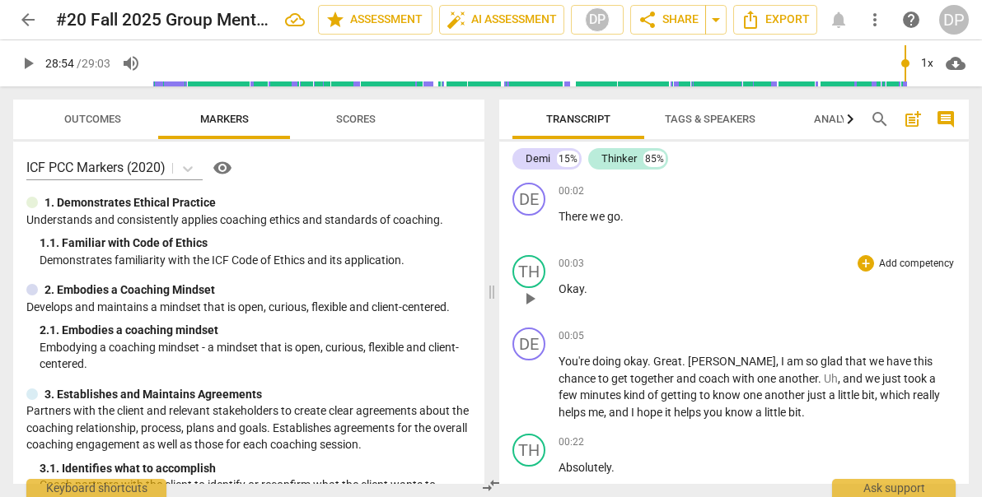
click at [701, 257] on div "00:03 + Add competency keyboard_arrow_right" at bounding box center [756, 263] width 397 height 16
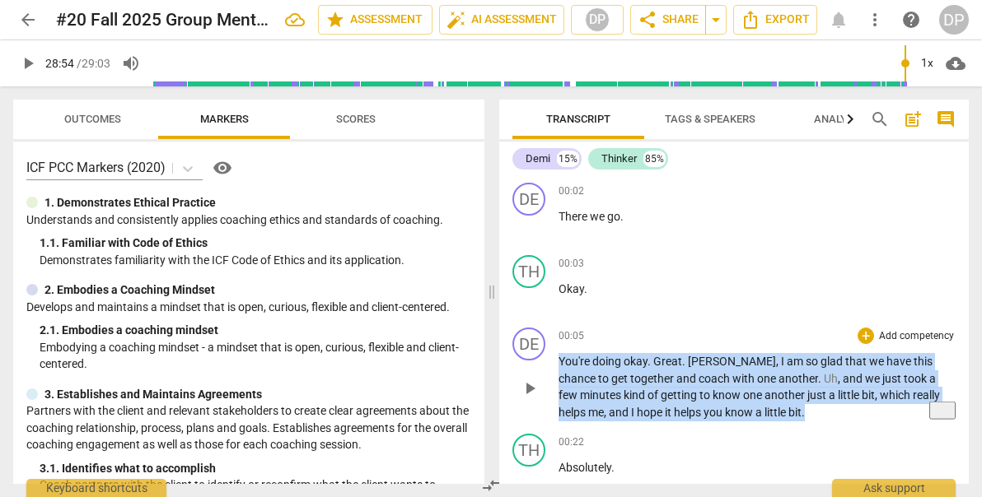
drag, startPoint x: 730, startPoint y: 408, endPoint x: 556, endPoint y: 357, distance: 181.7
click at [556, 357] on div "DE play_arrow pause 00:05 + Add competency keyboard_arrow_right You're doing ok…" at bounding box center [733, 374] width 469 height 106
click at [767, 390] on icon "button" at bounding box center [765, 389] width 10 height 12
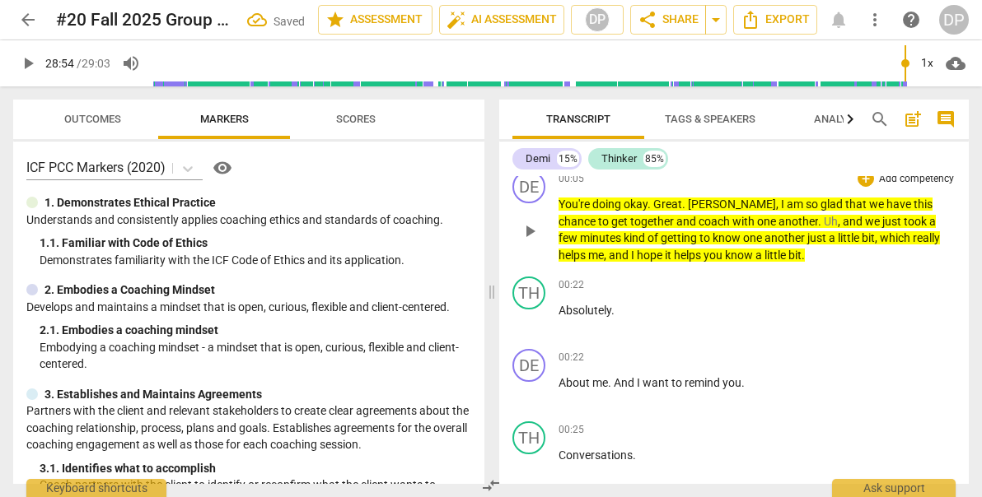
scroll to position [159, 0]
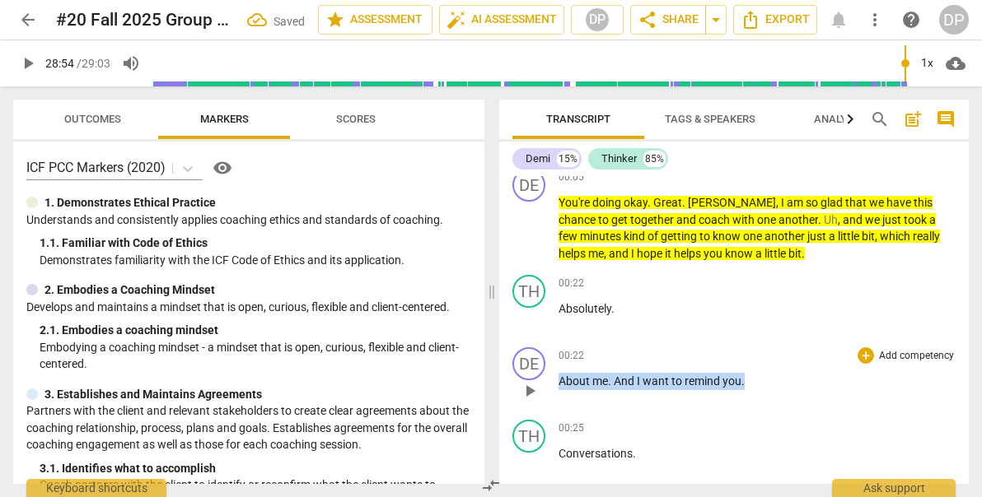
drag, startPoint x: 750, startPoint y: 381, endPoint x: 553, endPoint y: 390, distance: 197.8
click at [553, 390] on div "DE play_arrow pause 00:22 + Add competency keyboard_arrow_right About me . And …" at bounding box center [733, 377] width 469 height 72
click at [781, 355] on icon "button" at bounding box center [782, 358] width 10 height 12
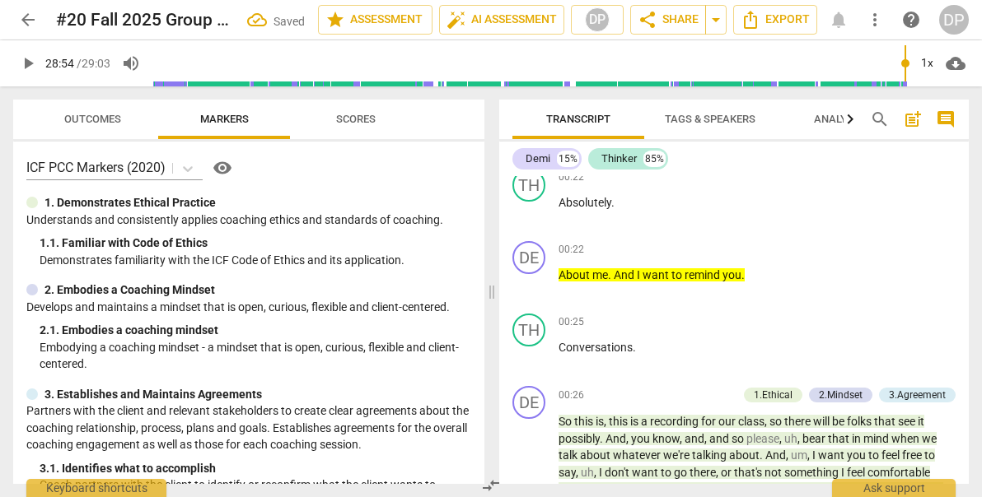
scroll to position [357, 0]
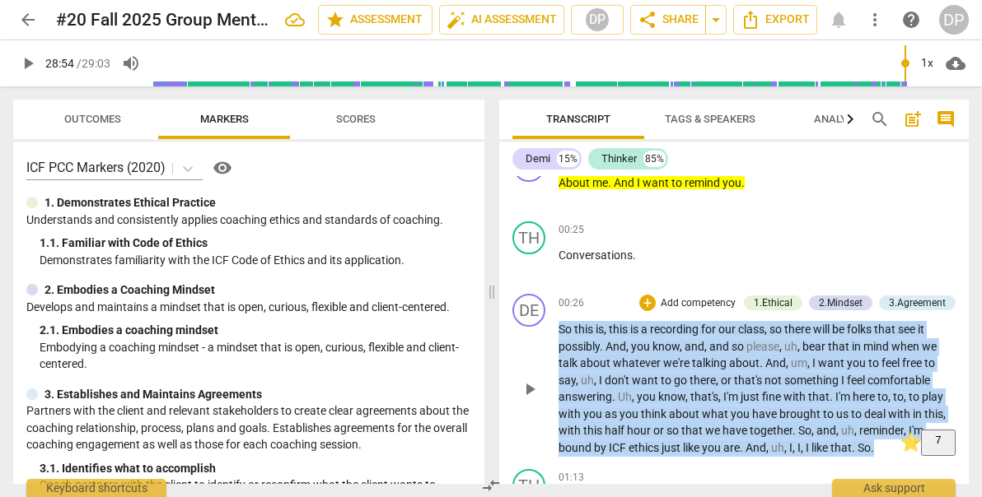
drag, startPoint x: 884, startPoint y: 444, endPoint x: 550, endPoint y: 330, distance: 352.3
click at [550, 330] on div "DE play_arrow pause 00:26 + Add competency 1.Ethical 2.Mindset 3.Agreement keyb…" at bounding box center [733, 374] width 469 height 175
click at [907, 424] on icon "button" at bounding box center [913, 427] width 16 height 20
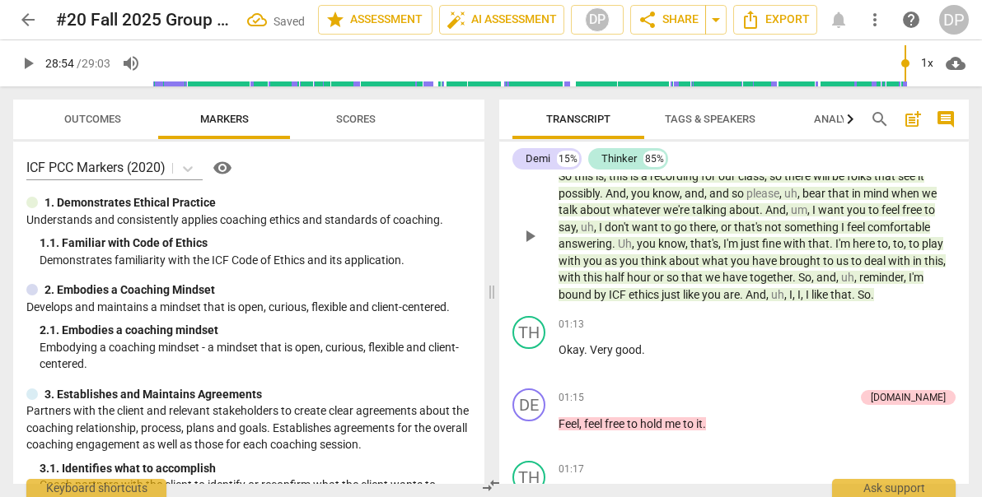
scroll to position [515, 0]
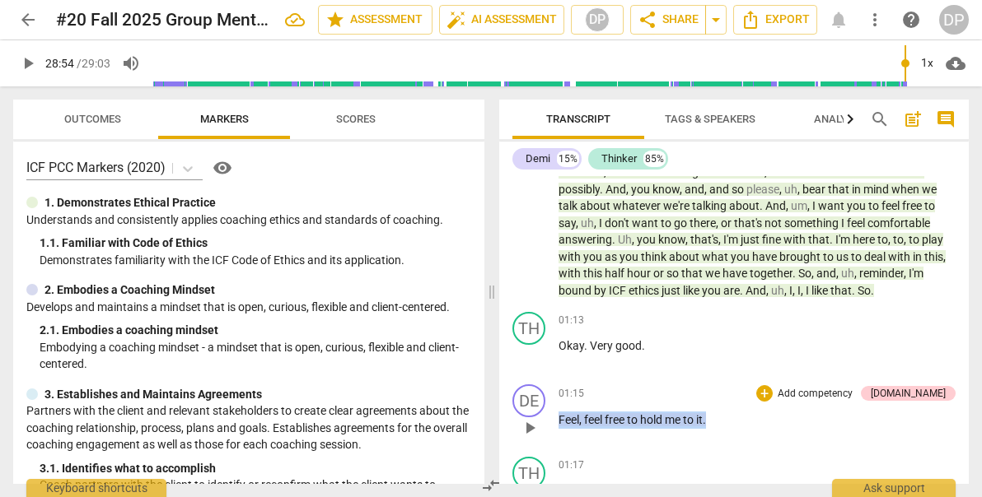
drag, startPoint x: 712, startPoint y: 420, endPoint x: 557, endPoint y: 421, distance: 155.6
click at [557, 421] on div "DE play_arrow pause 01:15 + Add competency [DOMAIN_NAME] keyboard_arrow_right F…" at bounding box center [733, 414] width 469 height 72
click at [749, 398] on icon "button" at bounding box center [747, 399] width 16 height 20
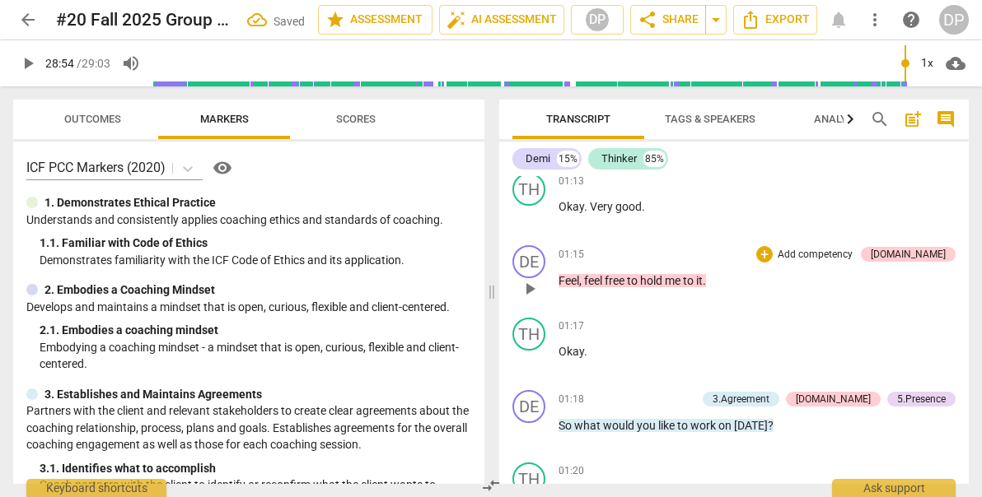
scroll to position [654, 0]
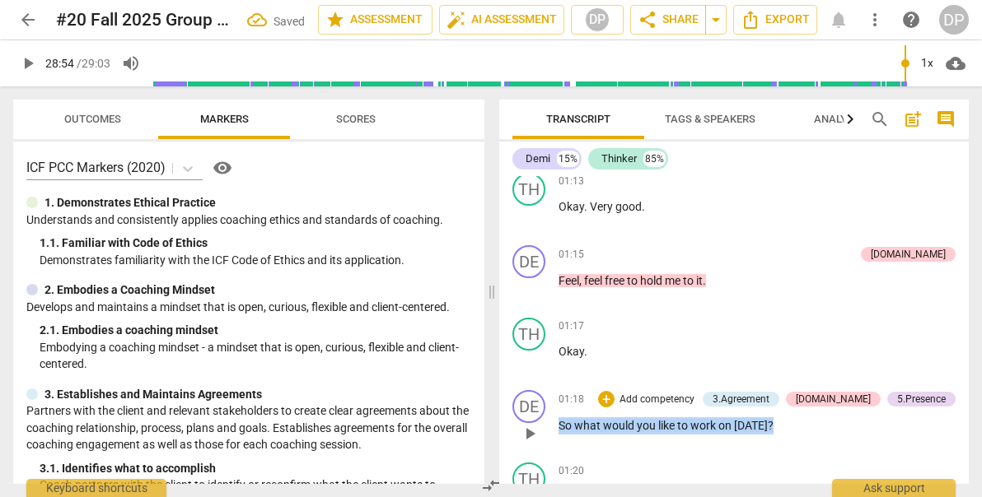
drag, startPoint x: 777, startPoint y: 425, endPoint x: 553, endPoint y: 426, distance: 223.2
click at [553, 426] on div "DE play_arrow pause 01:18 + Add competency 3.Agreement [DOMAIN_NAME] 5.Presence…" at bounding box center [733, 420] width 469 height 72
click at [805, 399] on icon "button" at bounding box center [805, 402] width 10 height 12
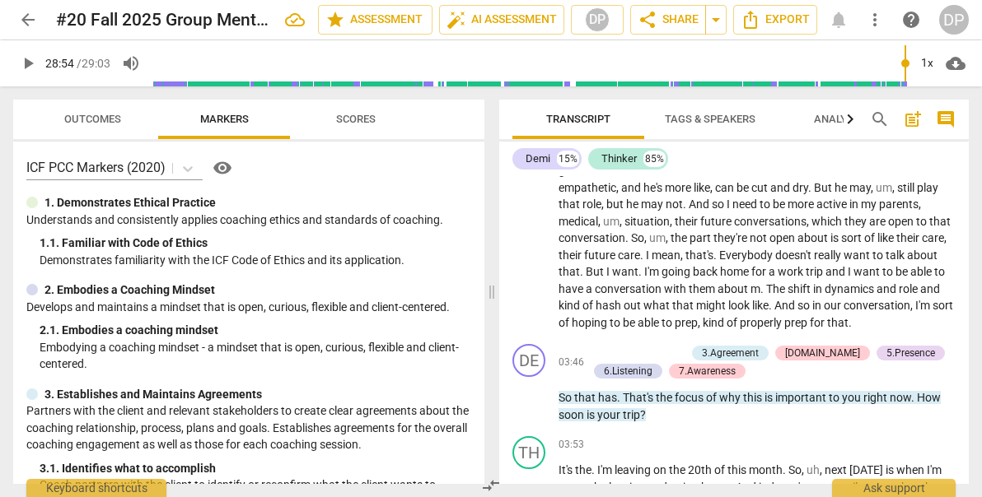
scroll to position [1183, 0]
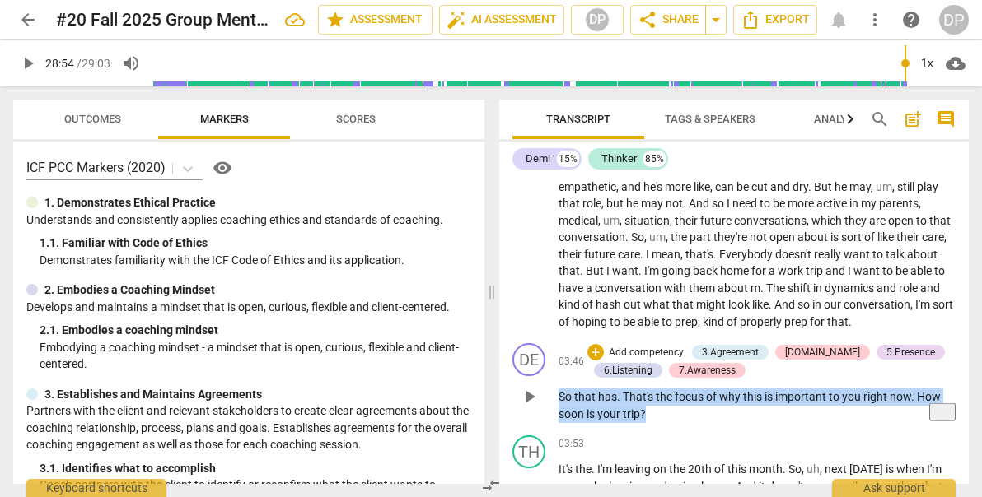
drag, startPoint x: 654, startPoint y: 413, endPoint x: 558, endPoint y: 390, distance: 98.1
click at [558, 390] on p "So that has . That's the focus of why this is important to you right now . How …" at bounding box center [756, 406] width 397 height 34
click at [681, 394] on icon "button" at bounding box center [683, 391] width 10 height 12
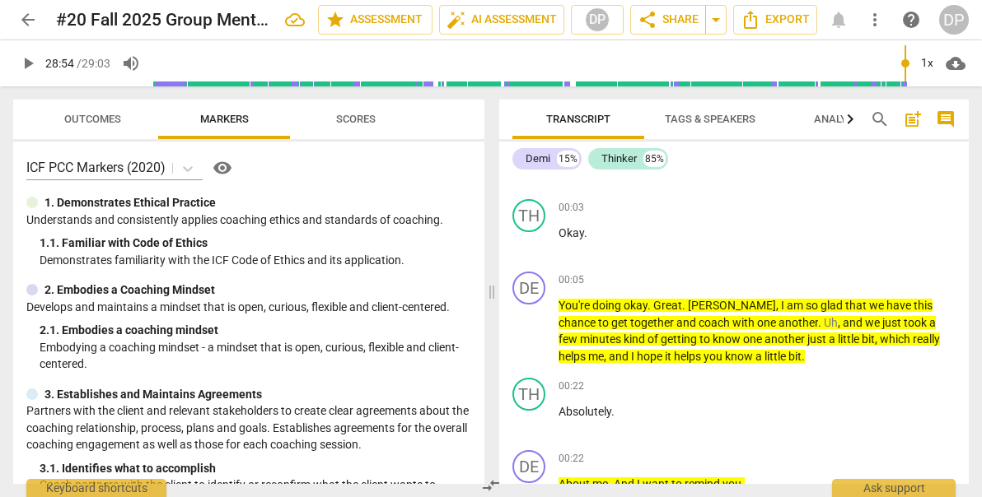
scroll to position [0, 0]
